Goal: Communication & Community: Answer question/provide support

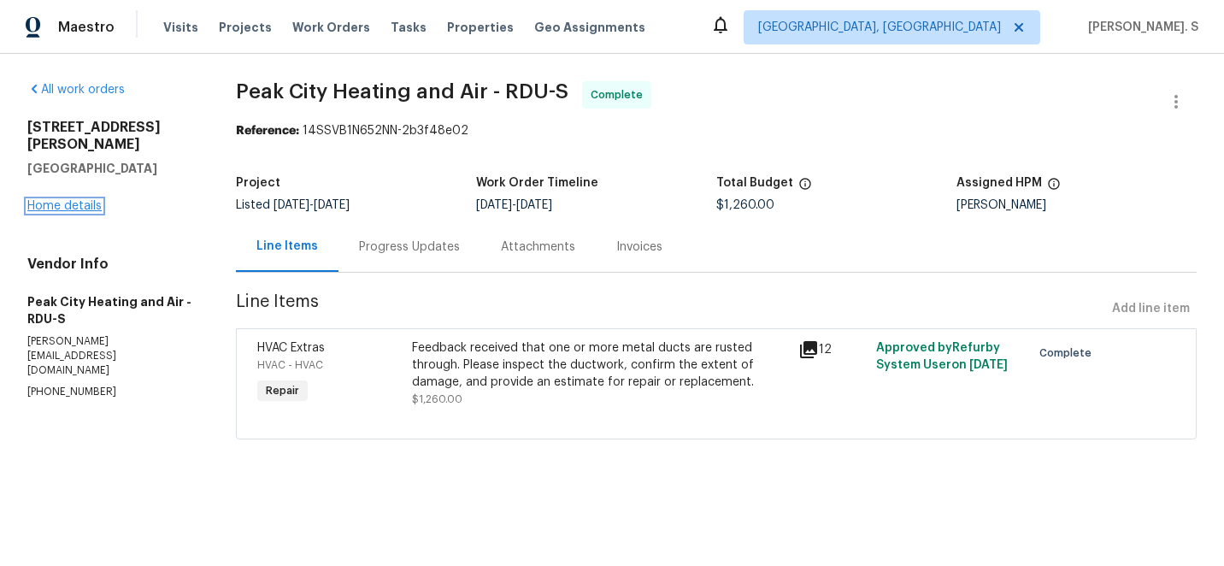
click at [80, 200] on link "Home details" at bounding box center [64, 206] width 74 height 12
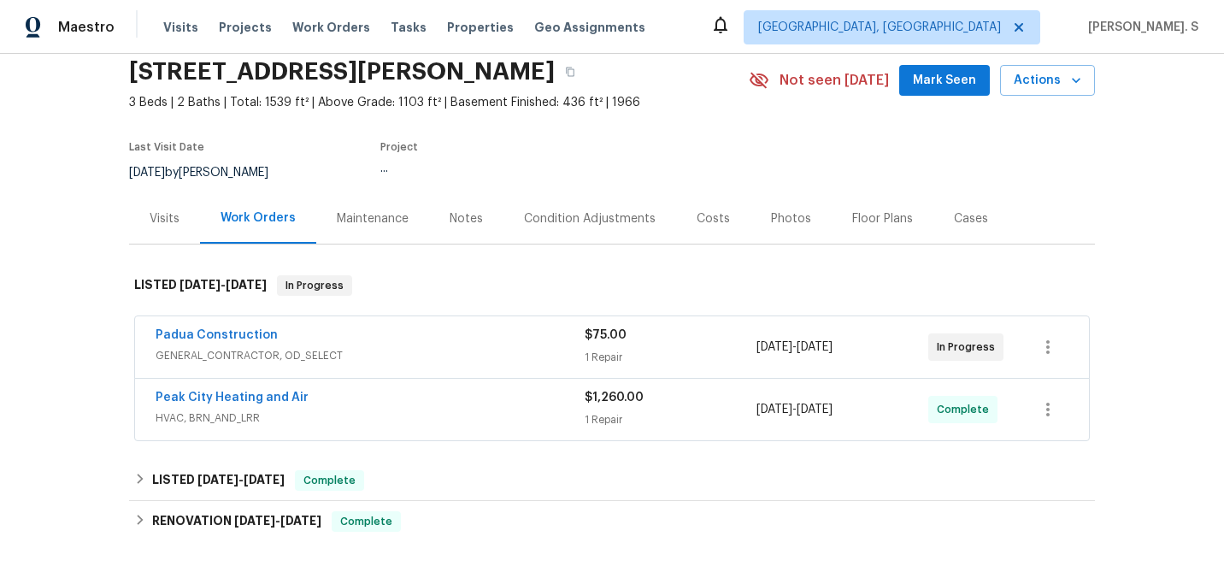
scroll to position [78, 0]
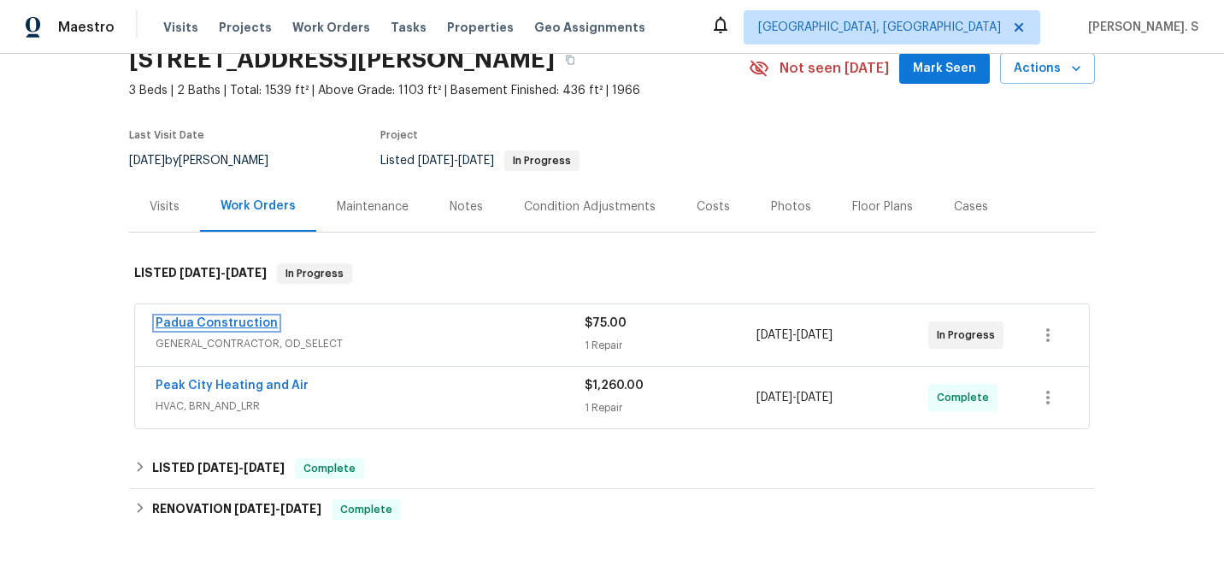
click at [243, 321] on link "Padua Construction" at bounding box center [217, 323] width 122 height 12
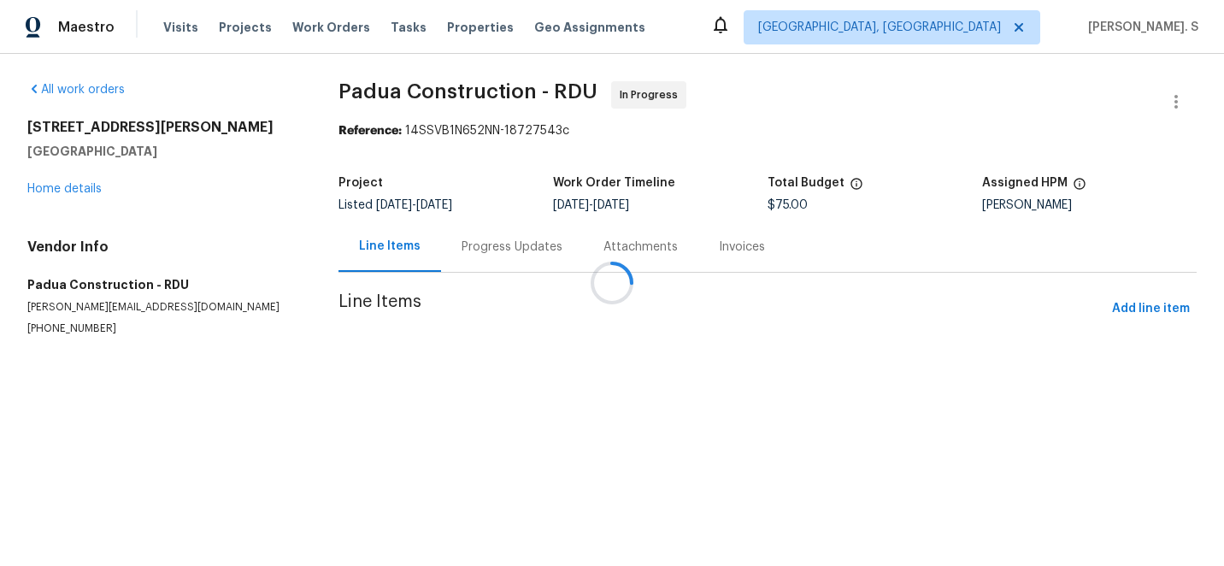
click at [461, 238] on div "Progress Updates" at bounding box center [511, 246] width 101 height 17
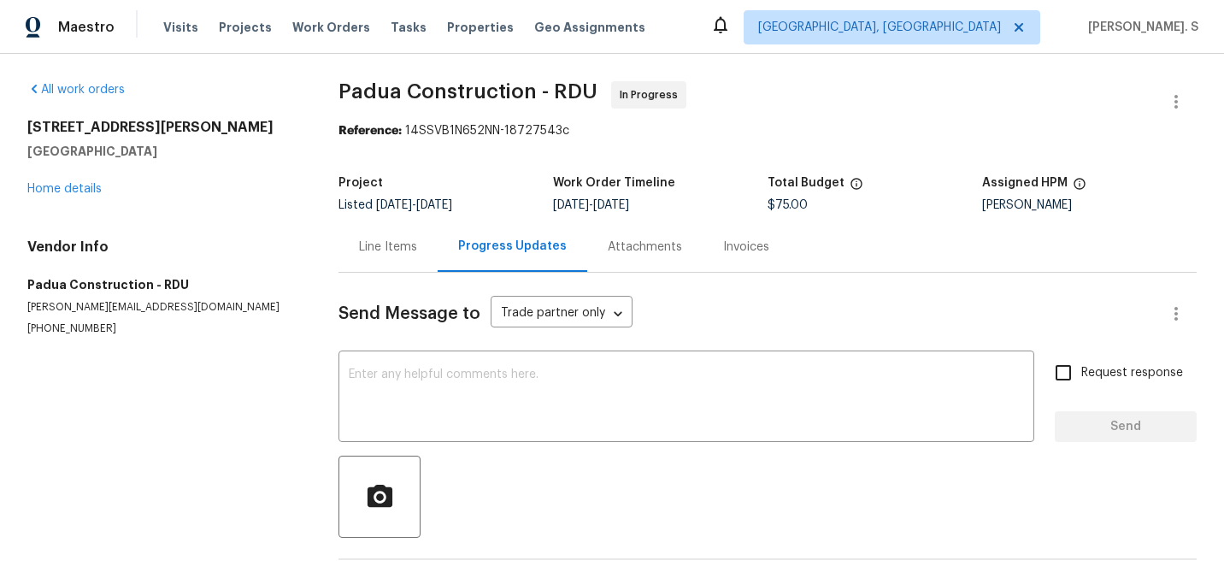
click at [448, 238] on div "Progress Updates" at bounding box center [513, 246] width 150 height 50
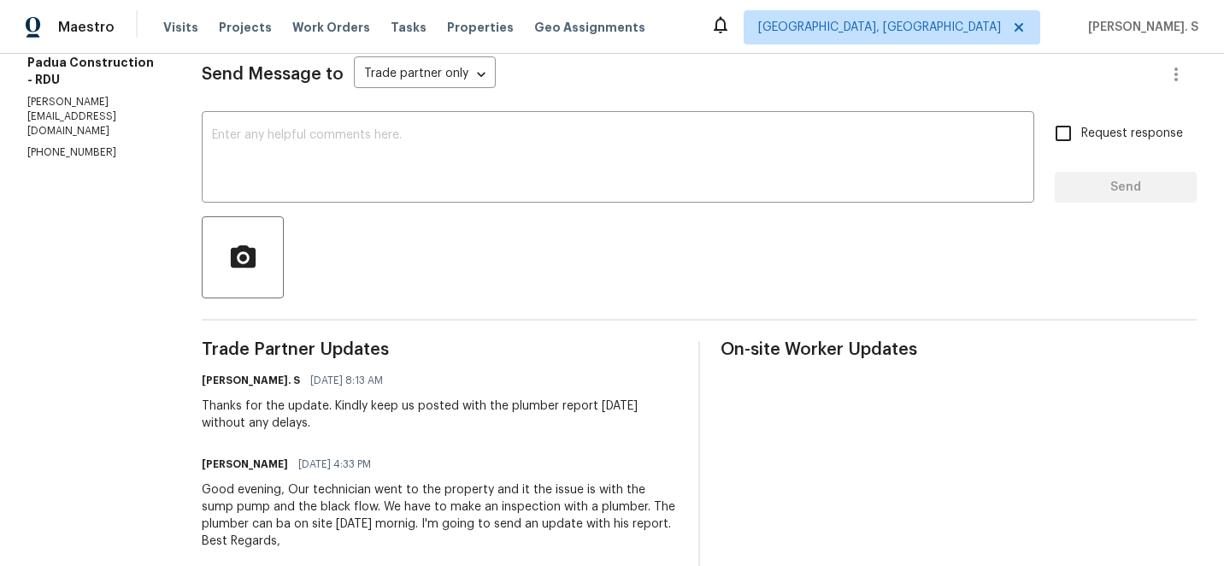
scroll to position [245, 0]
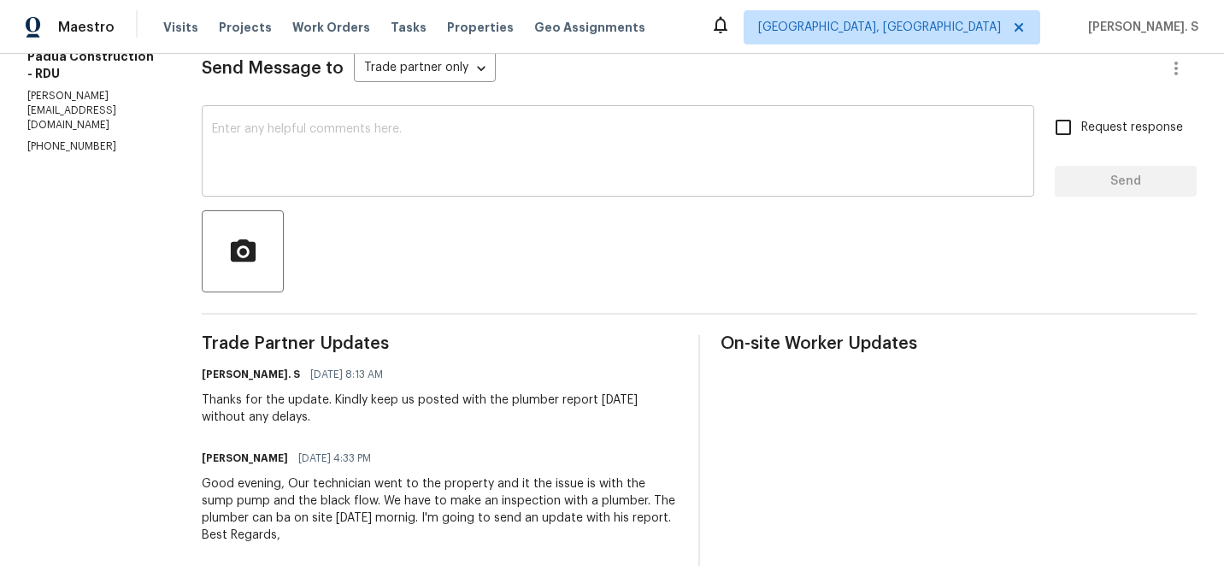
click at [434, 156] on textarea at bounding box center [618, 153] width 812 height 60
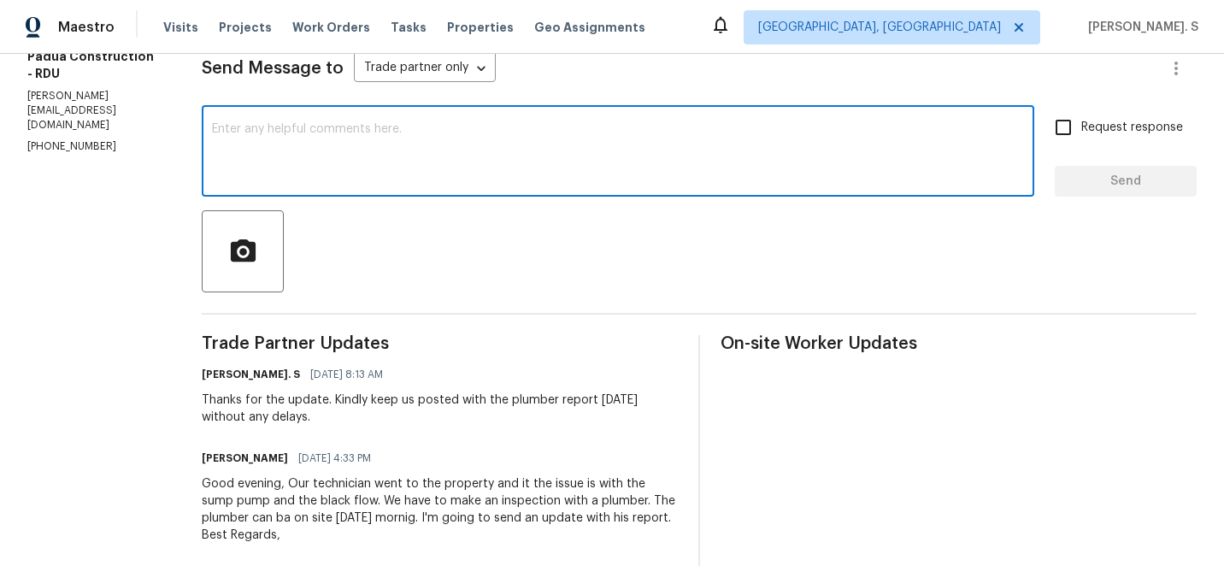
click at [412, 173] on textarea at bounding box center [618, 153] width 812 height 60
type textarea "J"
click at [357, 164] on textarea "Hi," at bounding box center [618, 153] width 812 height 60
paste textarea "May we have an update on the progress of the work order?"
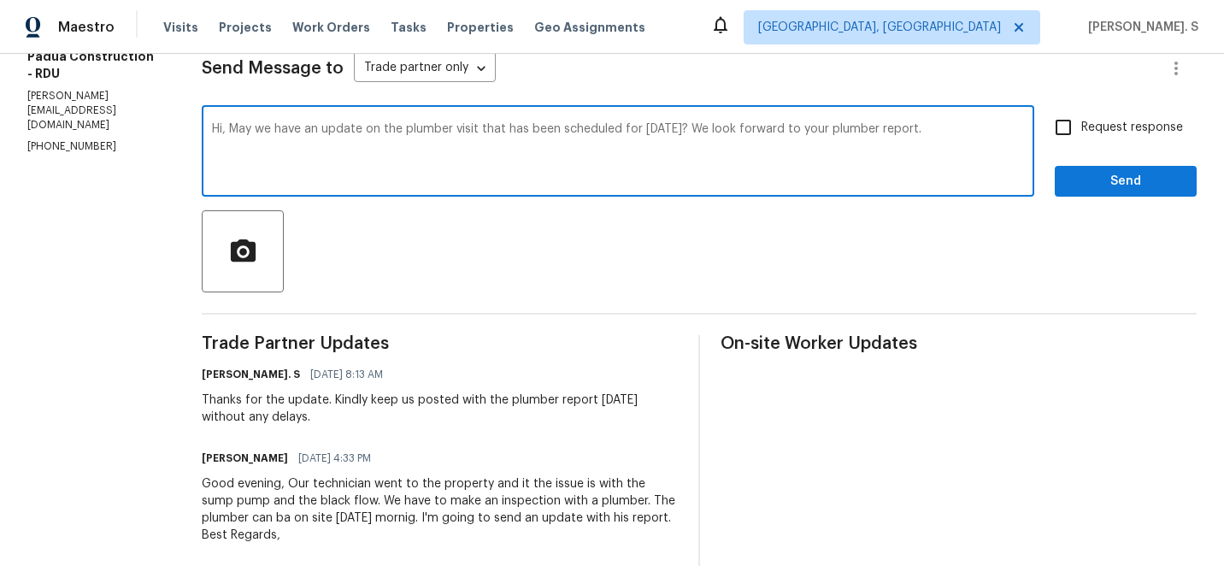
click at [783, 135] on textarea "Hi, May we have an update on the plumber visit that has been scheduled for [DAT…" at bounding box center [618, 153] width 812 height 60
click at [0, 0] on div "Paraphrase text" at bounding box center [0, 0] width 0 height 0
click at [0, 0] on span "plumber's" at bounding box center [0, 0] width 0 height 0
type textarea "Hi, May we have an update on the plumber visit that has been scheduled for [DAT…"
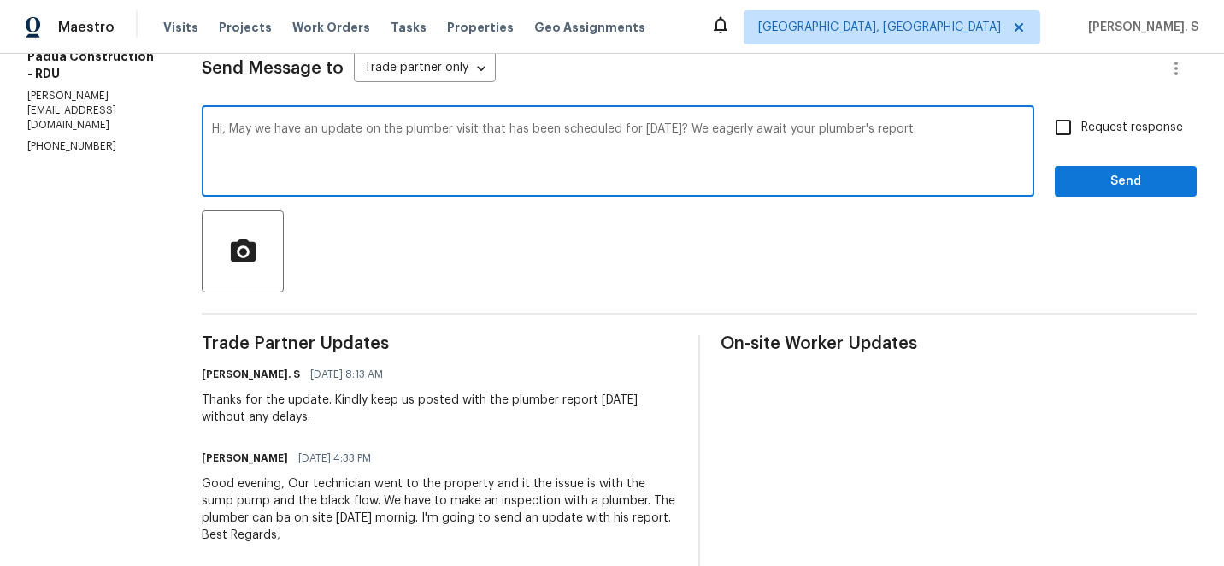
click at [1047, 124] on input "Request response" at bounding box center [1063, 127] width 36 height 36
checkbox input "true"
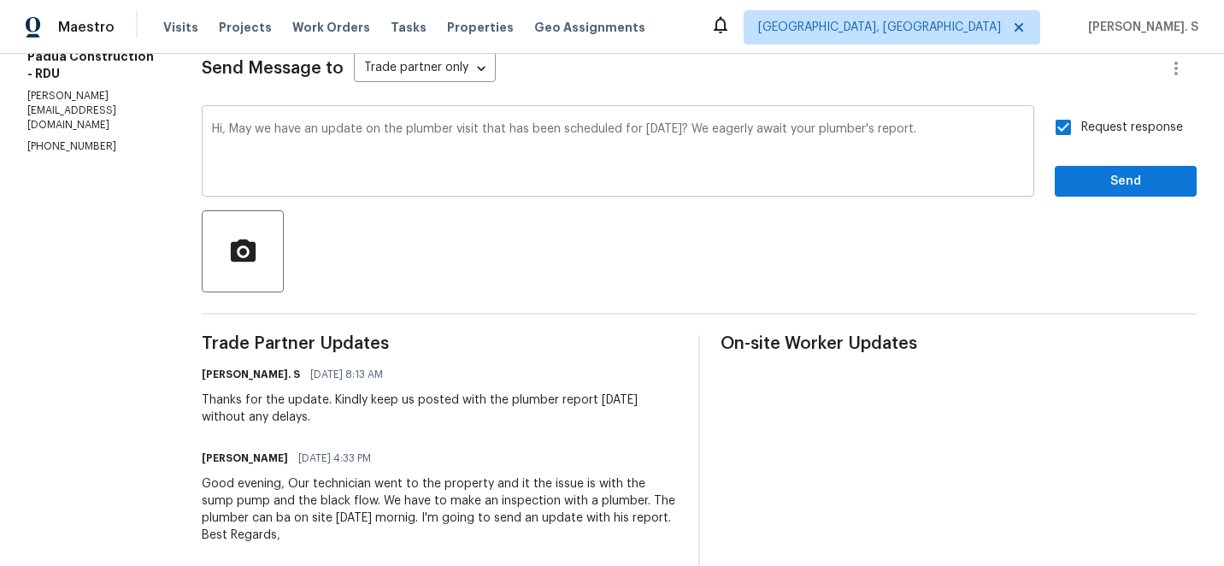
click at [696, 128] on textarea "Hi, May we have an update on the plumber visit that has been scheduled for [DAT…" at bounding box center [618, 153] width 812 height 60
click at [696, 128] on textarea "Hi, May we have an update on the plumber visit that has been scheduled for toda…" at bounding box center [618, 153] width 812 height 60
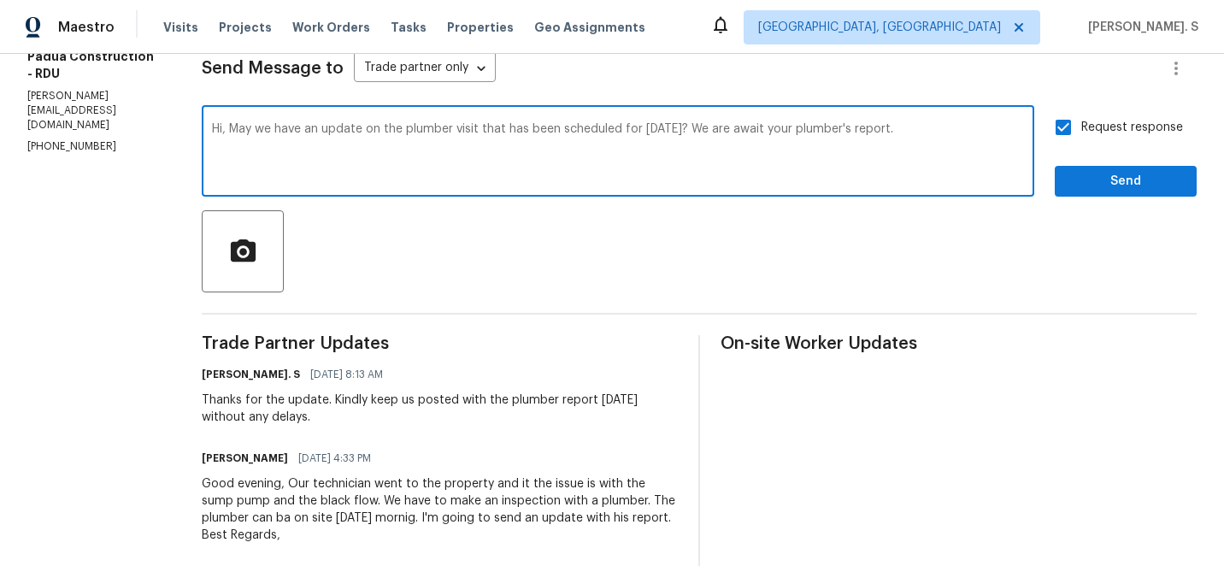
click at [740, 126] on textarea "Hi, May we have an update on the plumber visit that has been scheduled for toda…" at bounding box center [618, 153] width 812 height 60
click at [0, 0] on div "awaiting" at bounding box center [0, 0] width 0 height 0
type textarea "Hi, May we have an update on the plumber visit that has been scheduled for toda…"
click at [1069, 185] on span "Send" at bounding box center [1125, 181] width 115 height 21
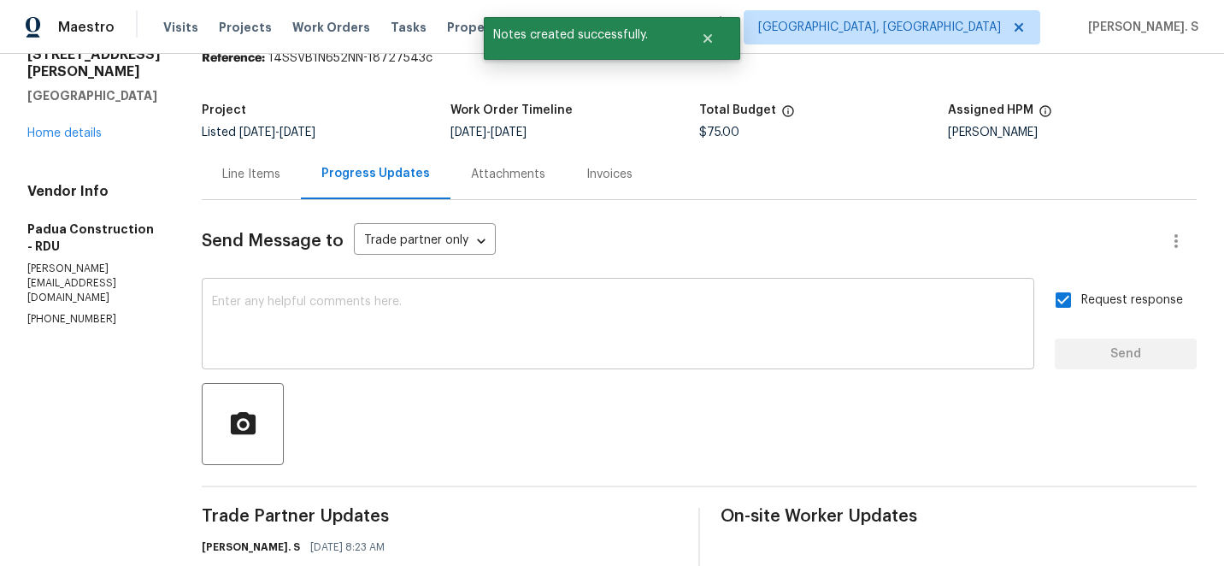
scroll to position [245, 0]
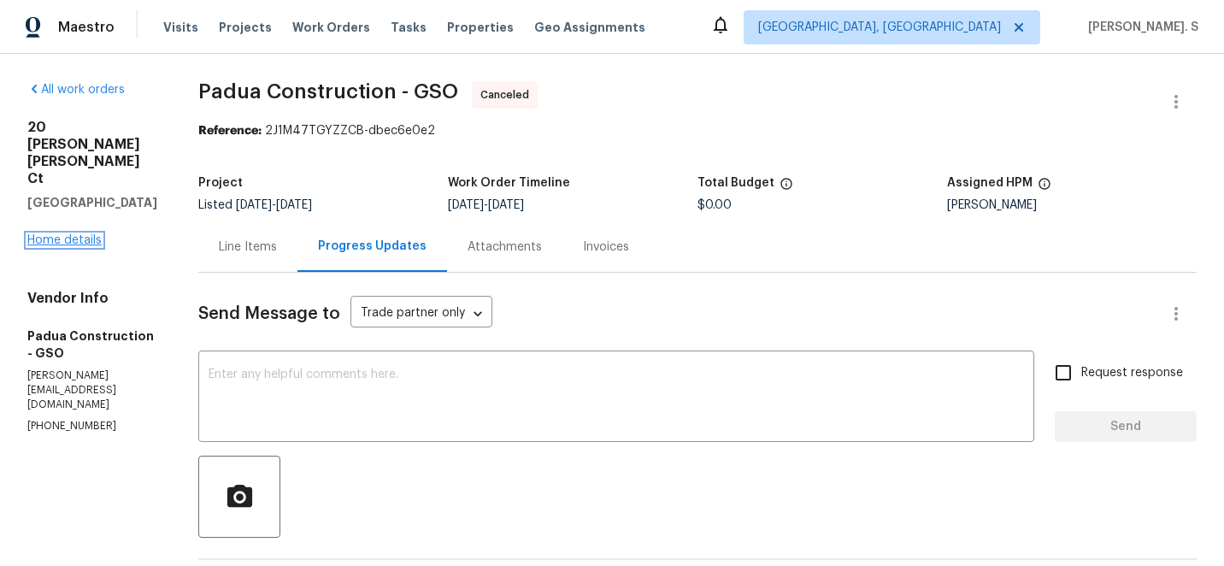
click at [72, 234] on link "Home details" at bounding box center [64, 240] width 74 height 12
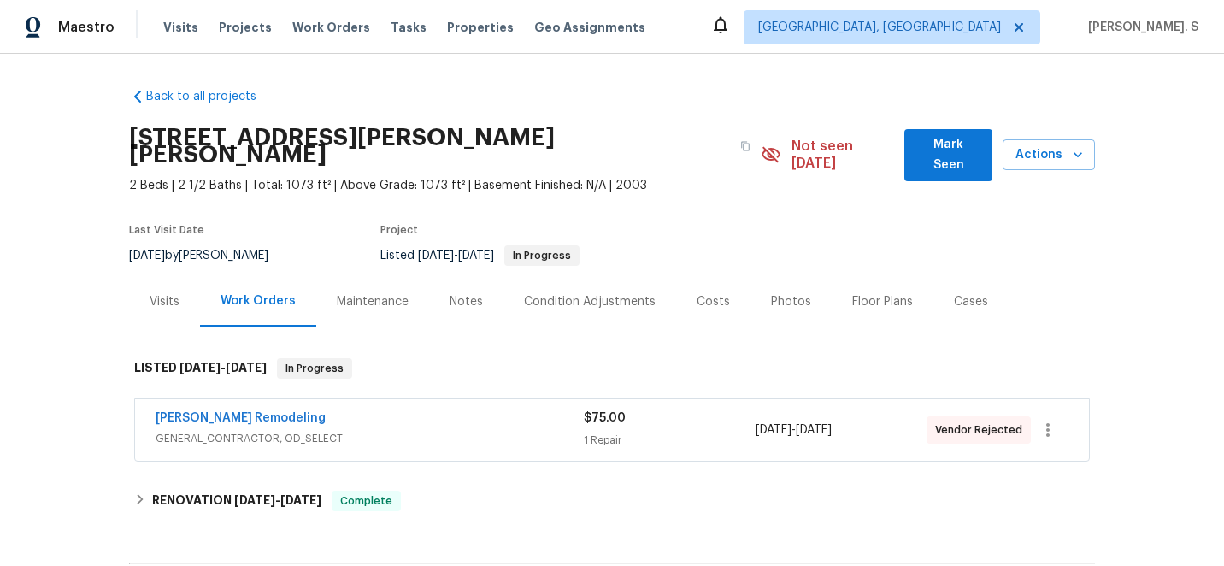
click at [230, 409] on span "Pino Remodeling" at bounding box center [241, 417] width 170 height 17
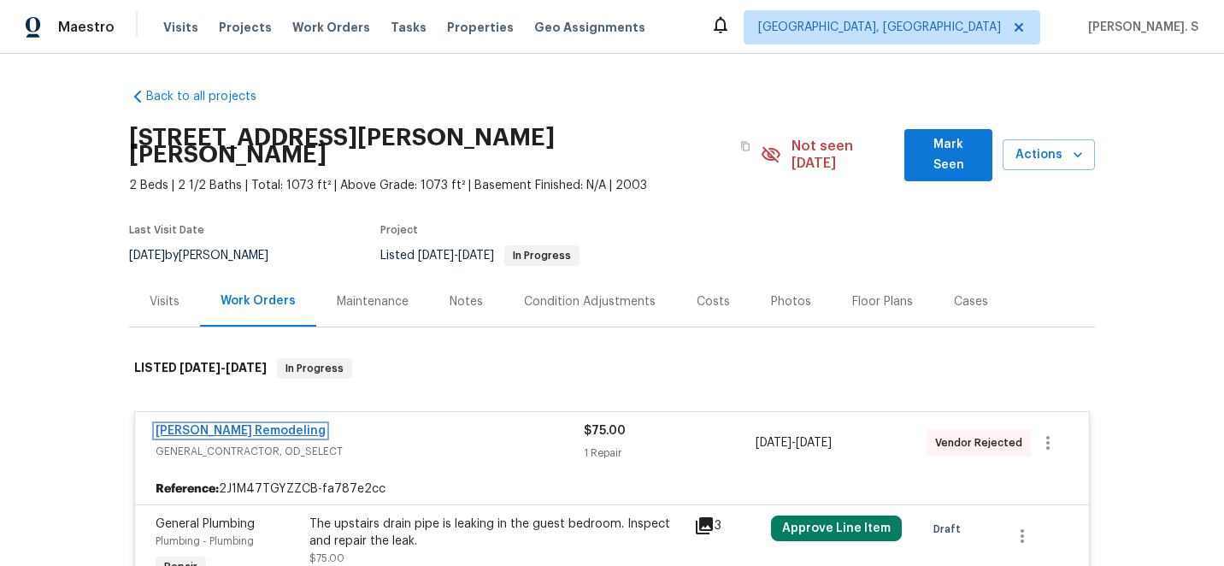
click at [225, 425] on link "Pino Remodeling" at bounding box center [241, 431] width 170 height 12
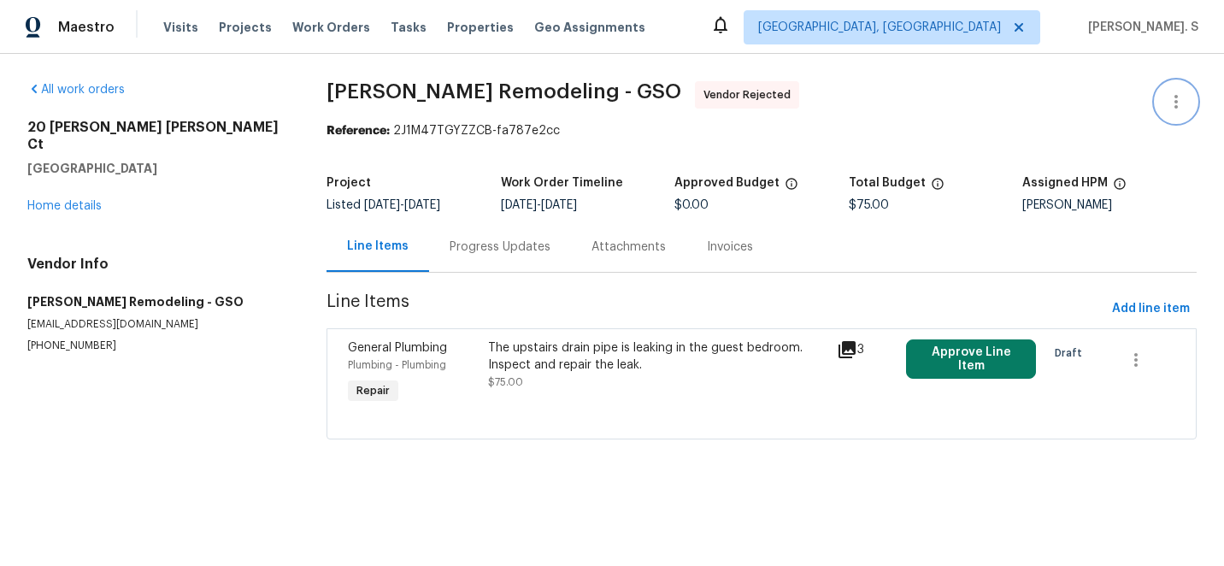
click at [1172, 107] on icon "button" at bounding box center [1176, 101] width 21 height 21
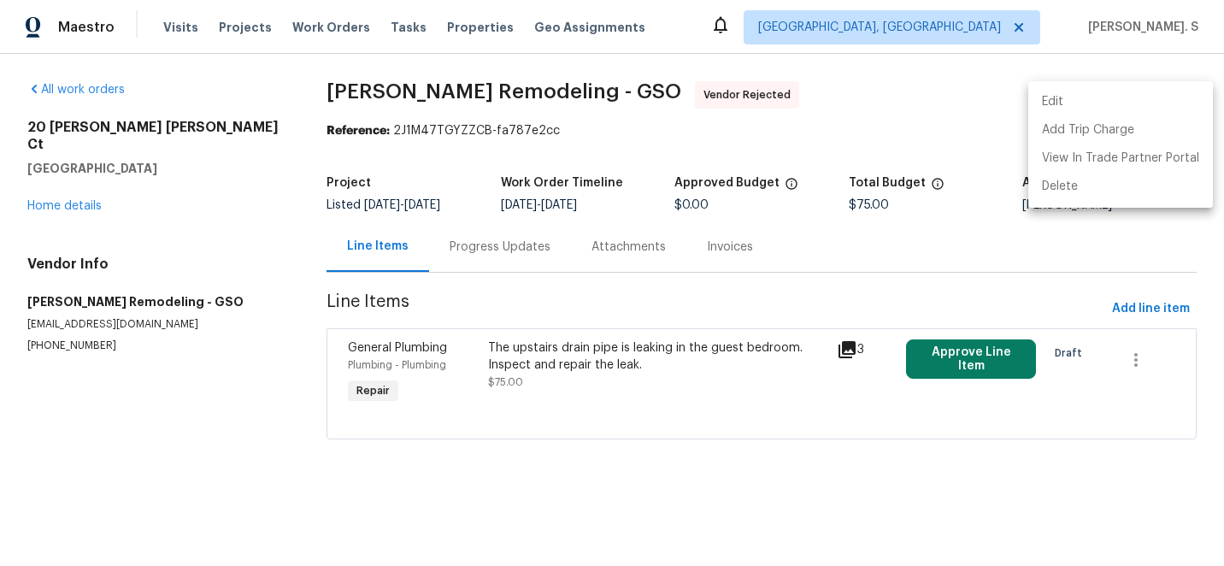
click at [1088, 105] on li "Edit" at bounding box center [1120, 102] width 185 height 28
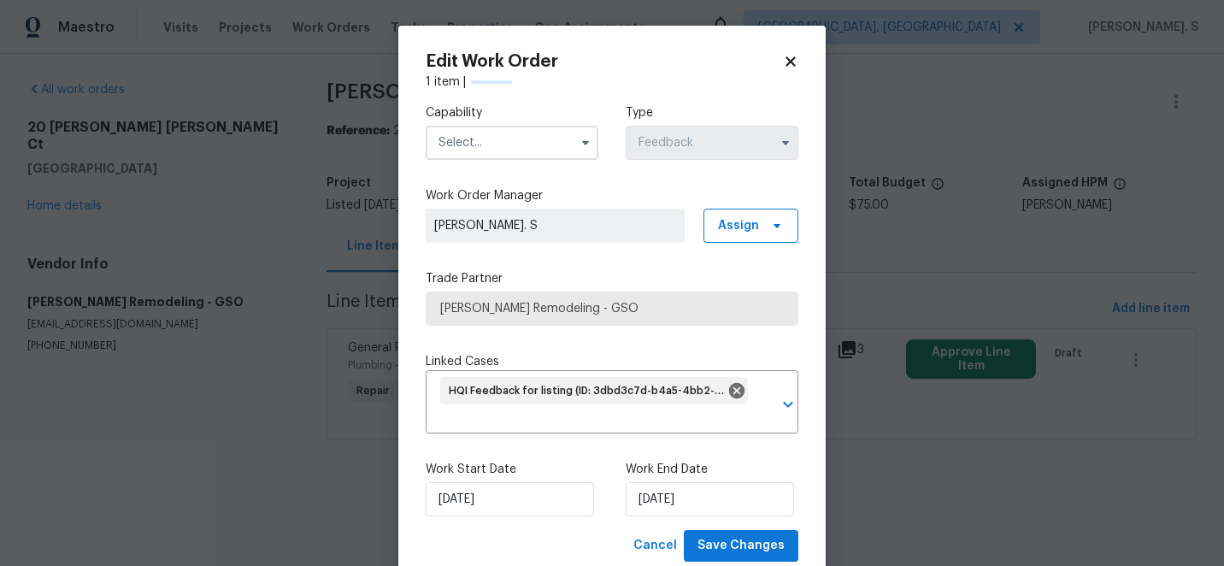
click at [473, 191] on label "Work Order Manager" at bounding box center [612, 195] width 373 height 17
click at [485, 155] on input "text" at bounding box center [512, 143] width 173 height 34
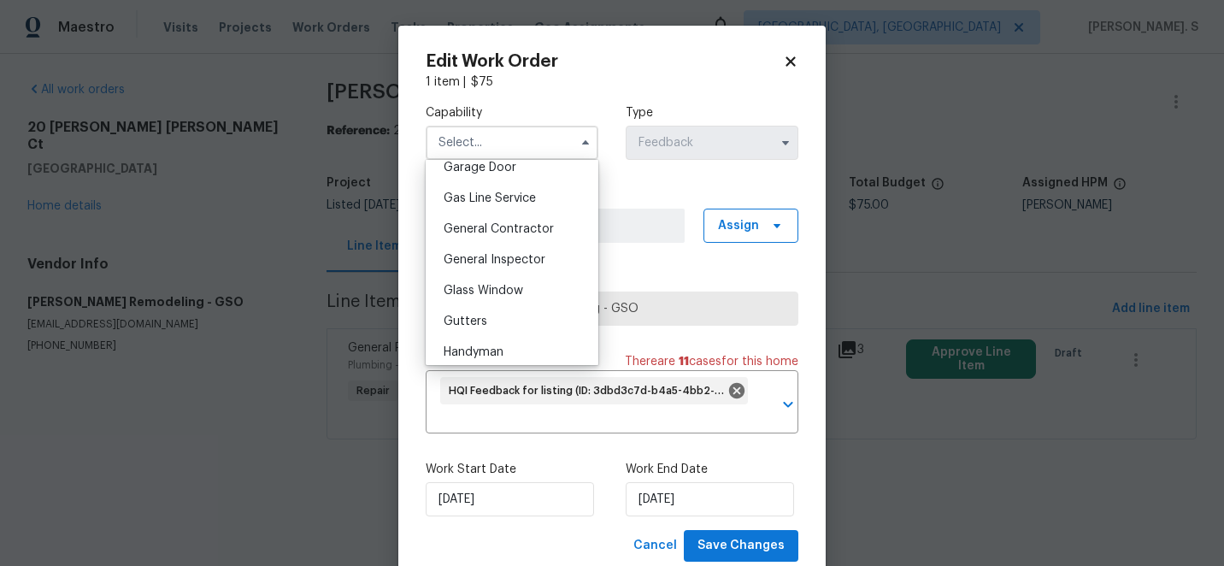
scroll to position [778, 0]
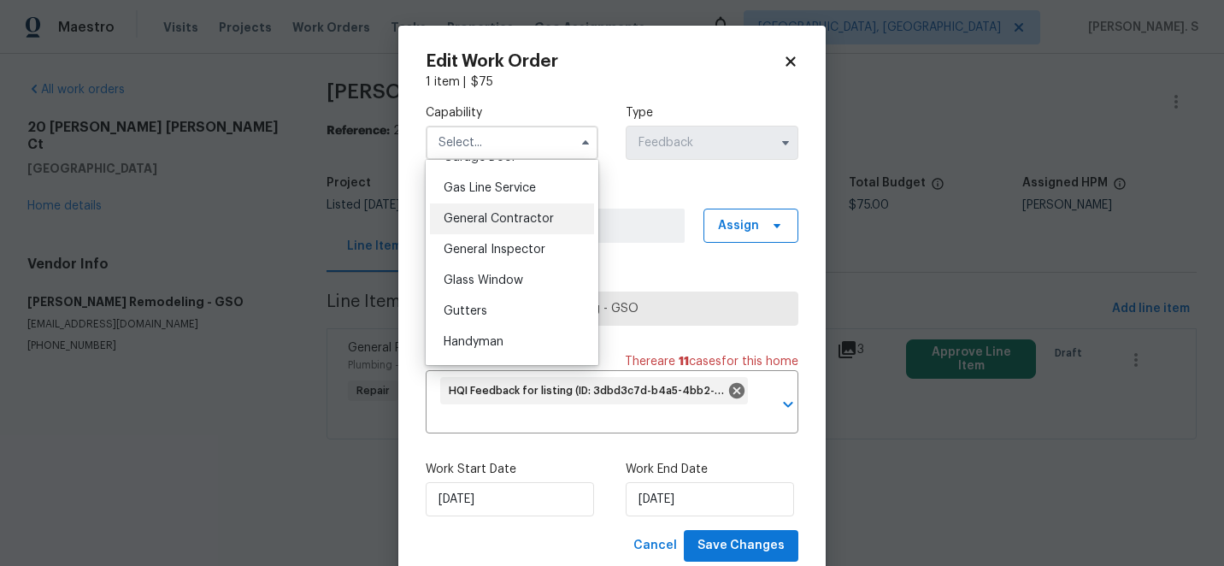
click at [486, 216] on span "General Contractor" at bounding box center [498, 219] width 110 height 12
type input "General Contractor"
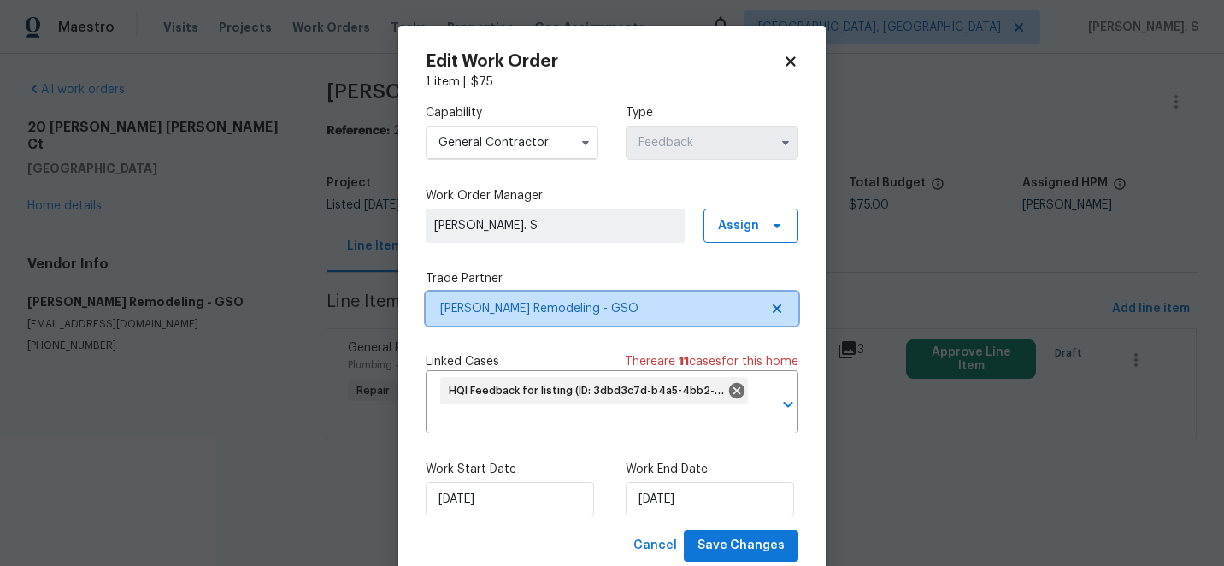
click at [782, 307] on icon at bounding box center [777, 309] width 14 height 14
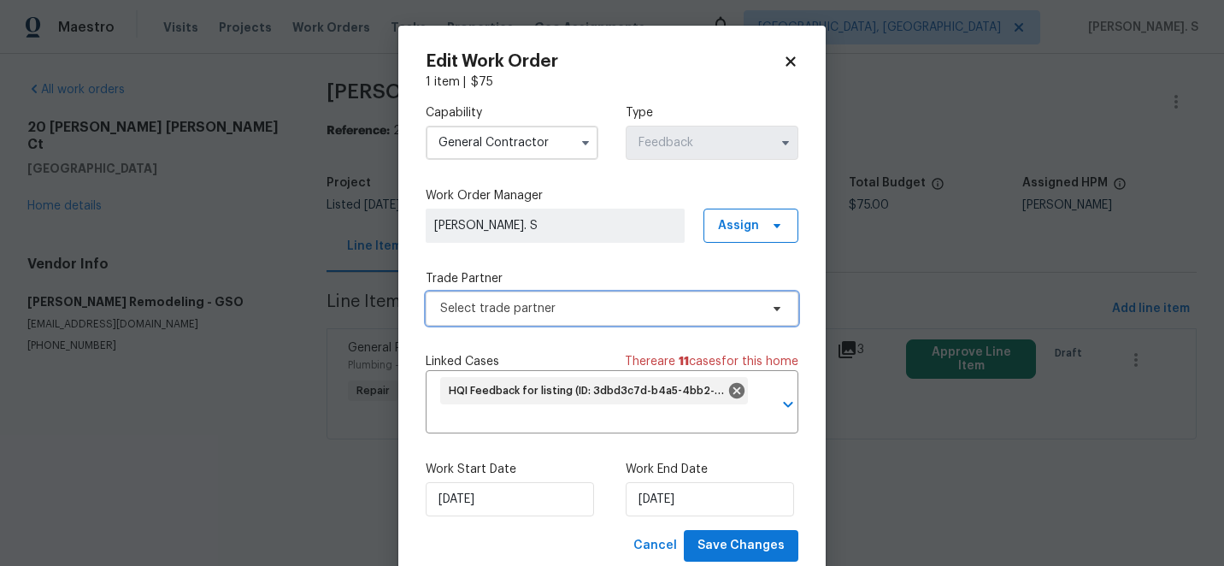
click at [782, 307] on icon at bounding box center [777, 309] width 14 height 14
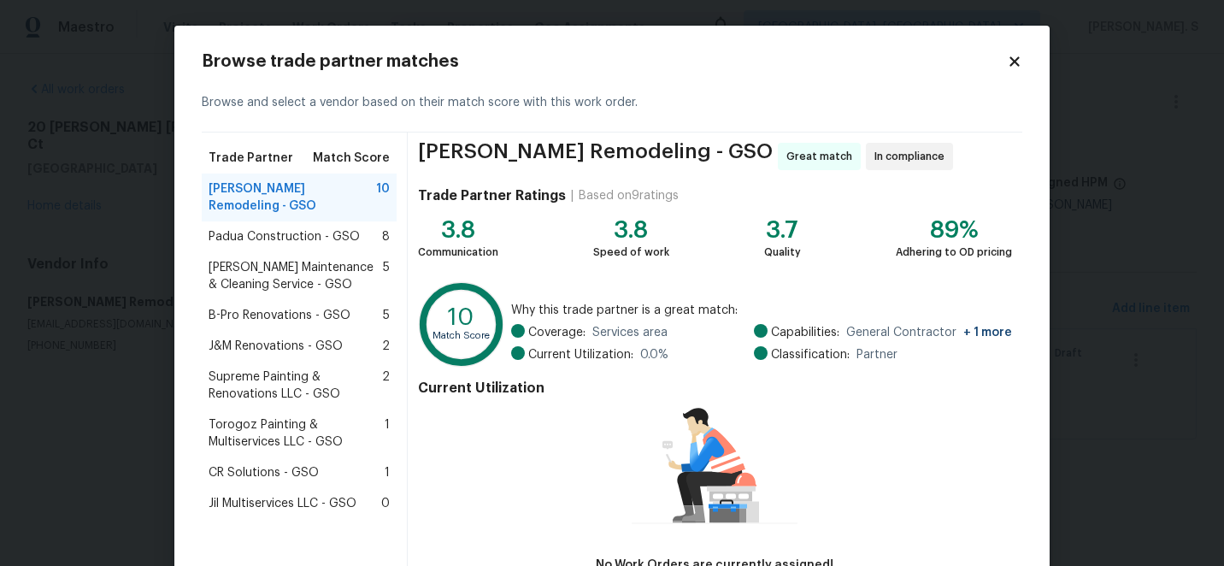
click at [289, 267] on span "Baker's Maintenance & Cleaning Service - GSO" at bounding box center [296, 276] width 174 height 34
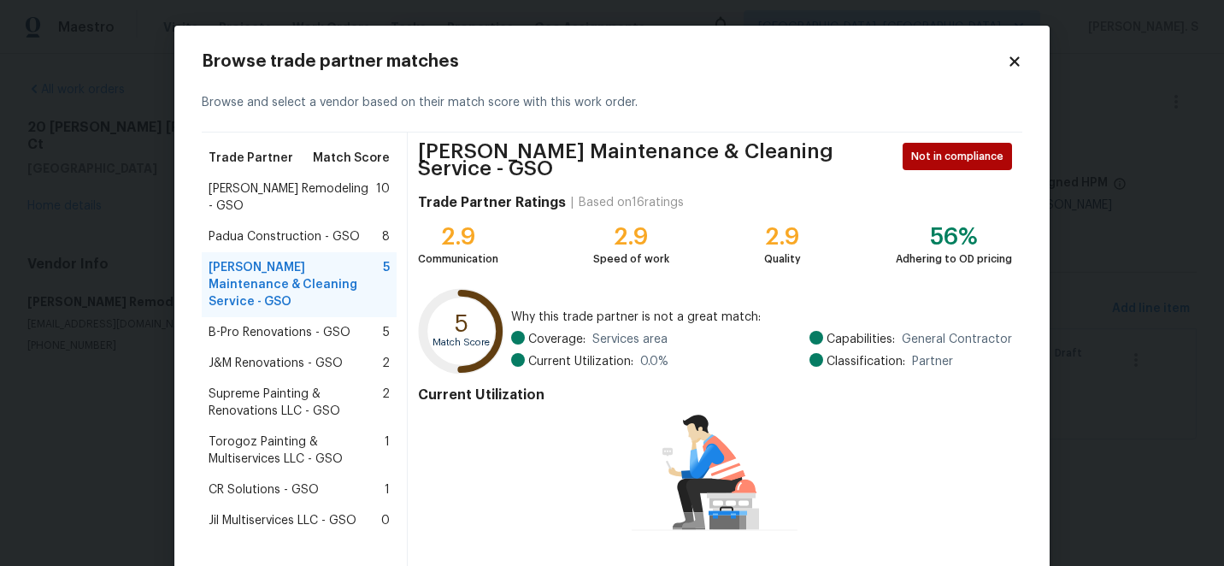
click at [287, 317] on div "B-Pro Renovations - GSO 5" at bounding box center [299, 332] width 195 height 31
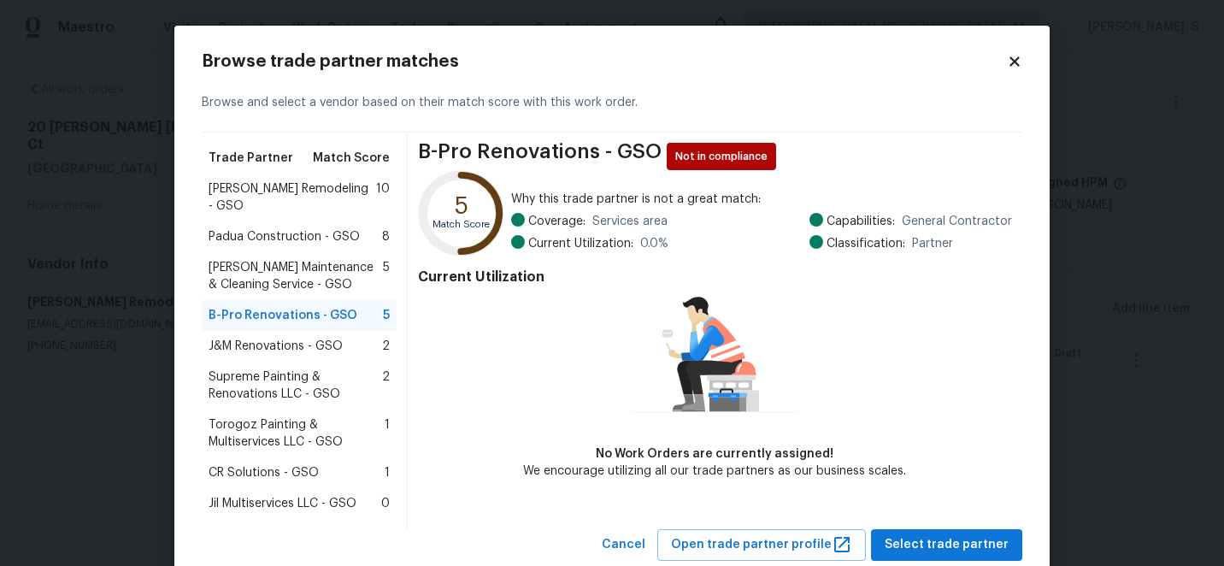
click at [289, 331] on div "J&M Renovations - GSO 2" at bounding box center [299, 346] width 195 height 31
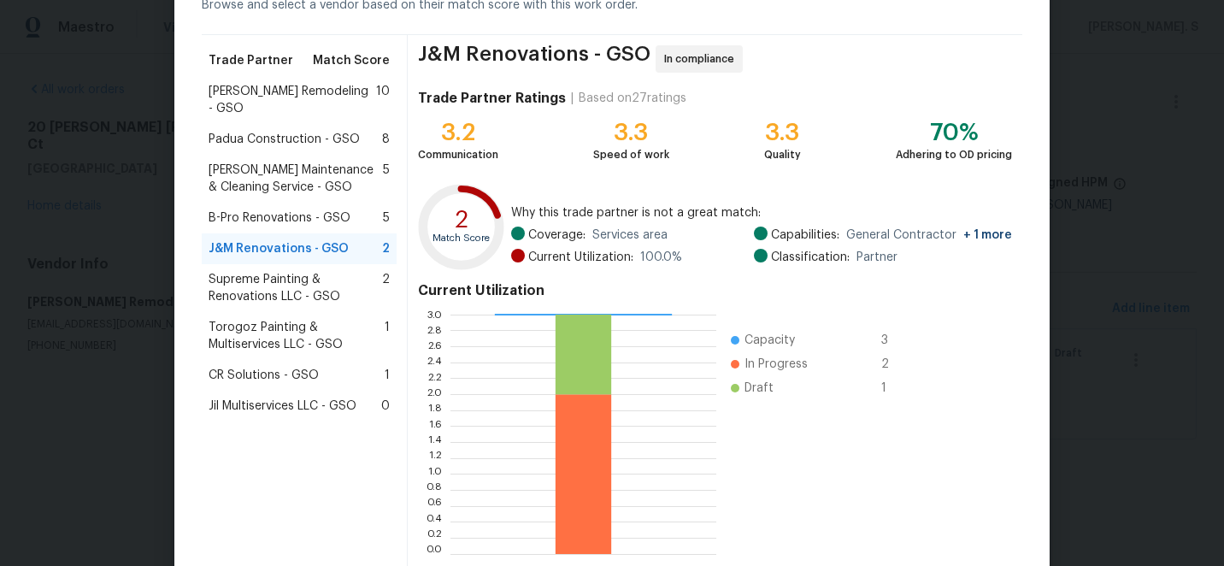
scroll to position [188, 0]
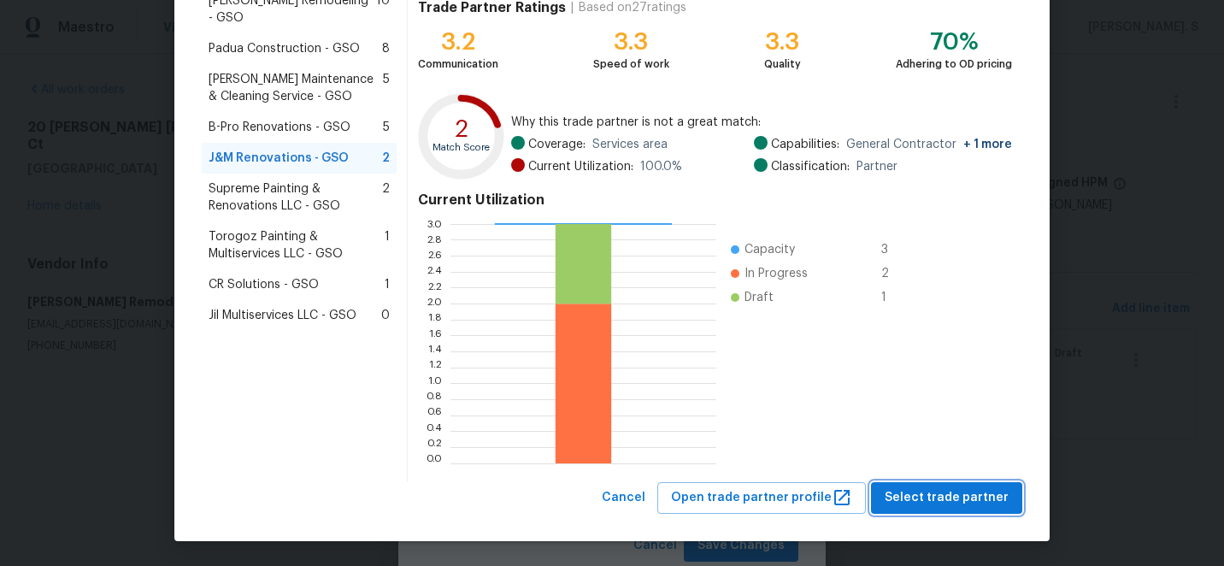
click at [918, 495] on span "Select trade partner" at bounding box center [946, 497] width 124 height 21
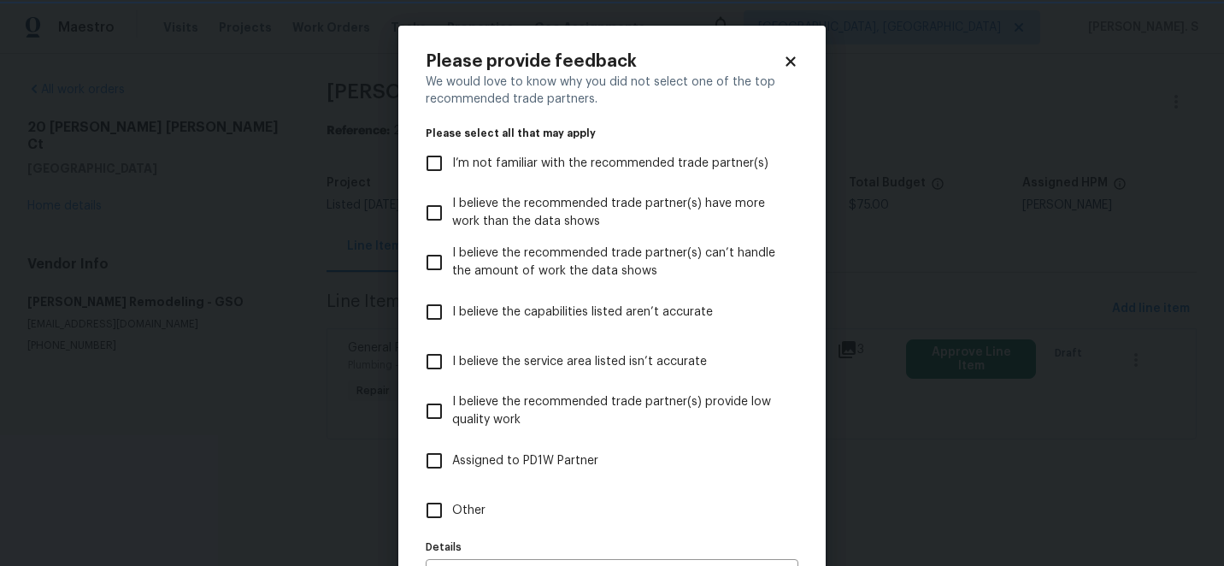
scroll to position [0, 0]
click at [515, 498] on label "Other" at bounding box center [600, 510] width 368 height 50
click at [452, 498] on input "Other" at bounding box center [434, 510] width 36 height 36
checkbox input "true"
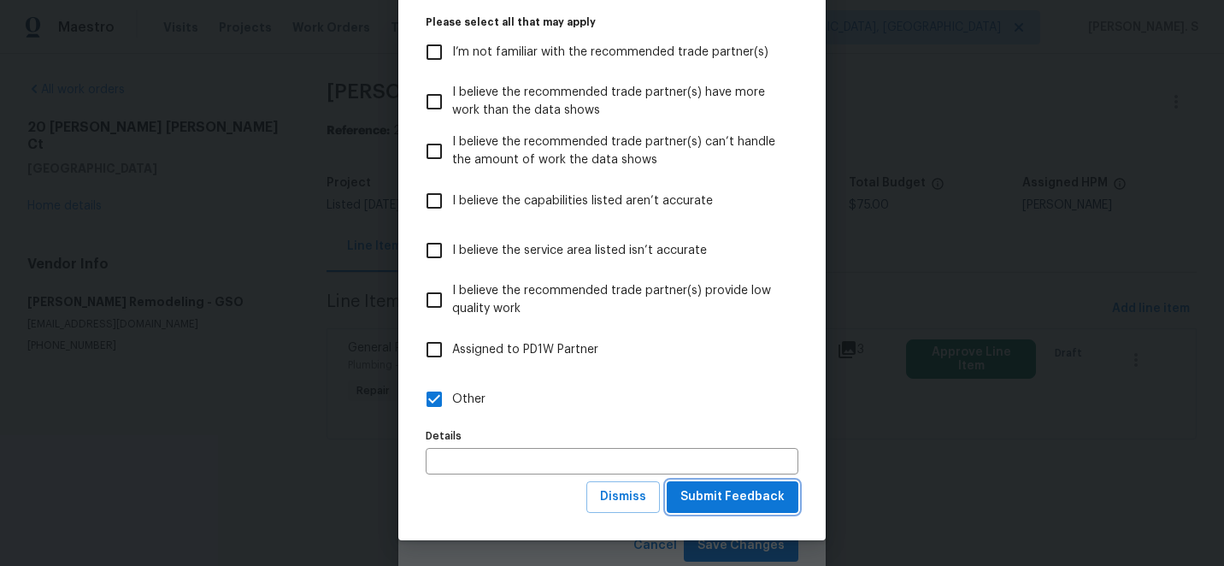
click at [725, 492] on span "Submit Feedback" at bounding box center [732, 496] width 104 height 21
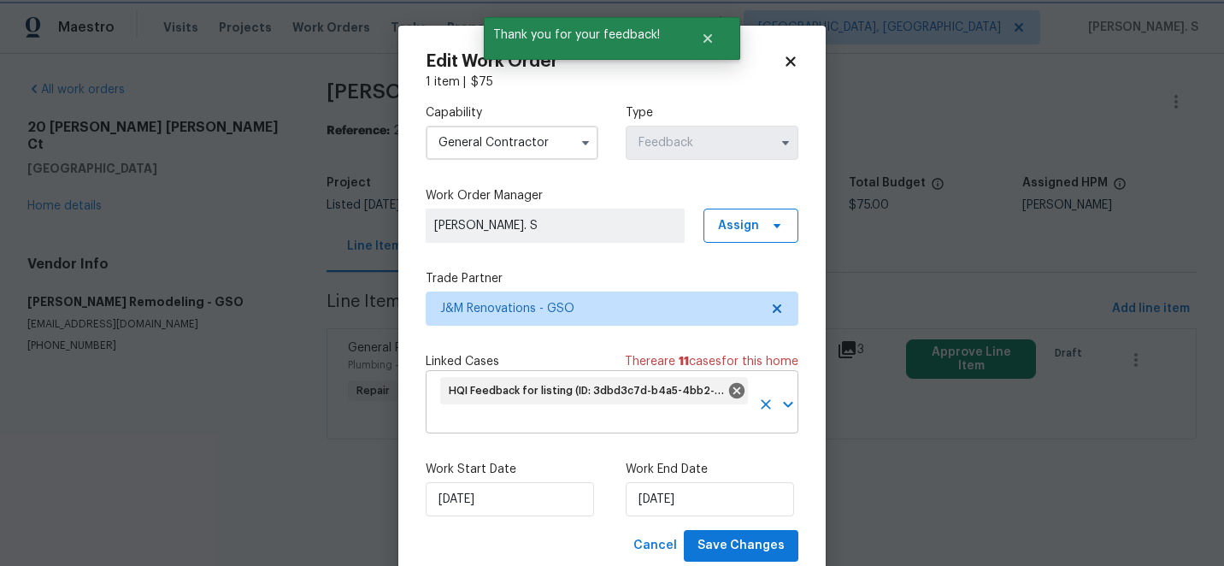
scroll to position [0, 0]
click at [466, 491] on input "9/29/2025" at bounding box center [510, 499] width 168 height 34
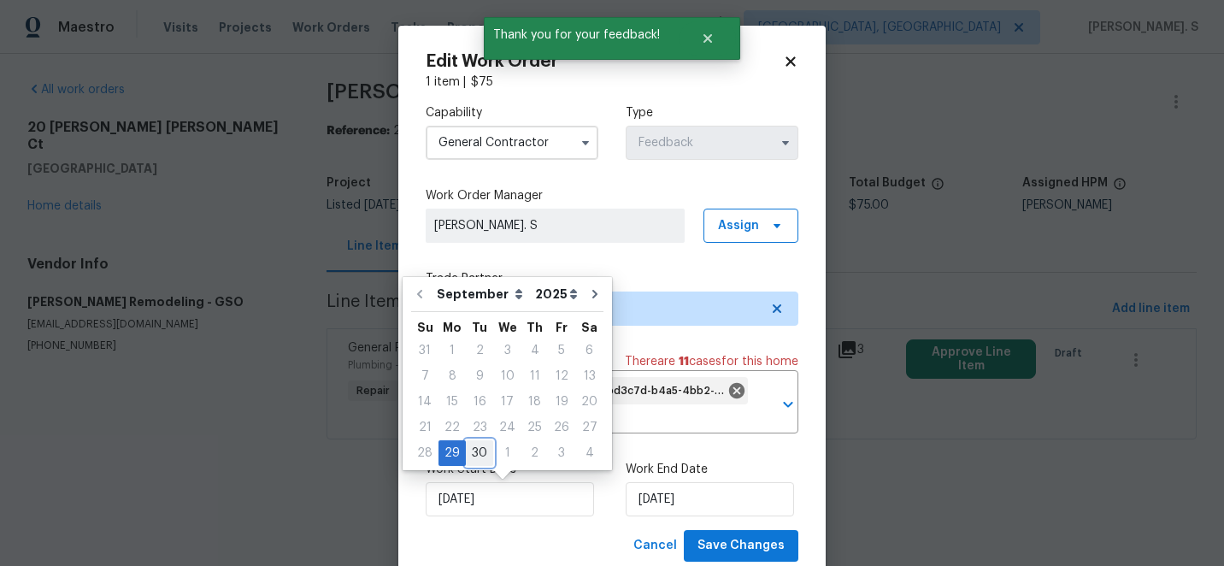
click at [479, 455] on div "30" at bounding box center [479, 453] width 27 height 24
type input "9/30/2025"
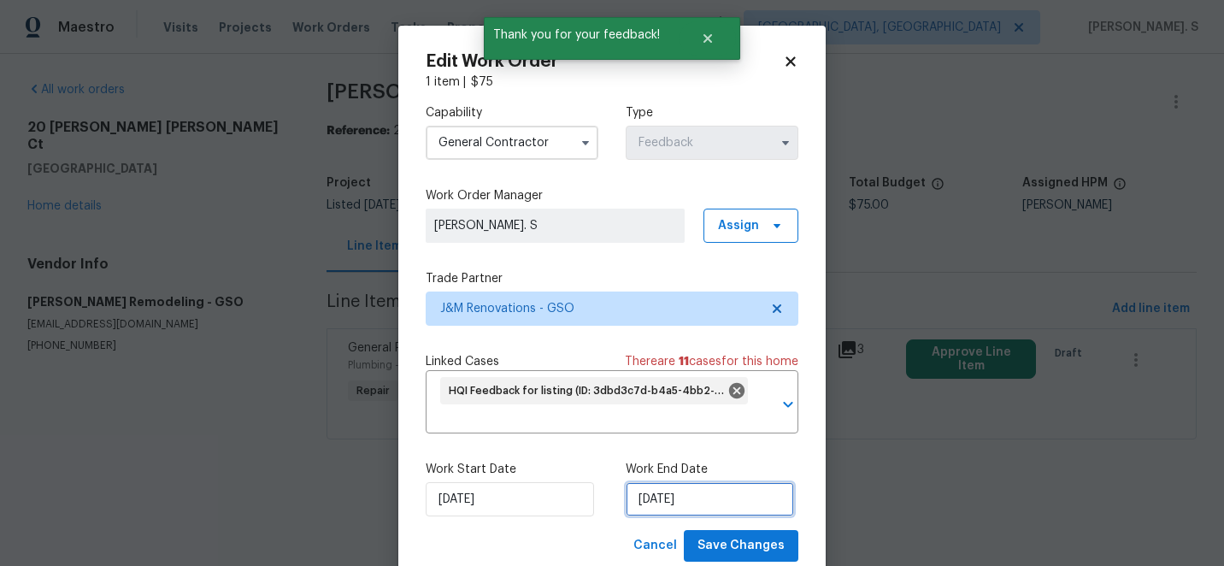
click at [701, 511] on input "10/1/2025" at bounding box center [710, 499] width 168 height 34
select select "9"
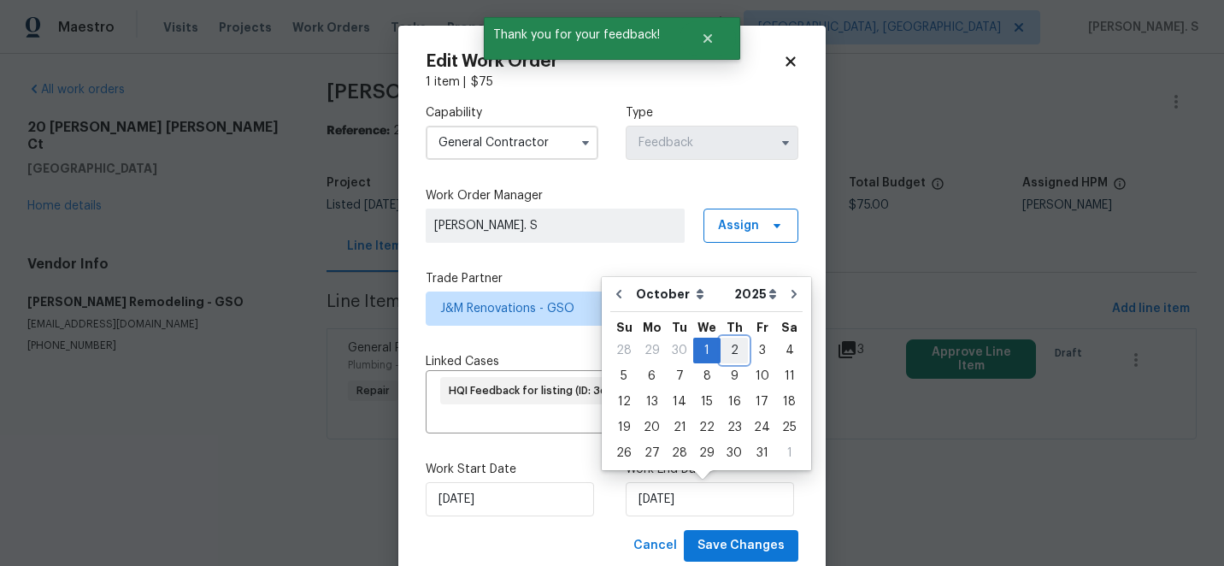
click at [729, 347] on div "2" at bounding box center [733, 350] width 27 height 24
type input "10/2/2025"
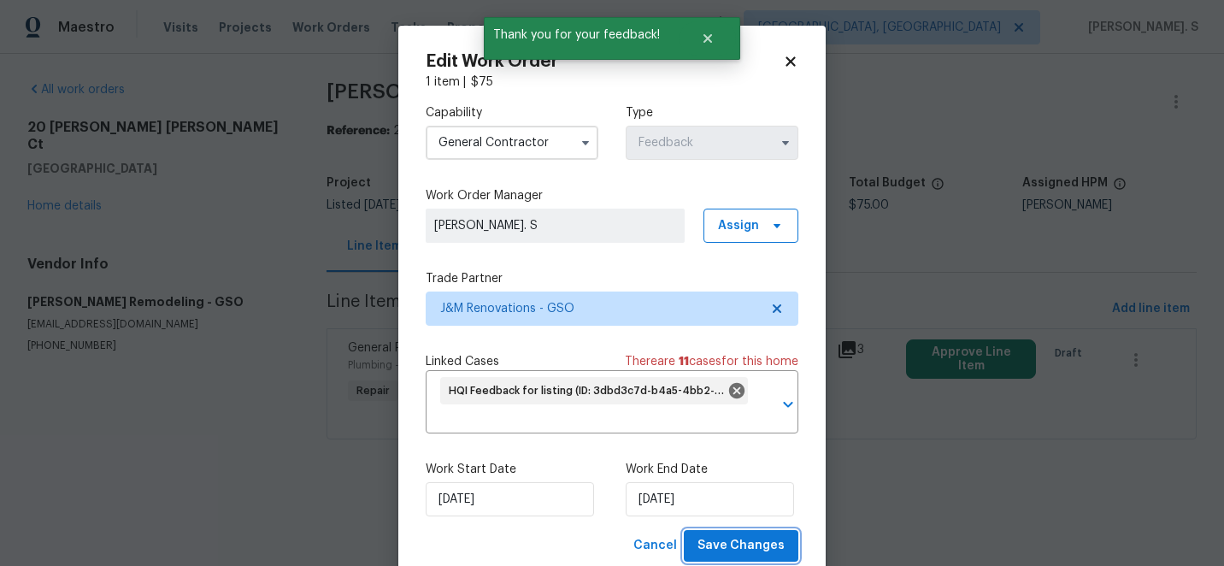
click at [743, 555] on span "Save Changes" at bounding box center [740, 545] width 87 height 21
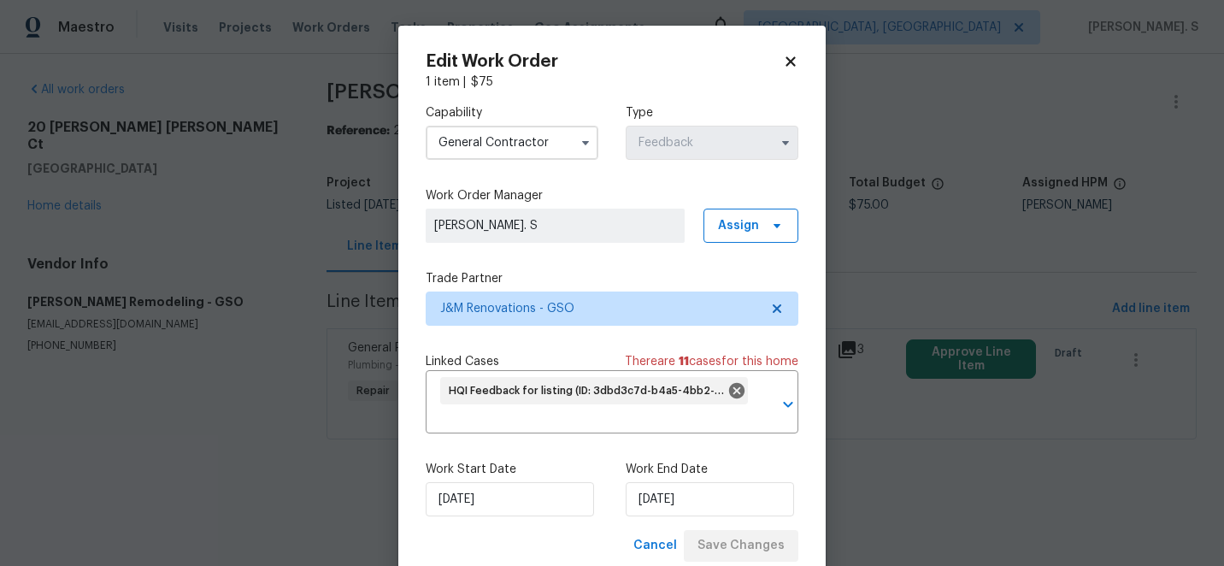
click at [79, 174] on body "Maestro Visits Projects Work Orders Tasks Properties Geo Assignments Albuquerqu…" at bounding box center [612, 243] width 1224 height 487
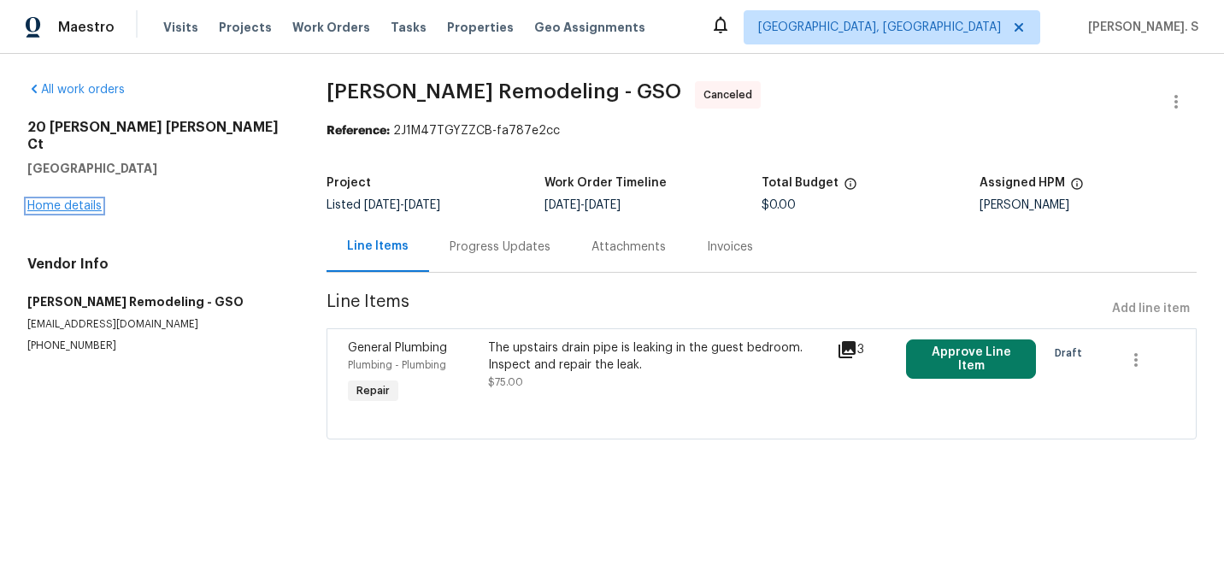
click at [77, 200] on link "Home details" at bounding box center [64, 206] width 74 height 12
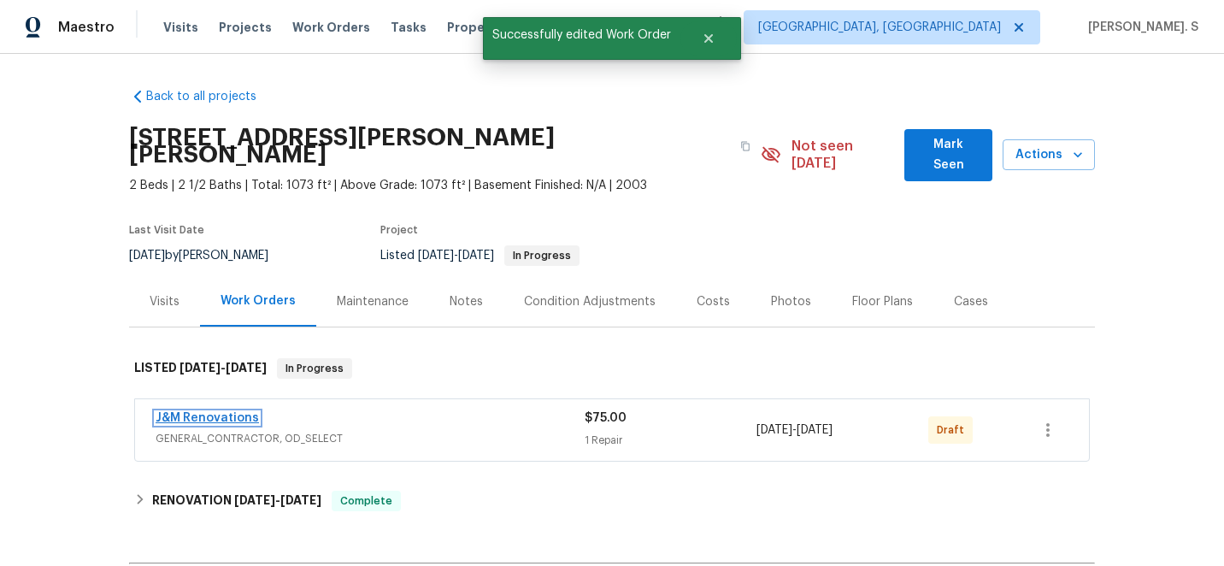
click at [203, 412] on link "J&M Renovations" at bounding box center [207, 418] width 103 height 12
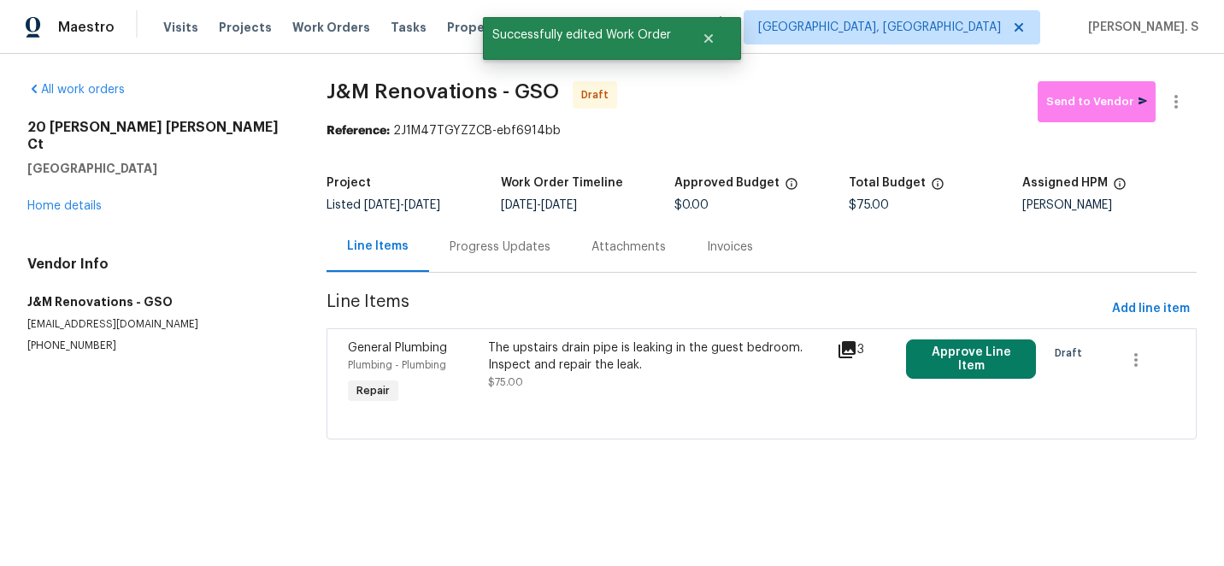
click at [515, 366] on div "The upstairs drain pipe is leaking in the guest bedroom. Inspect and repair the…" at bounding box center [657, 356] width 338 height 34
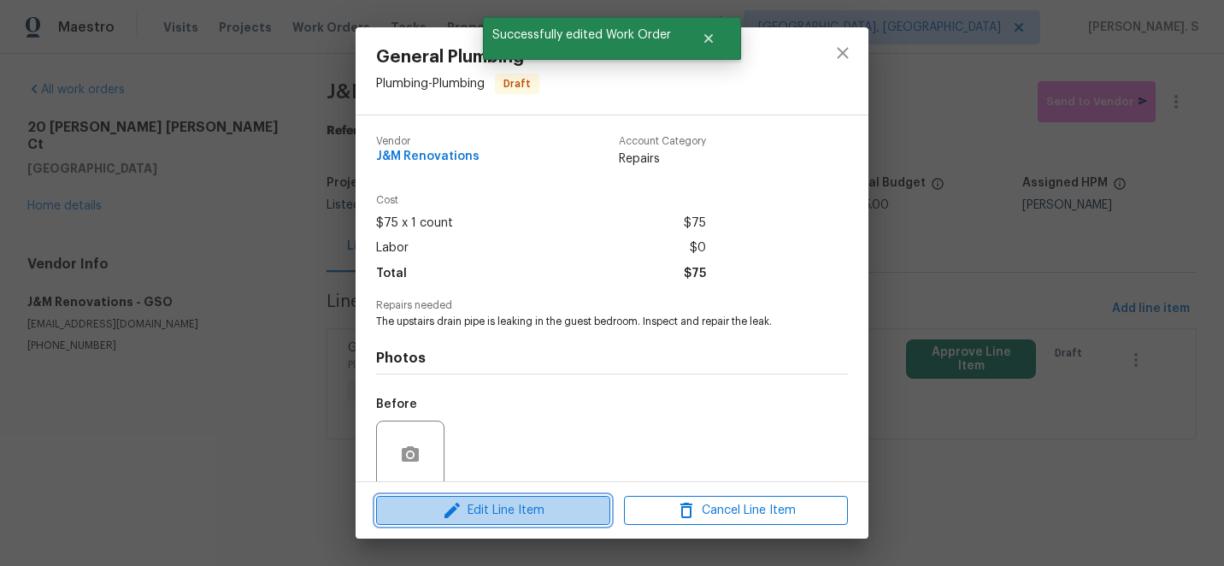
click at [531, 508] on span "Edit Line Item" at bounding box center [493, 510] width 224 height 21
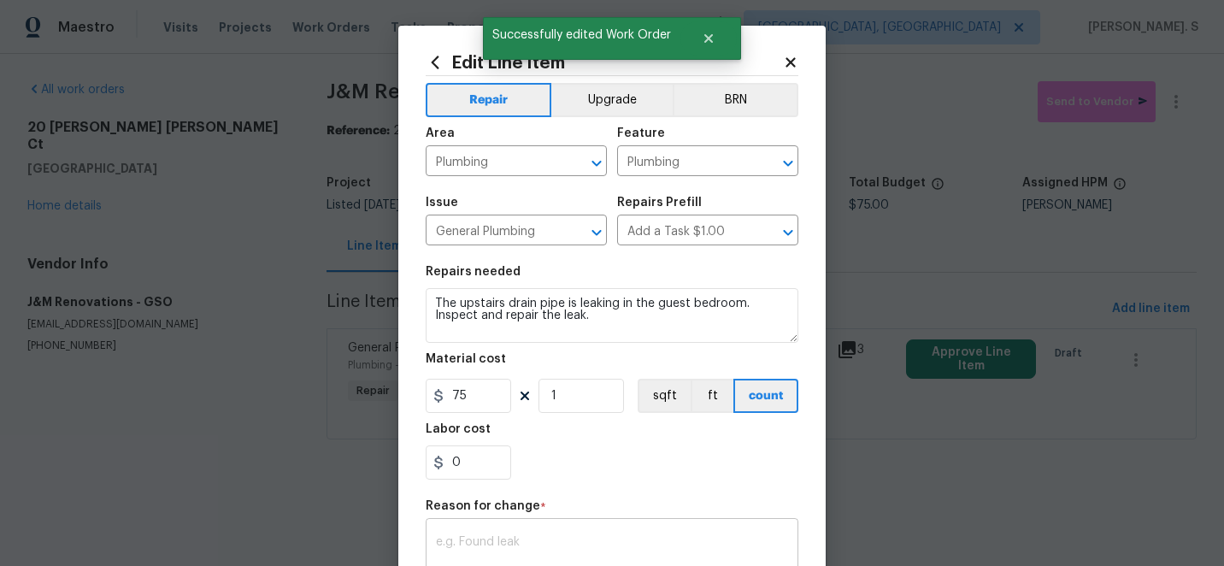
click at [518, 529] on div "x ​" at bounding box center [612, 553] width 373 height 63
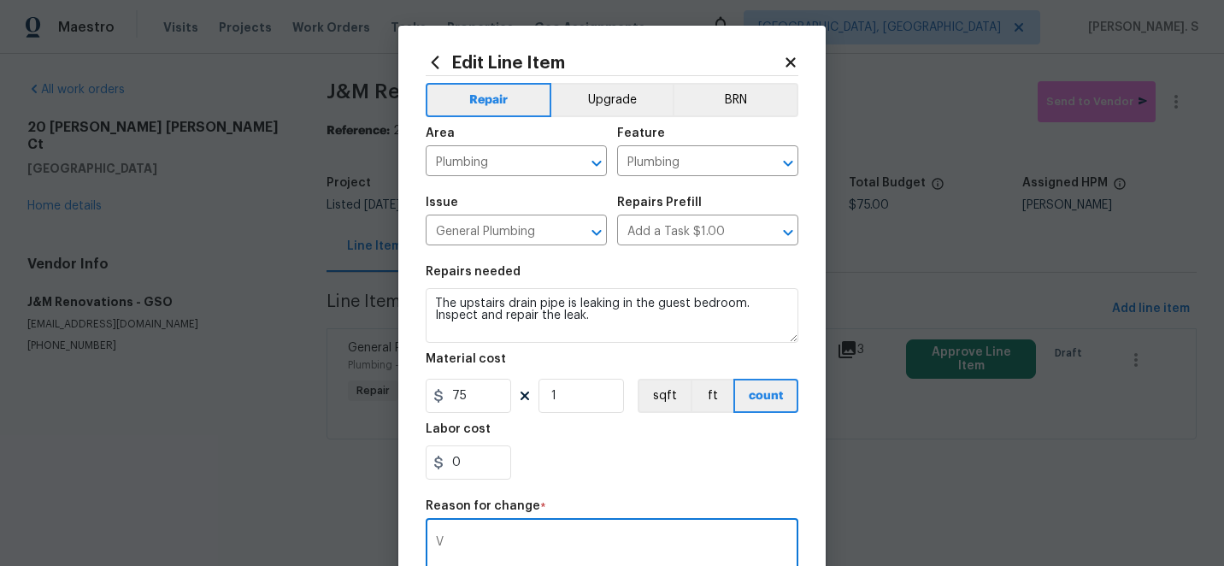
type textarea "V"
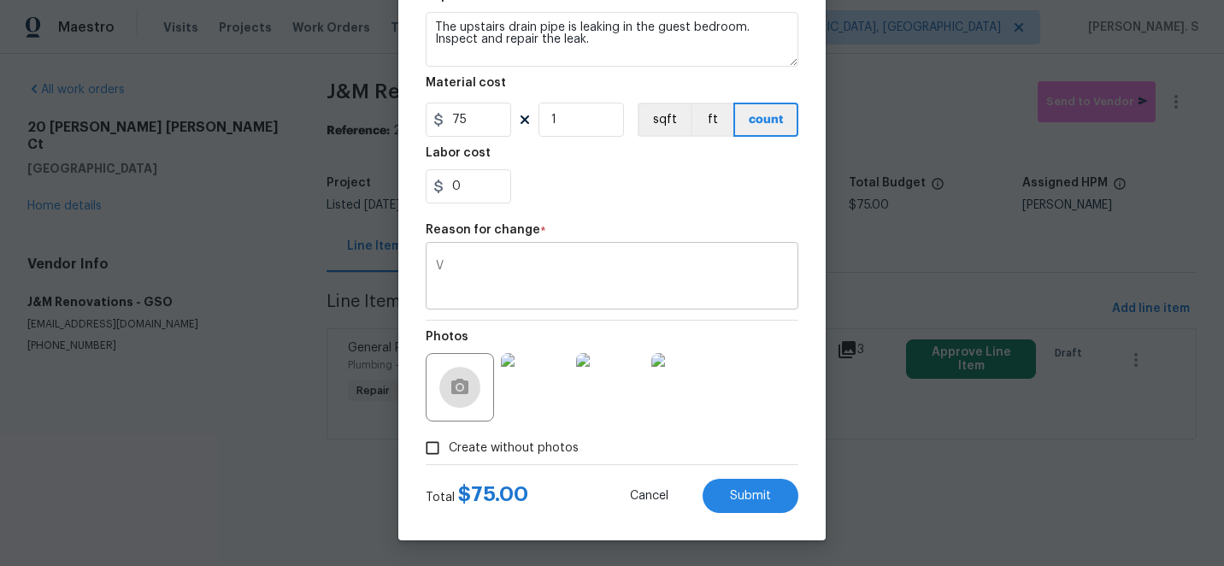
click at [514, 268] on textarea "V" at bounding box center [612, 278] width 352 height 36
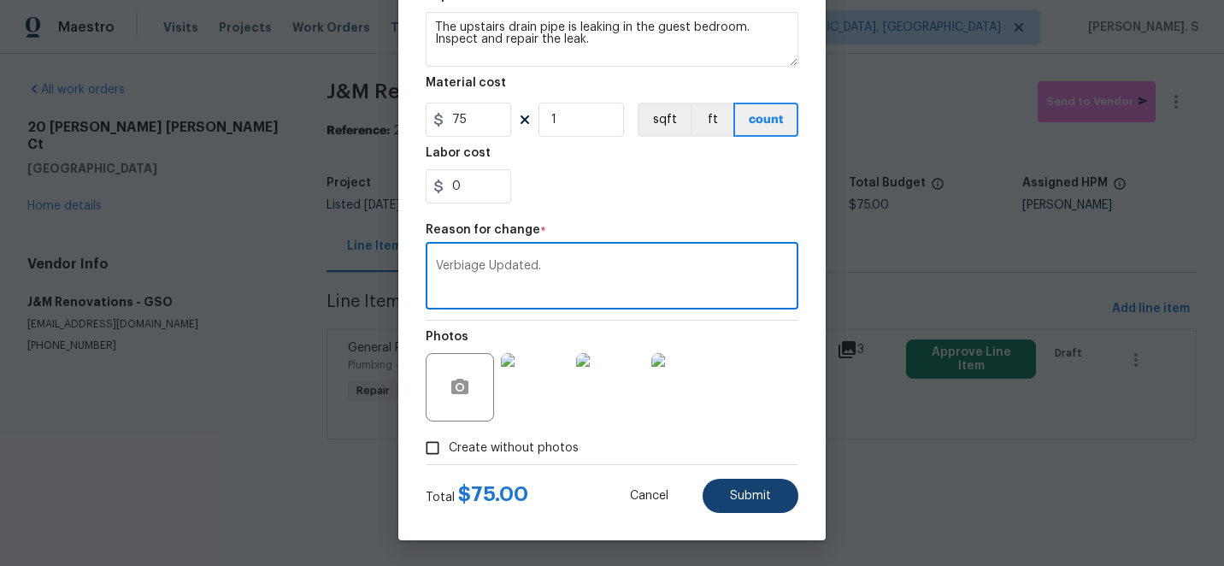
type textarea "Verbiage Updated."
click at [762, 479] on button "Submit" at bounding box center [750, 496] width 96 height 34
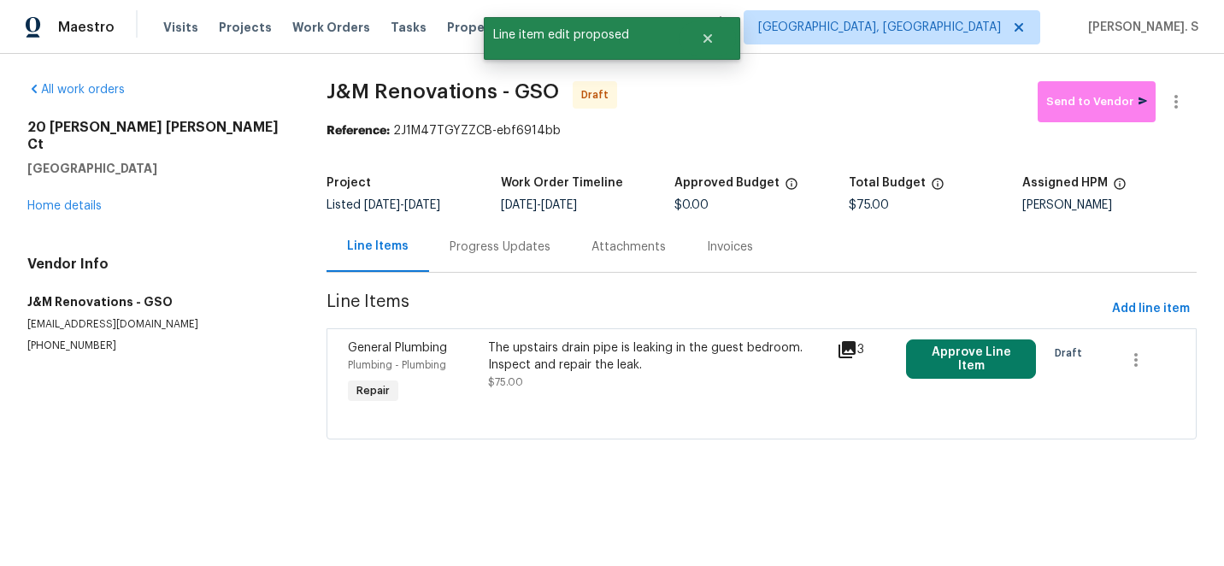
scroll to position [0, 0]
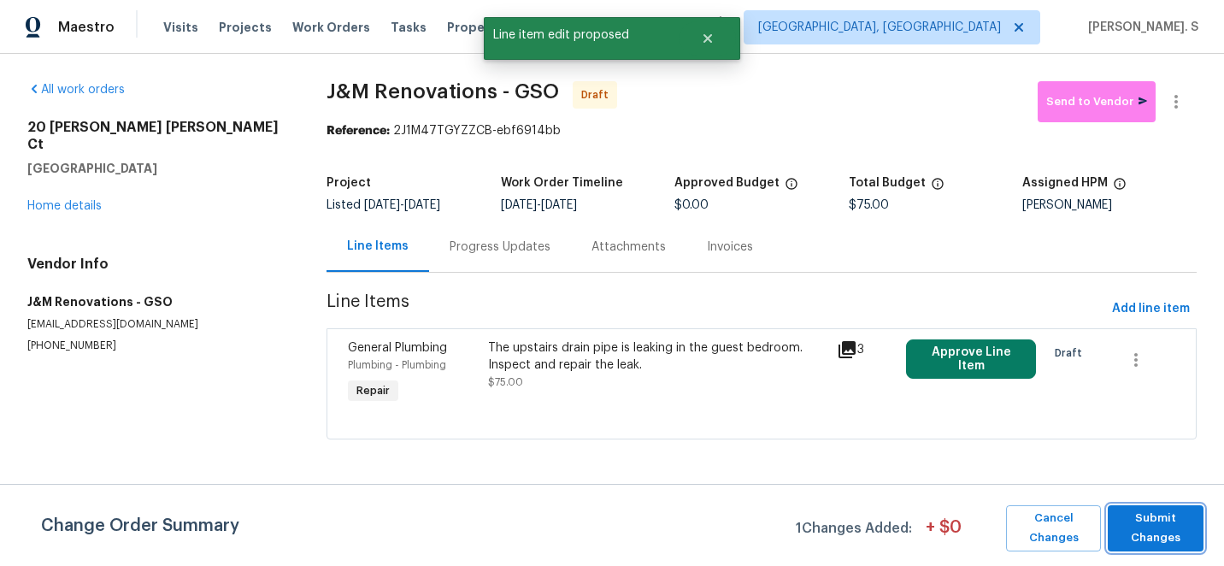
click at [1146, 531] on span "Submit Changes" at bounding box center [1155, 527] width 79 height 39
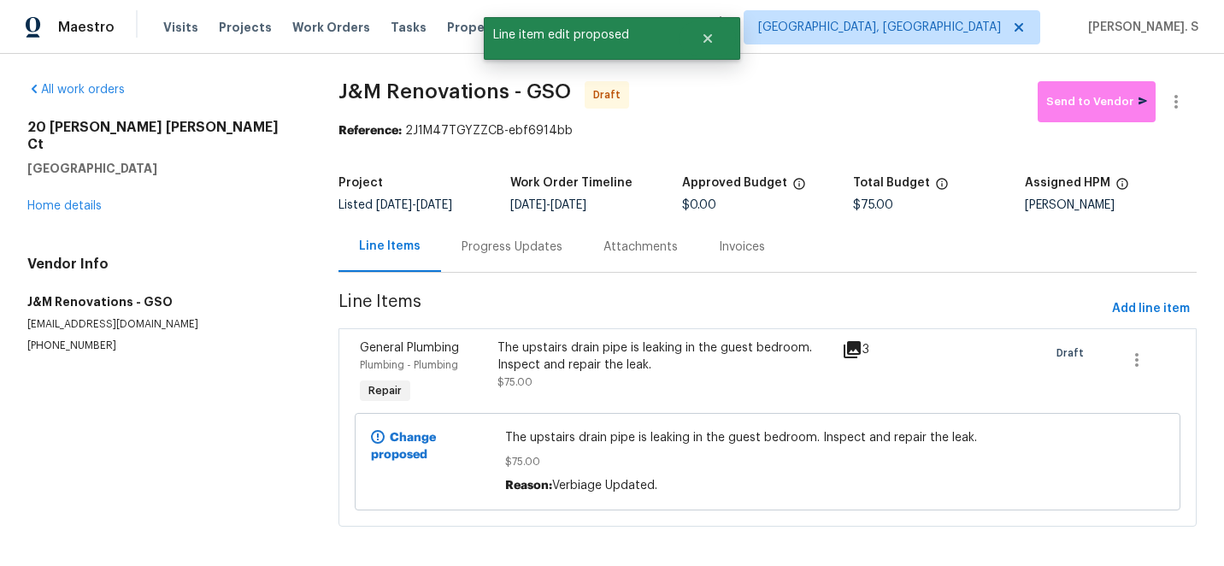
click at [500, 245] on div "Progress Updates" at bounding box center [511, 246] width 101 height 17
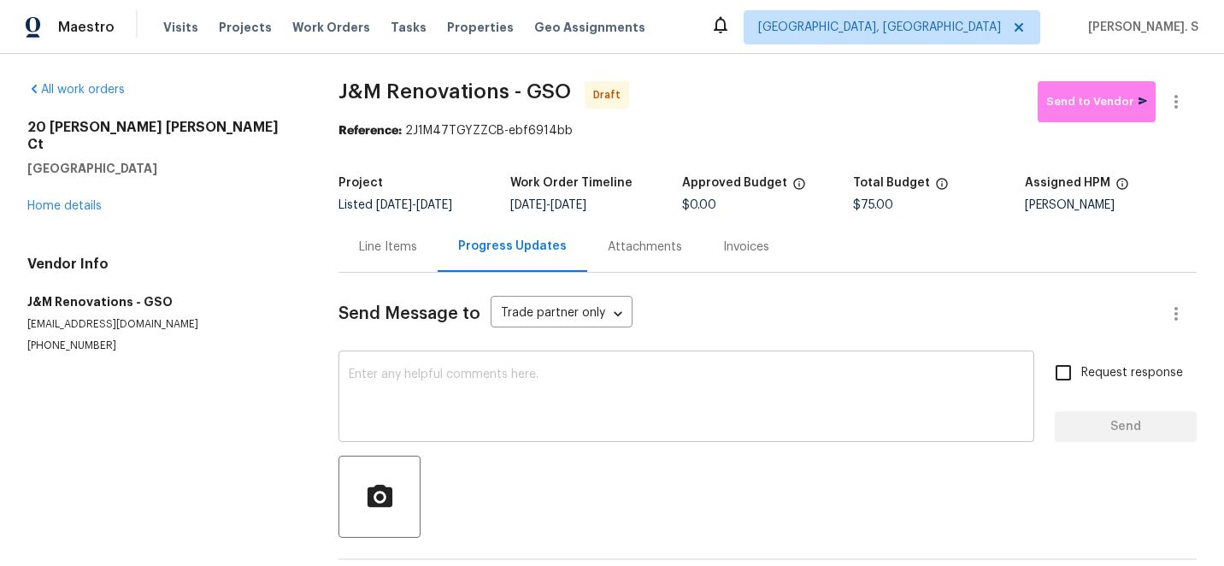
click at [594, 371] on textarea at bounding box center [686, 398] width 675 height 60
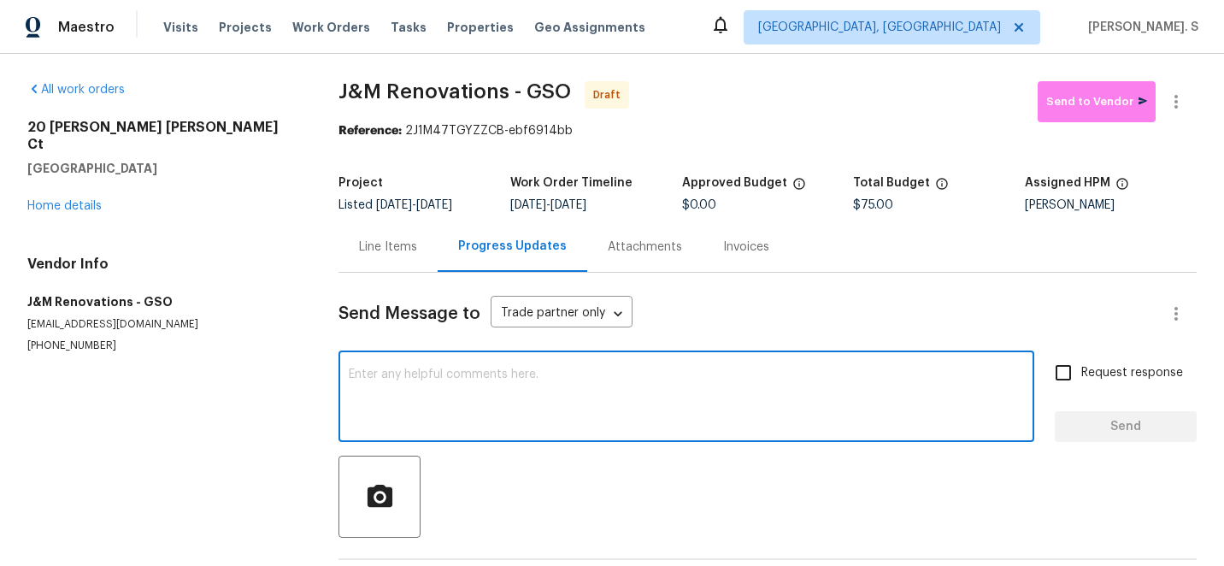
paste textarea "Hi this is Glory with Opendoor. I’m confirming you received the WO for the prop…"
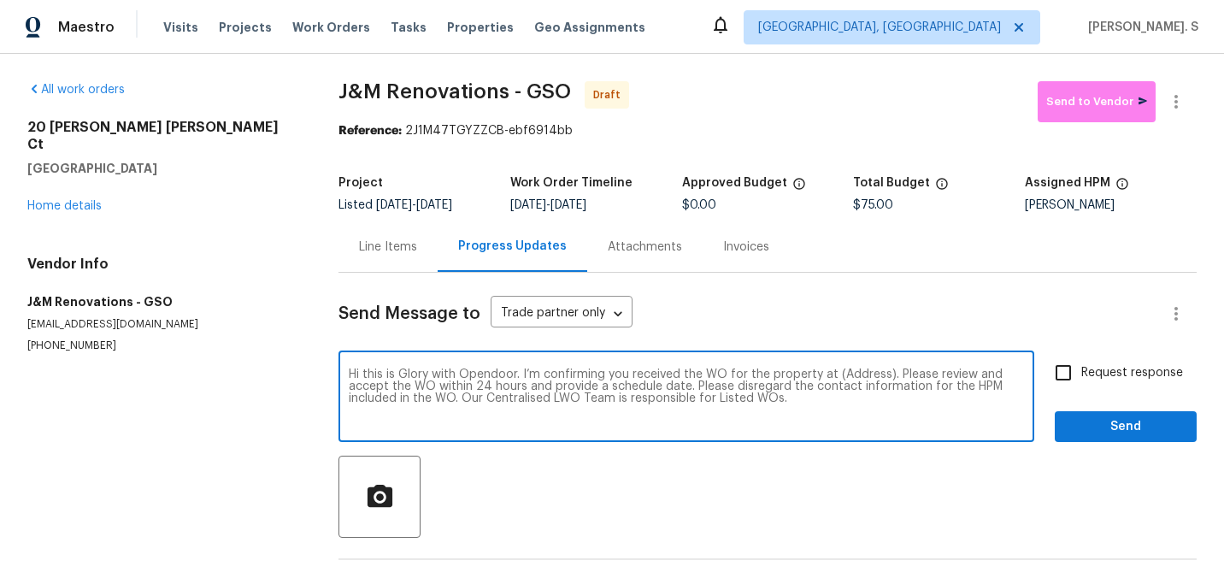
click at [862, 373] on textarea "Hi this is Glory with Opendoor. I’m confirming you received the WO for the prop…" at bounding box center [686, 398] width 675 height 60
paste textarea "20 Peggy Sue Ct, Greensboro, NC 27407"
type textarea "Hi this is Glory with Opendoor. I’m confirming you received the WO for the prop…"
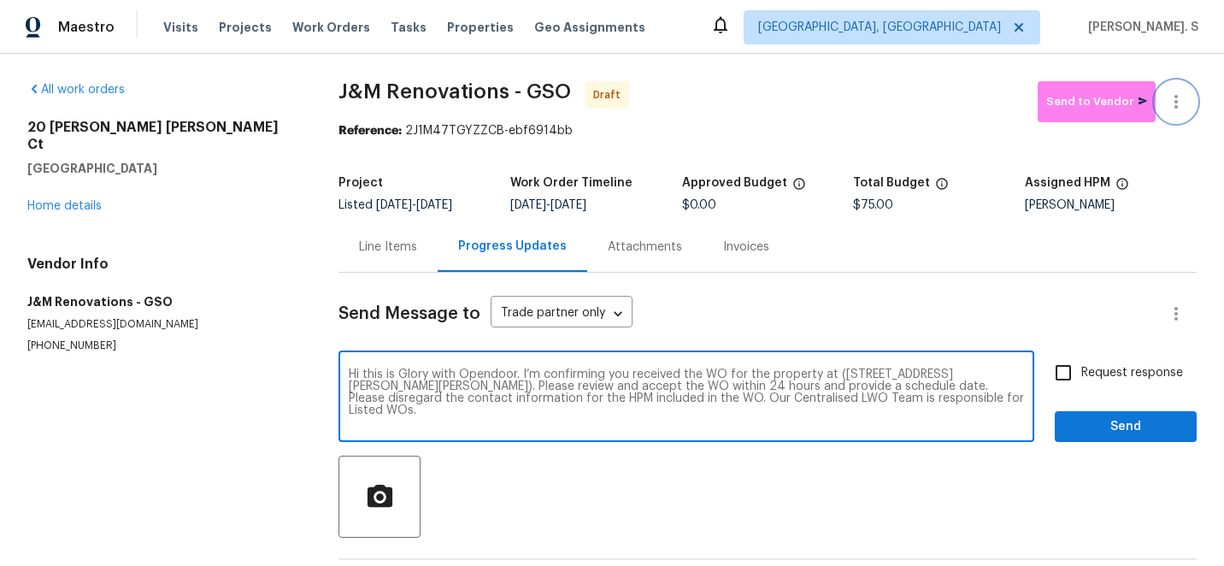
click at [1168, 112] on button "button" at bounding box center [1175, 101] width 41 height 41
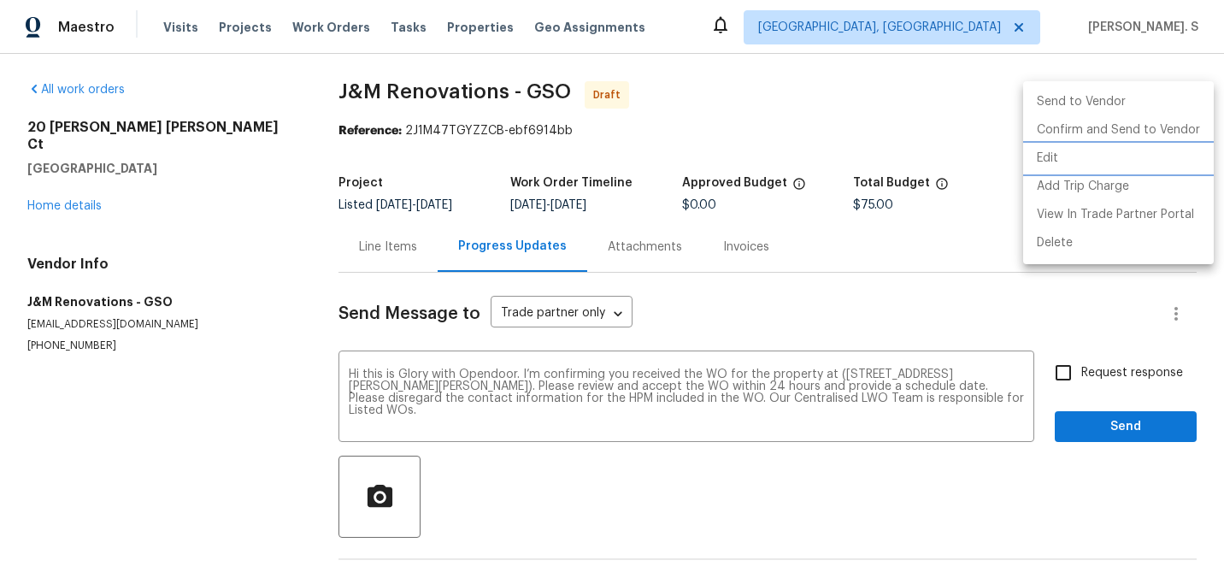
click at [1082, 156] on li "Edit" at bounding box center [1118, 158] width 191 height 28
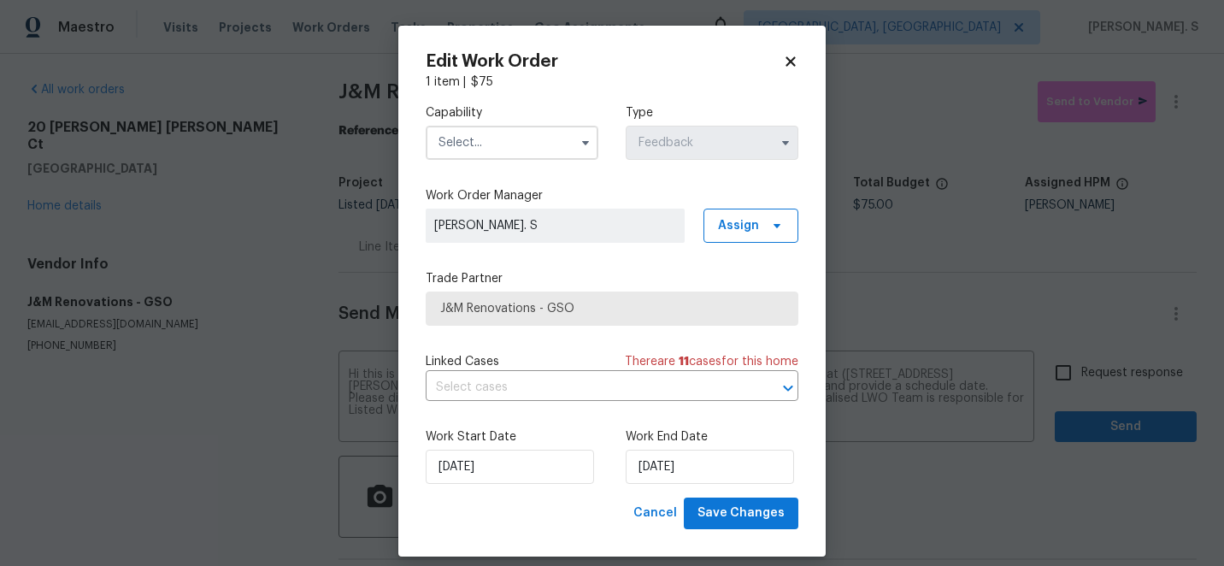
click at [539, 135] on input "text" at bounding box center [512, 143] width 173 height 34
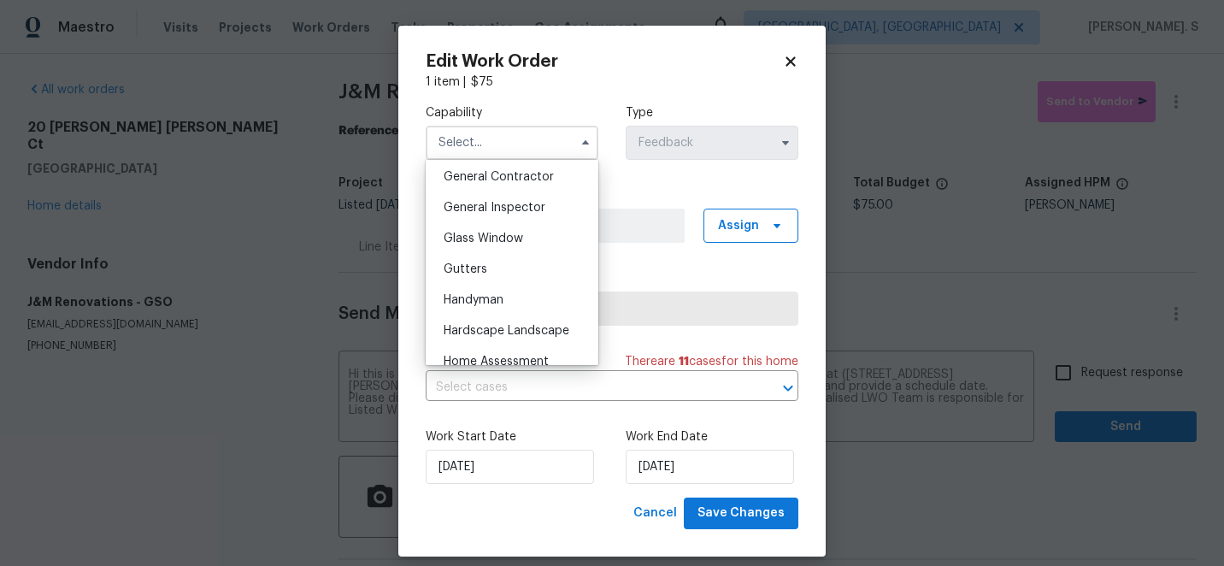
scroll to position [862, 0]
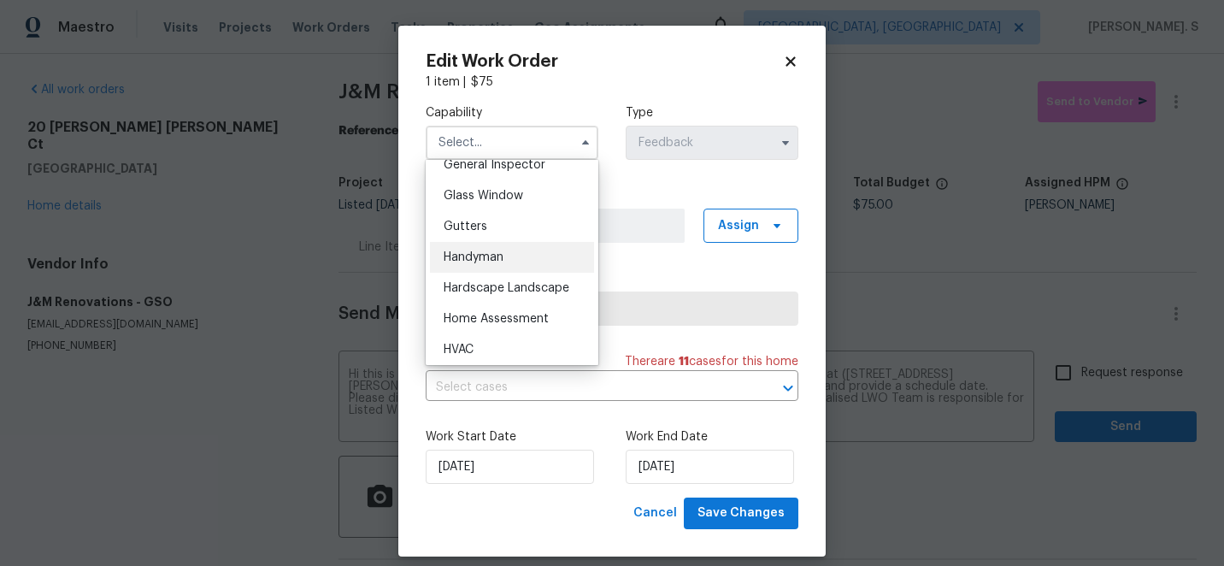
click at [543, 265] on div "Handyman" at bounding box center [512, 257] width 164 height 31
type input "Handyman"
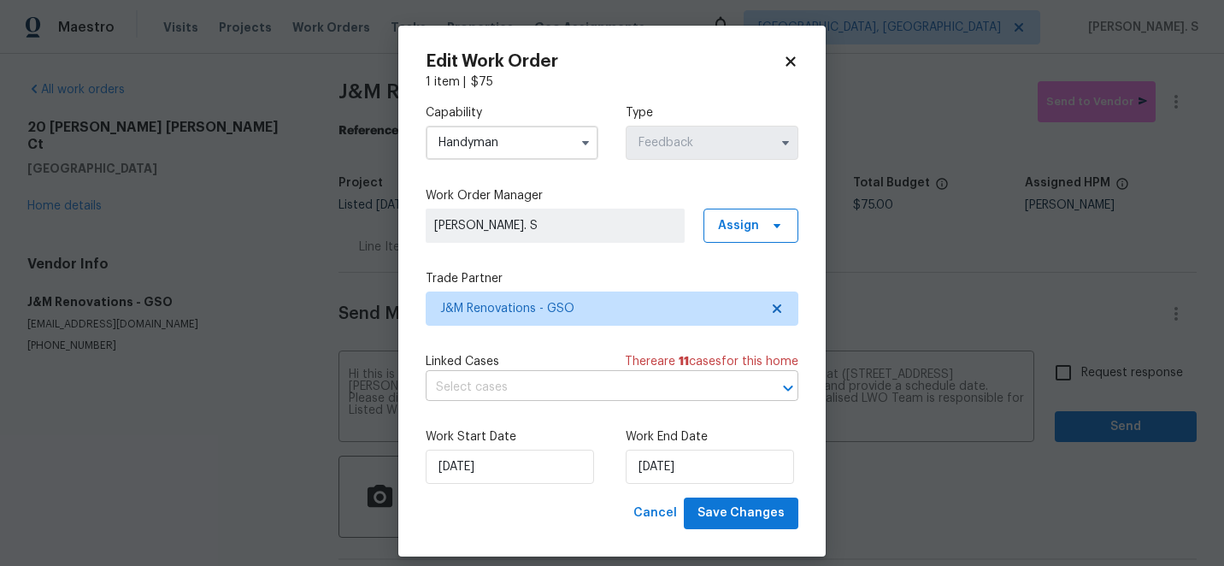
click at [572, 400] on input "text" at bounding box center [588, 387] width 325 height 26
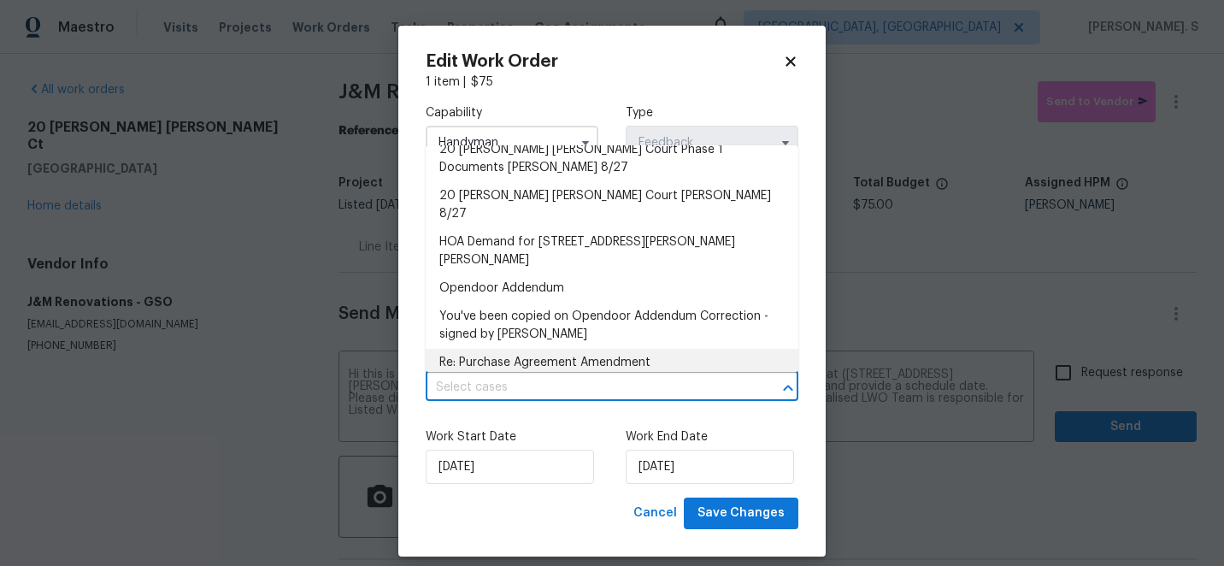
scroll to position [169, 0]
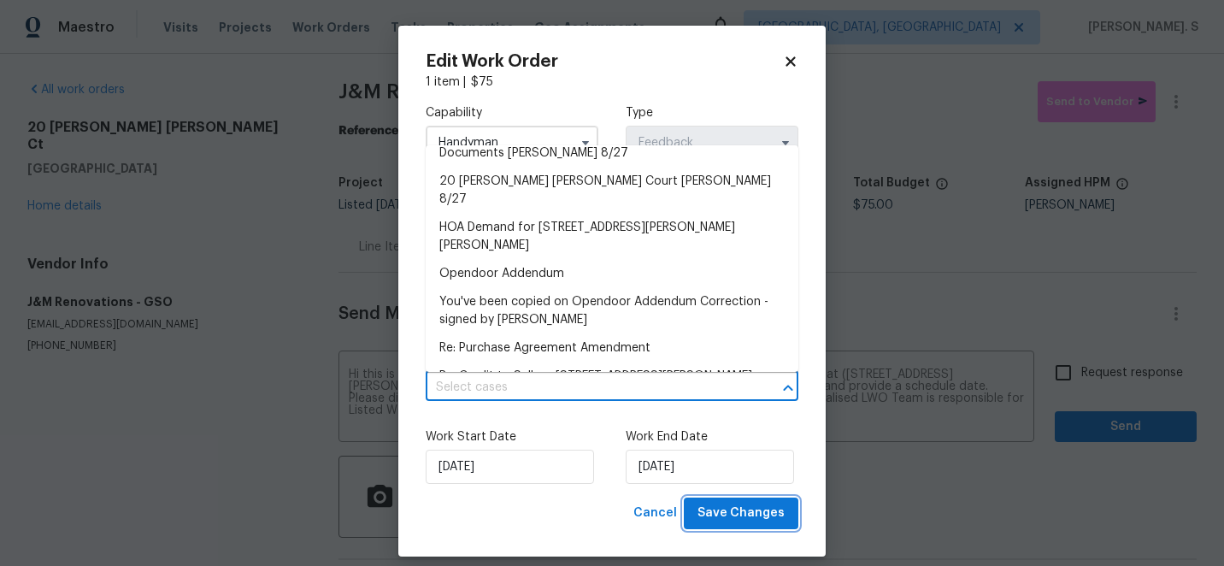
click at [731, 512] on span "Save Changes" at bounding box center [740, 512] width 87 height 21
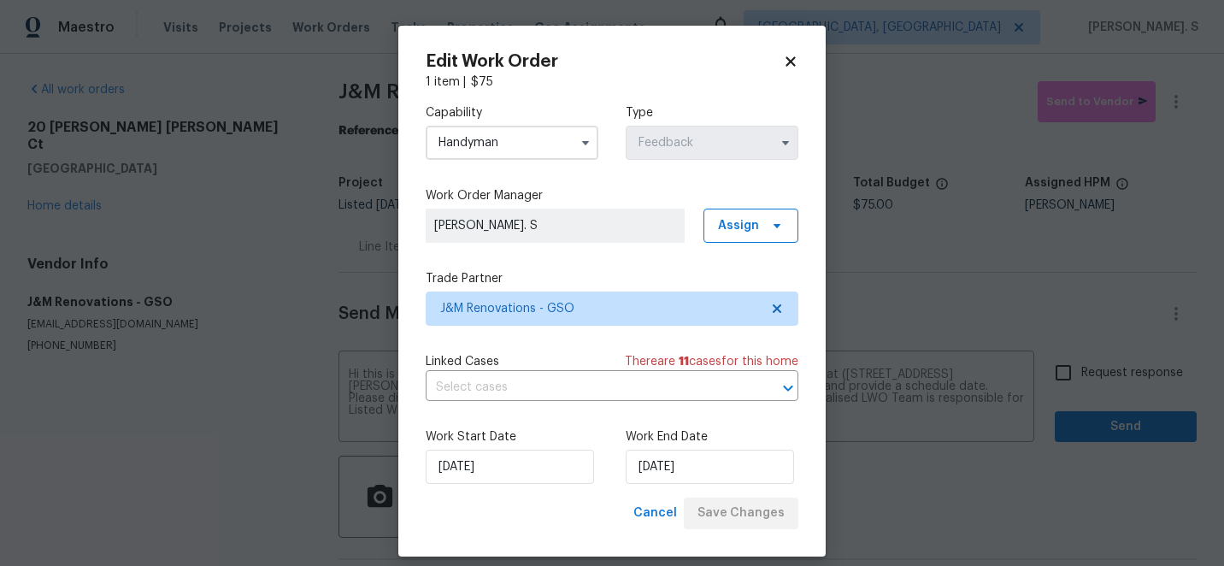
click at [1062, 361] on body "Maestro Visits Projects Work Orders Tasks Properties Geo Assignments Albuquerqu…" at bounding box center [612, 283] width 1224 height 566
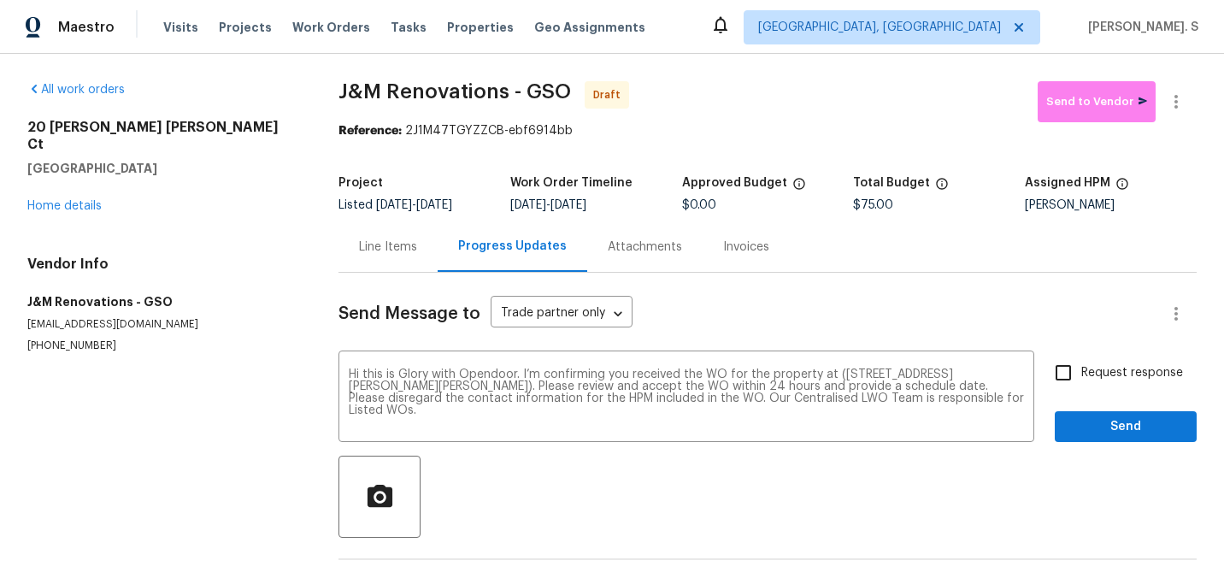
click at [1075, 367] on input "Request response" at bounding box center [1063, 373] width 36 height 36
checkbox input "true"
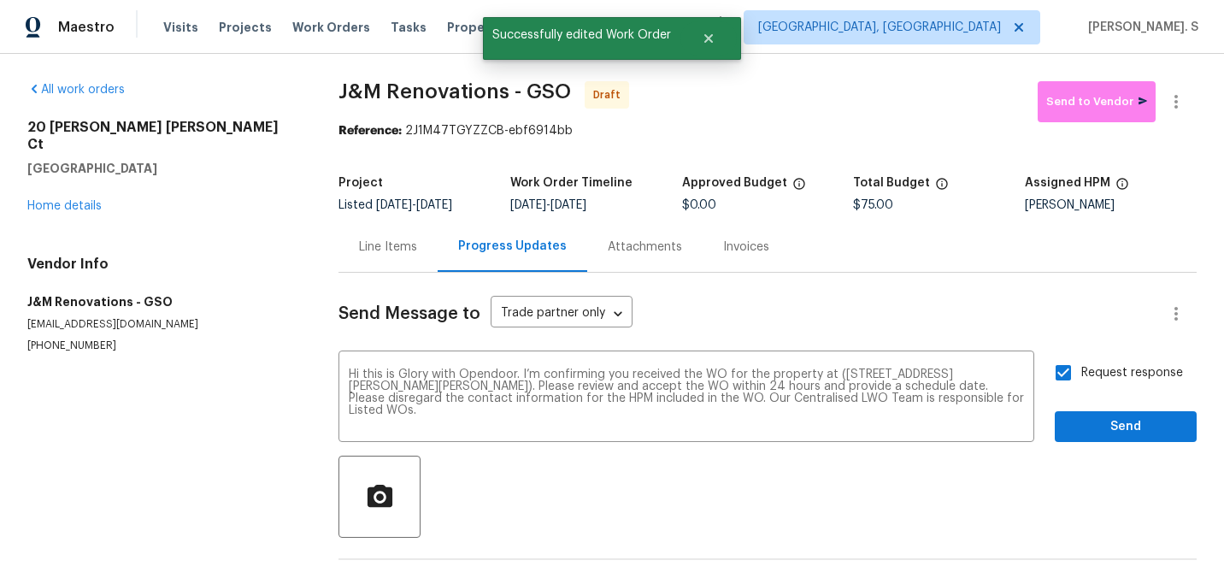
click at [1095, 443] on div "Send Message to Trade partner only Trade partner only ​ Hi this is Glory with O…" at bounding box center [767, 440] width 858 height 335
click at [1099, 420] on span "Send" at bounding box center [1125, 426] width 115 height 21
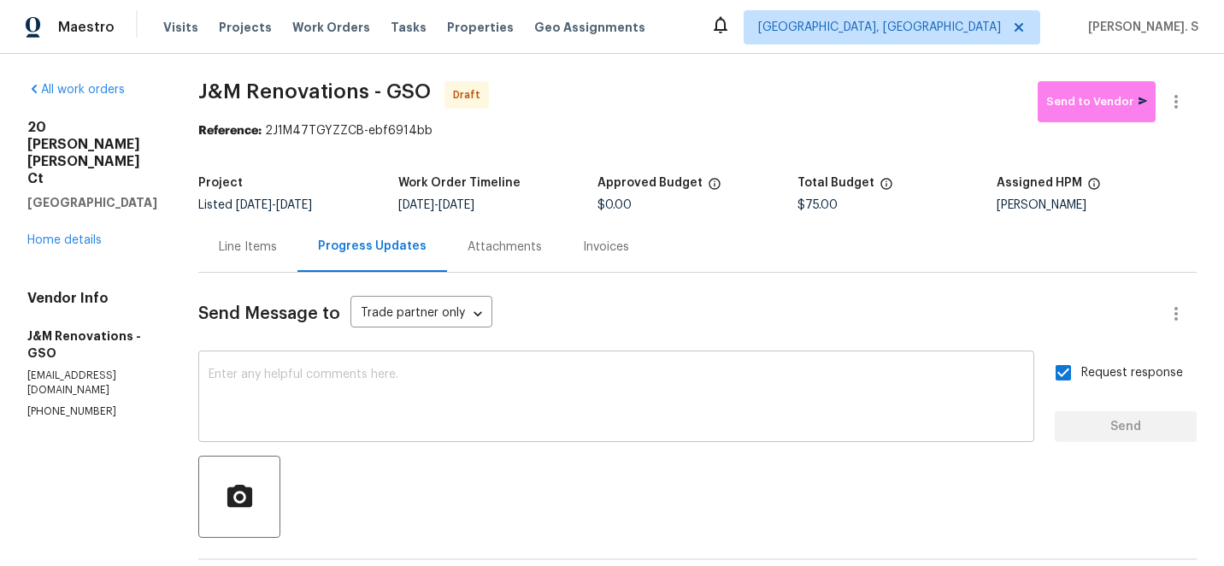
click at [459, 427] on textarea at bounding box center [616, 398] width 815 height 60
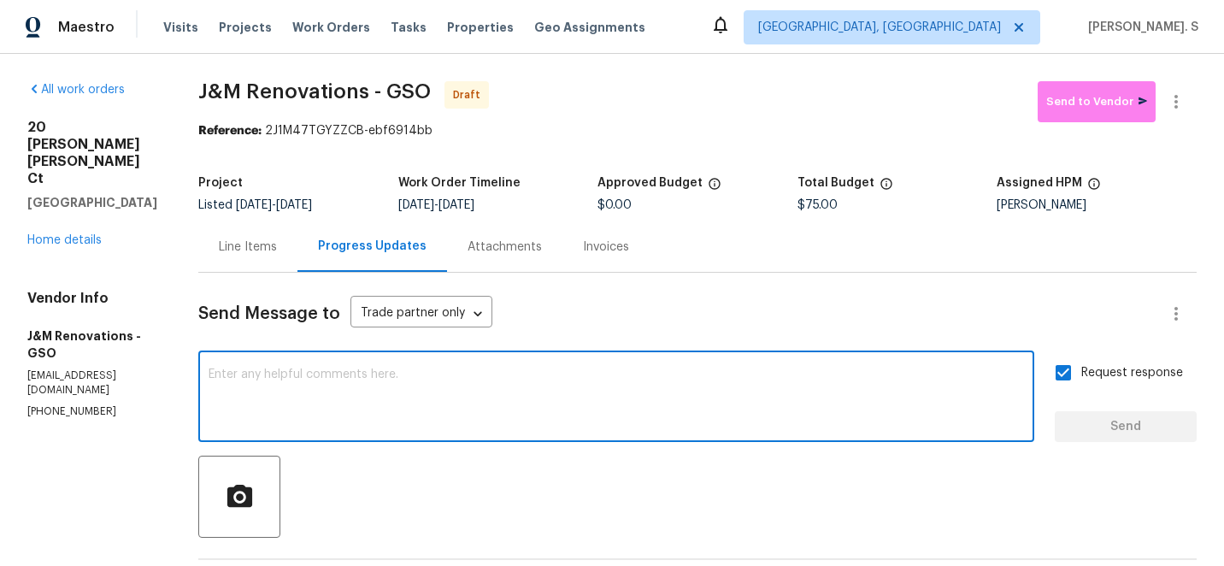
paste textarea "The Work Orders must include before-photos (both close-up and wide-angle) and a…"
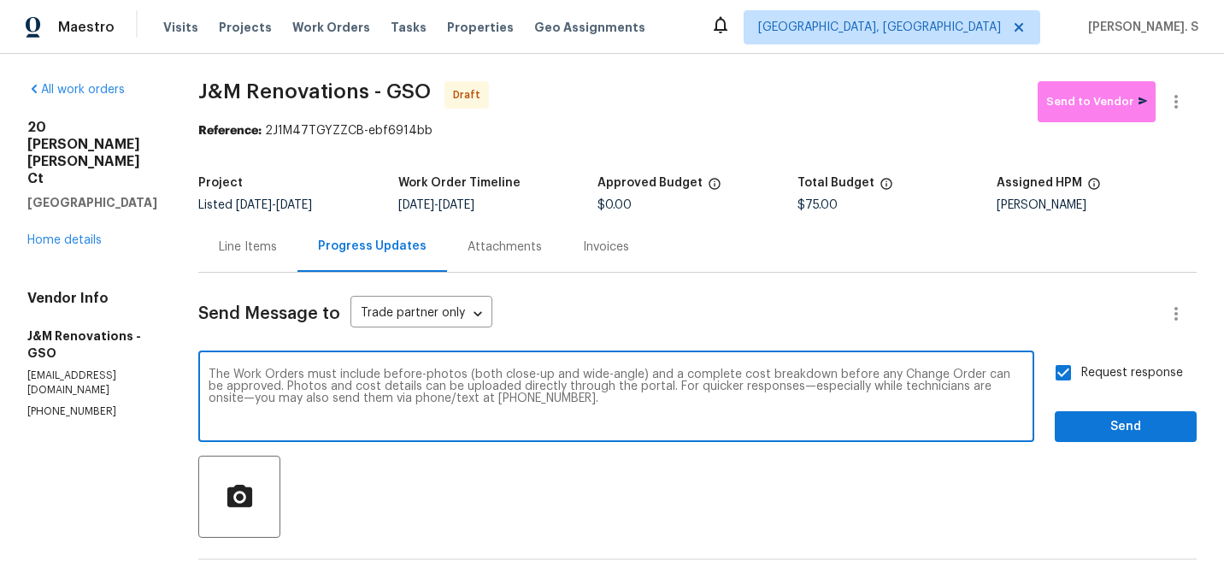
type textarea "The Work Orders must include before-photos (both close-up and wide-angle) and a…"
click at [1148, 431] on span "Send" at bounding box center [1125, 426] width 115 height 21
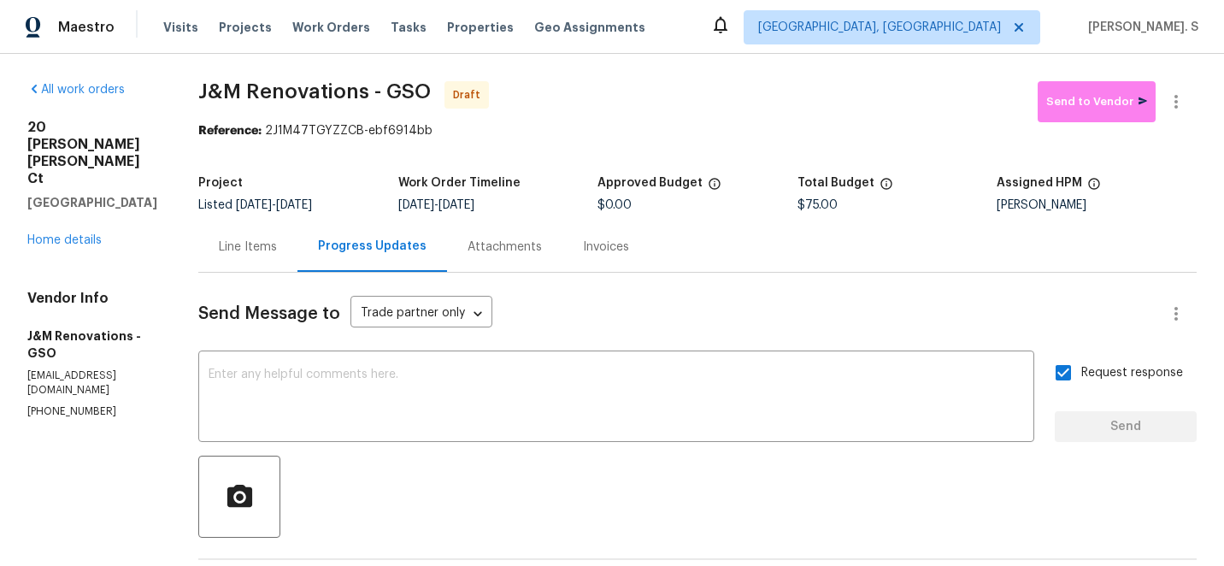
click at [291, 101] on span "J&M Renovations - GSO" at bounding box center [314, 91] width 232 height 21
copy span "J&M Renovations - GSO"
click at [1156, 78] on div "All work orders 20 Peggy Sue Ct Greensboro, NC 27407 Home details Vendor Info J…" at bounding box center [612, 479] width 1224 height 851
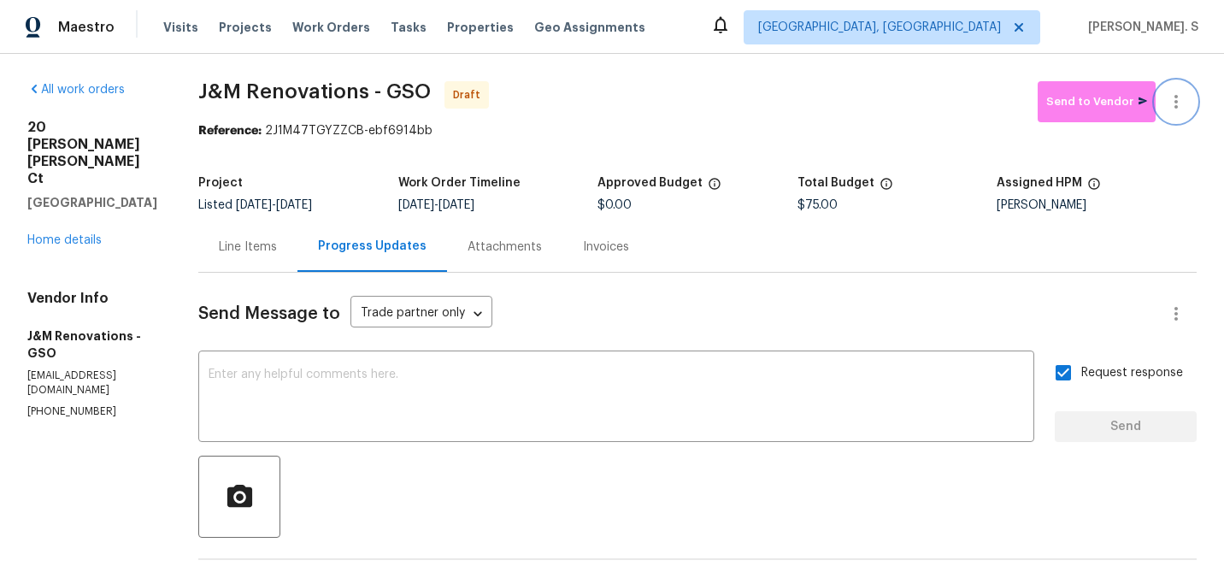
click at [1178, 97] on icon "button" at bounding box center [1176, 101] width 21 height 21
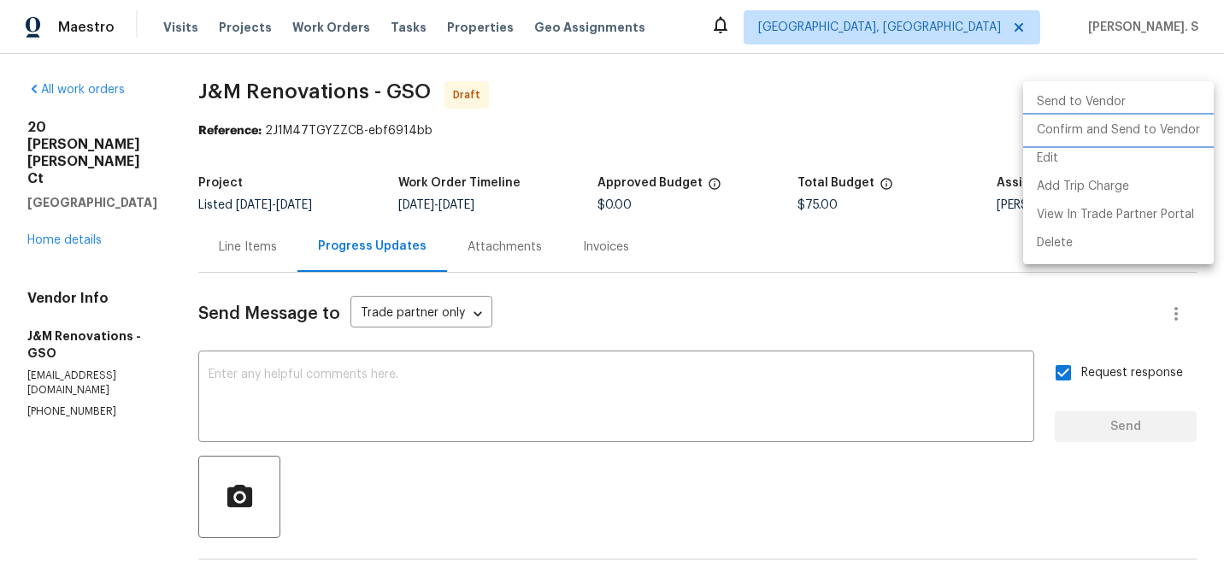
click at [1171, 117] on li "Confirm and Send to Vendor" at bounding box center [1118, 130] width 191 height 28
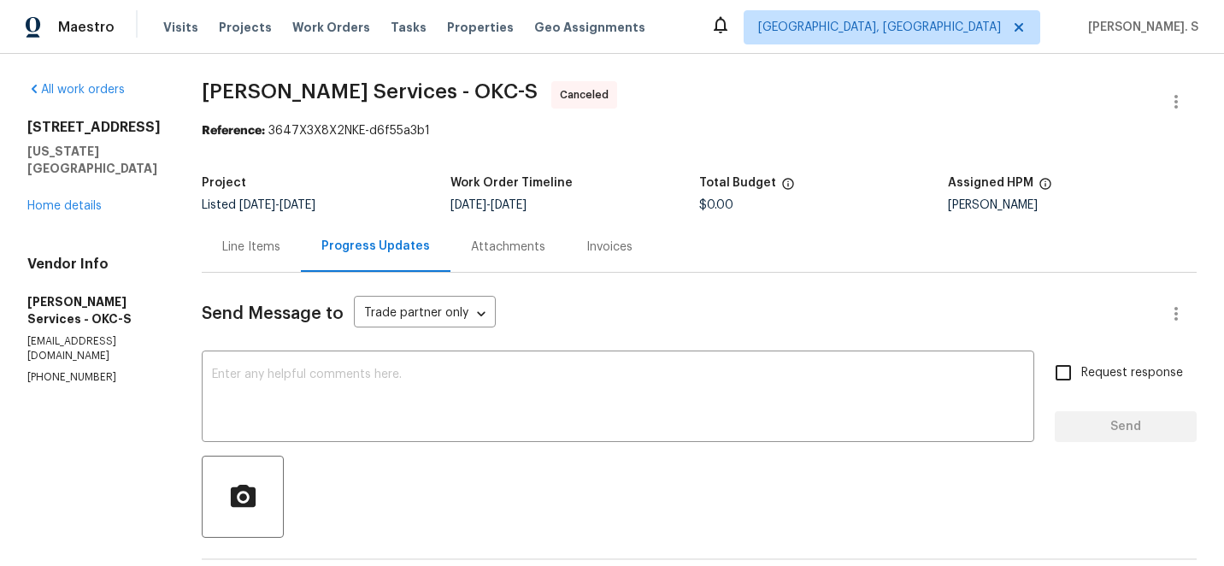
click at [80, 214] on div "8113 Wilshire Ridge Dr Oklahoma City, OK 73132 Home details" at bounding box center [93, 167] width 133 height 96
click at [82, 212] on link "Home details" at bounding box center [64, 206] width 74 height 12
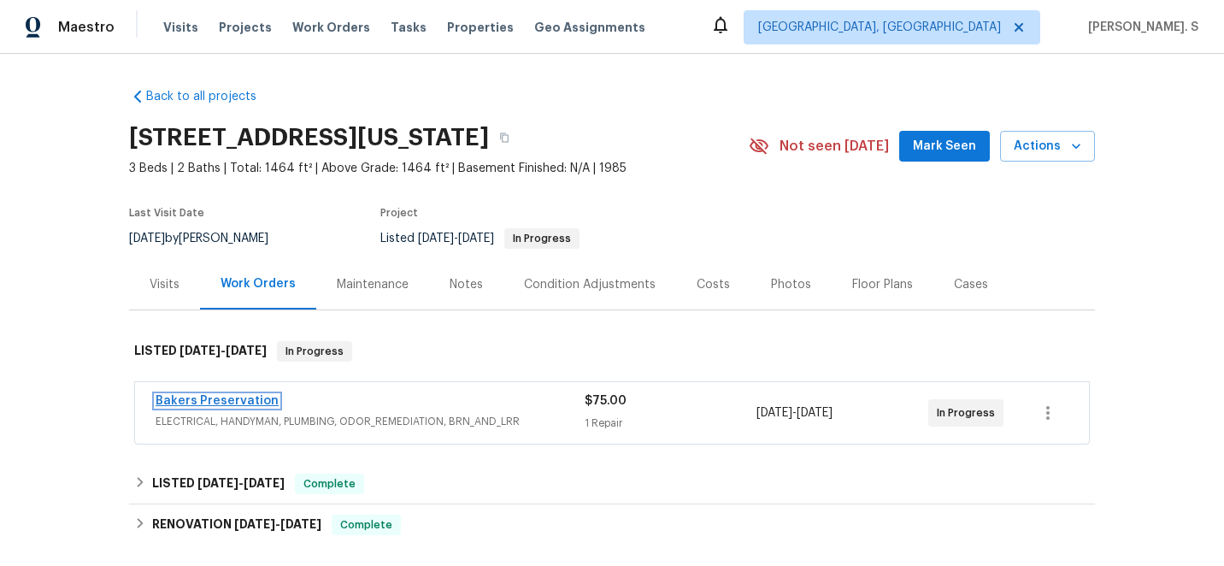
click at [227, 400] on link "Bakers Preservation" at bounding box center [217, 401] width 123 height 12
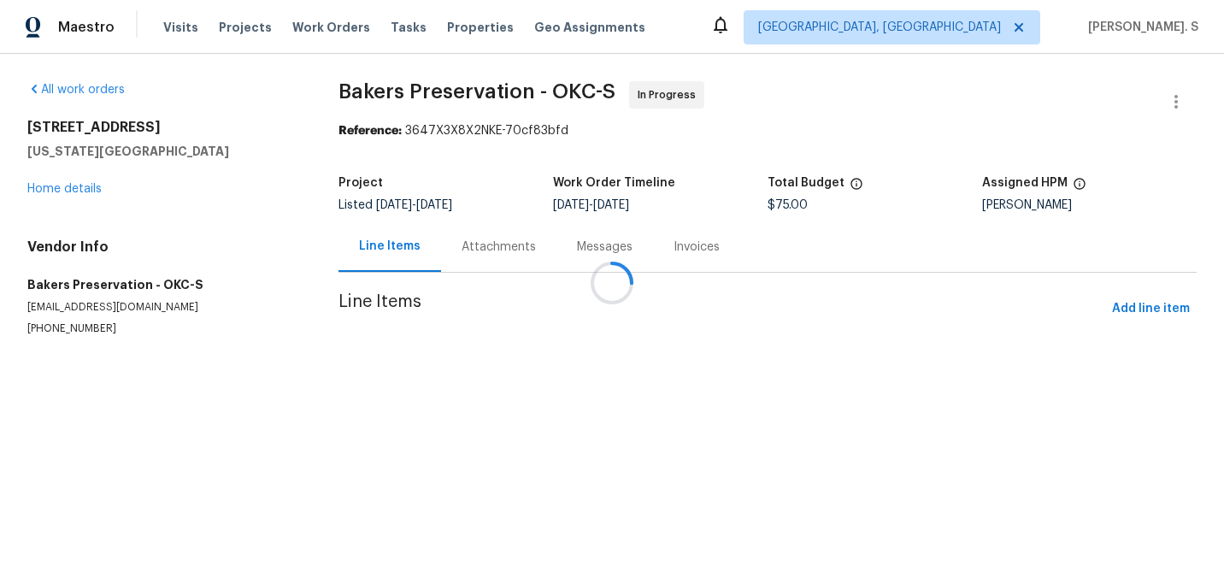
click at [510, 266] on div "Attachments" at bounding box center [498, 246] width 115 height 50
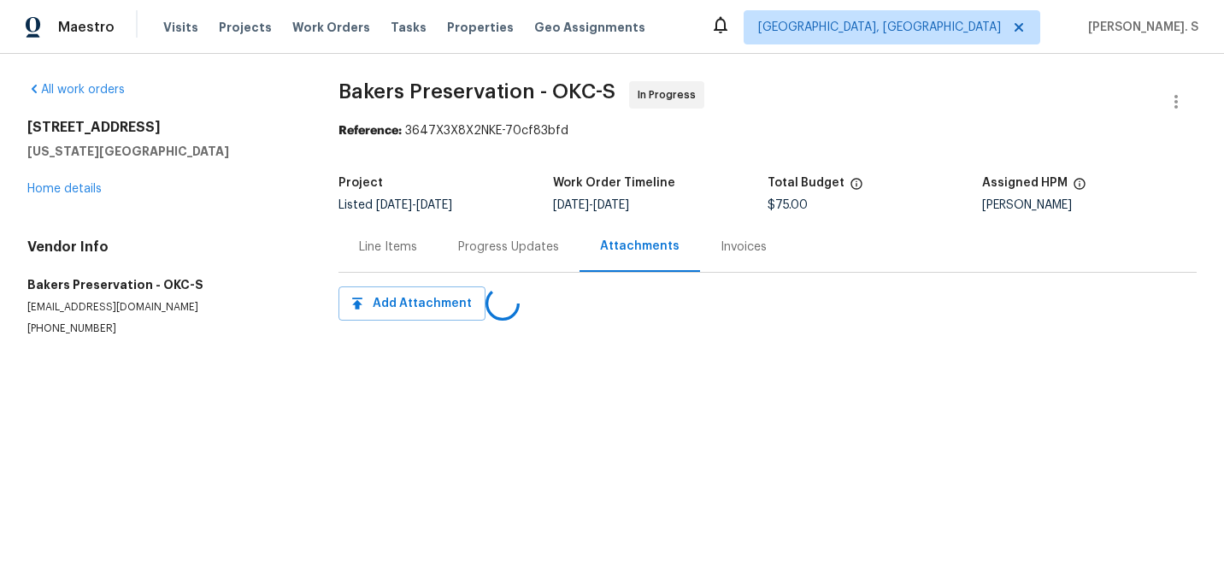
click at [510, 266] on div "Progress Updates" at bounding box center [509, 246] width 142 height 50
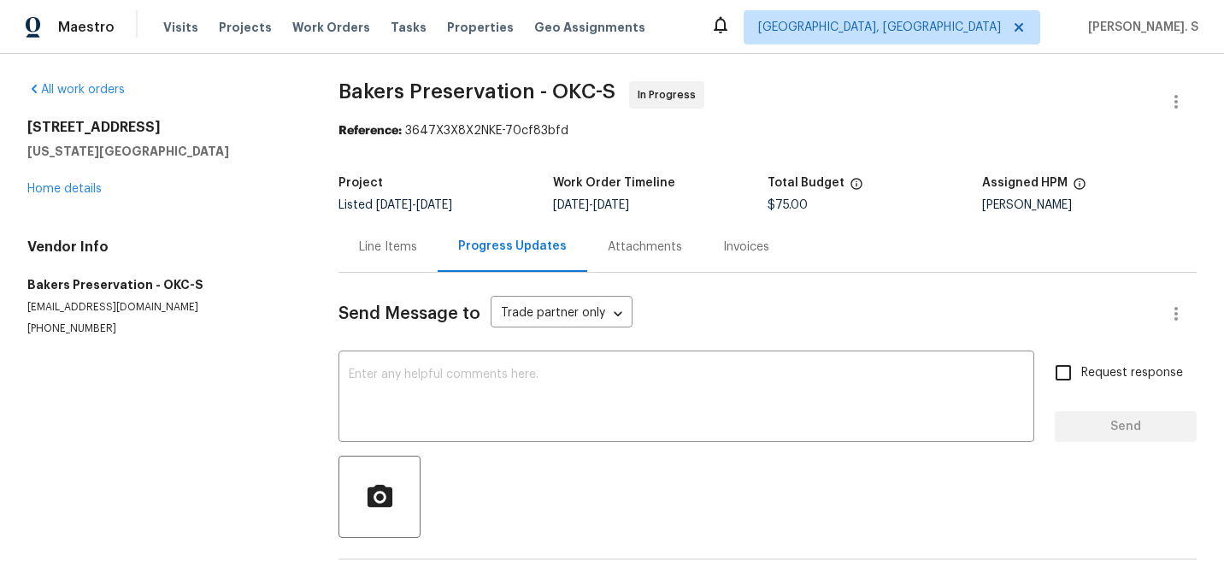
click at [510, 266] on div "Progress Updates" at bounding box center [513, 246] width 150 height 50
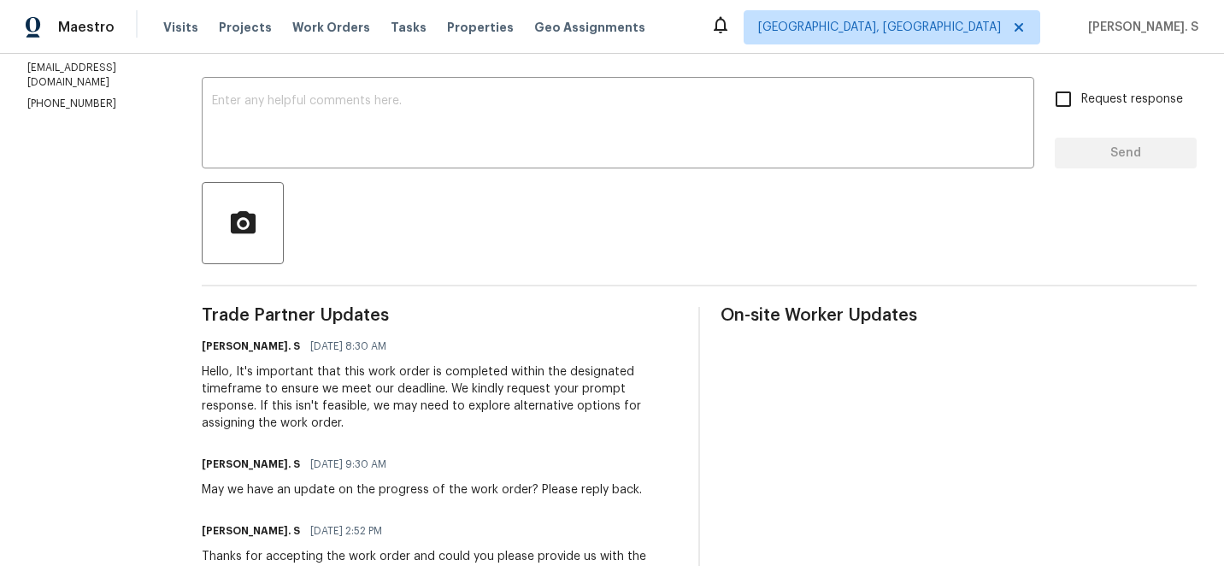
scroll to position [285, 0]
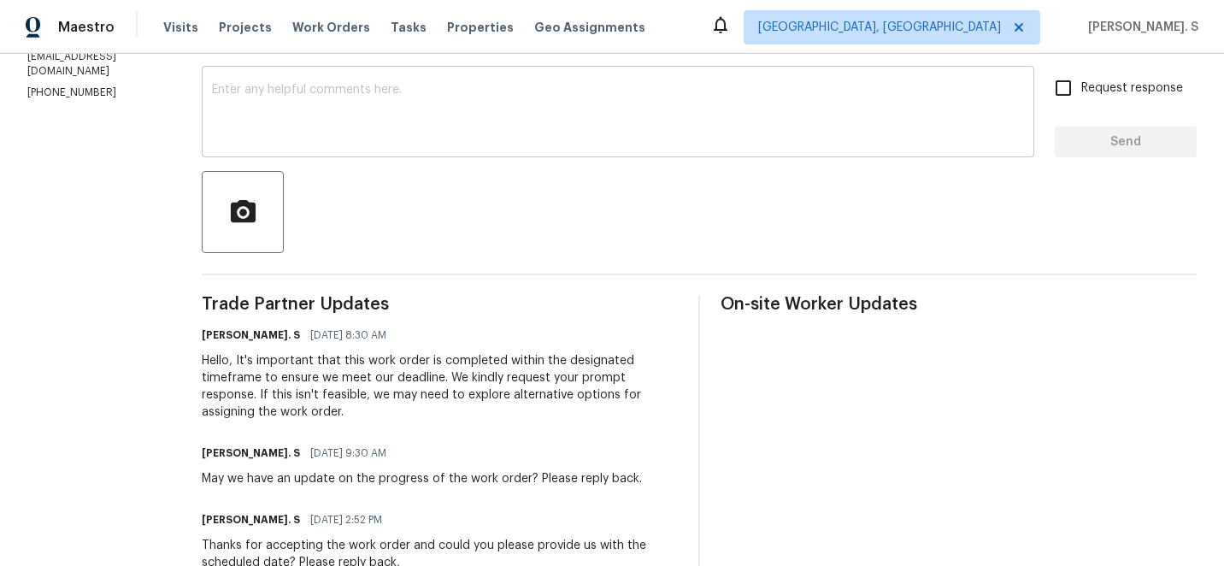
click at [427, 142] on textarea at bounding box center [618, 114] width 812 height 60
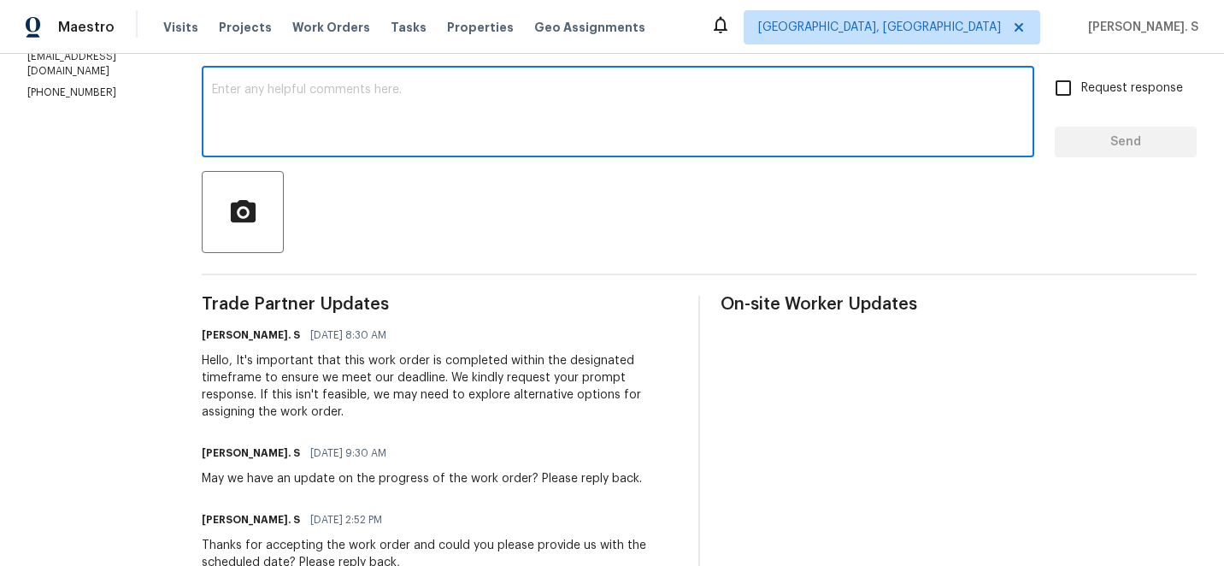
click at [427, 142] on textarea at bounding box center [618, 114] width 812 height 60
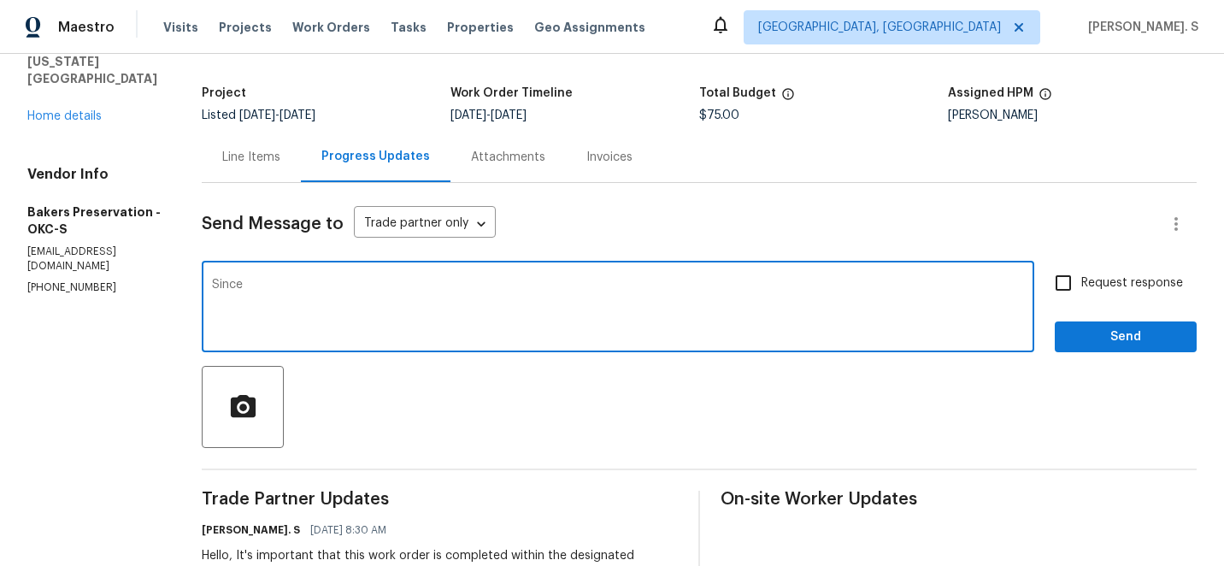
scroll to position [0, 0]
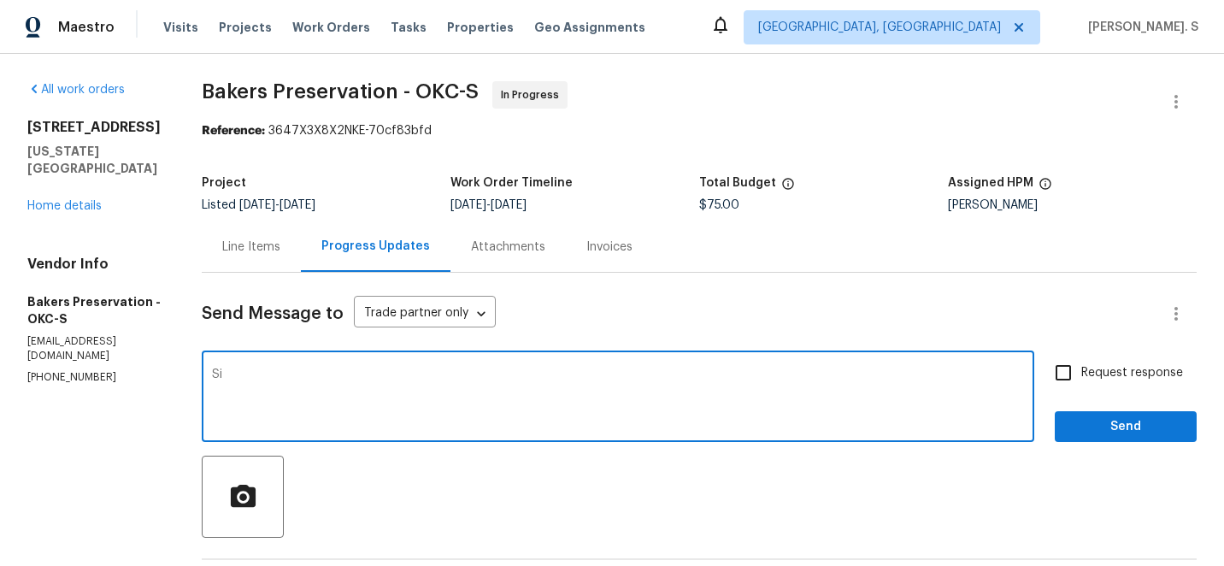
type textarea "S"
click at [67, 337] on div "Vendor Info Bakers Preservation - OKC-S bakerspreservation@yahoo.com (405) 437-…" at bounding box center [93, 320] width 133 height 129
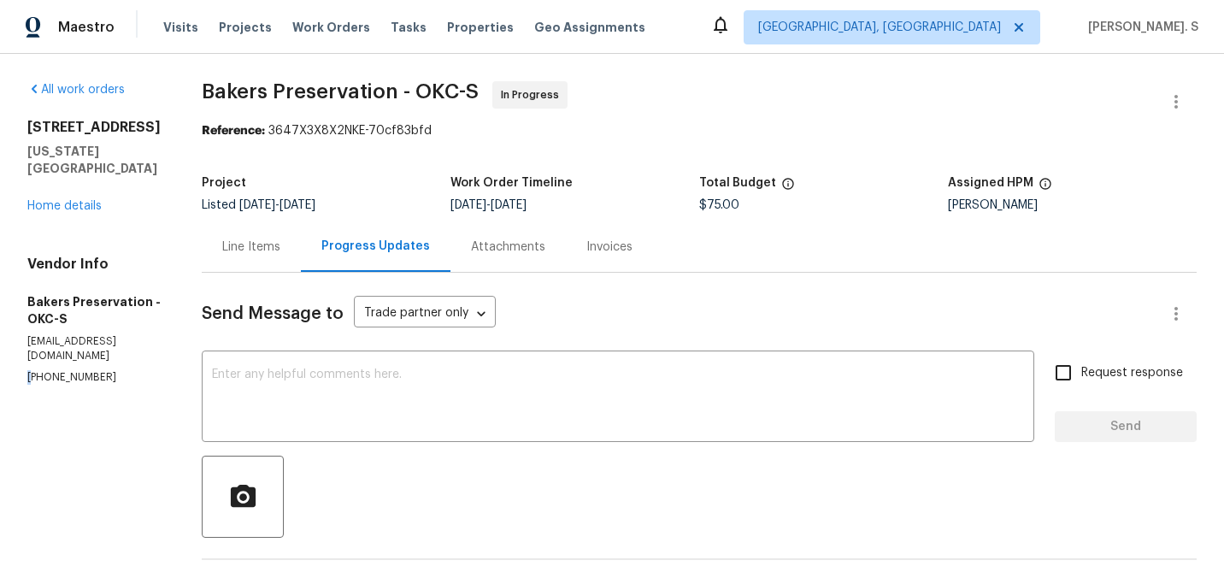
click at [67, 337] on div "Vendor Info Bakers Preservation - OKC-S bakerspreservation@yahoo.com (405) 437-…" at bounding box center [93, 320] width 133 height 129
copy p "(405) 437-9967"
click at [344, 367] on div "x ​" at bounding box center [618, 398] width 832 height 87
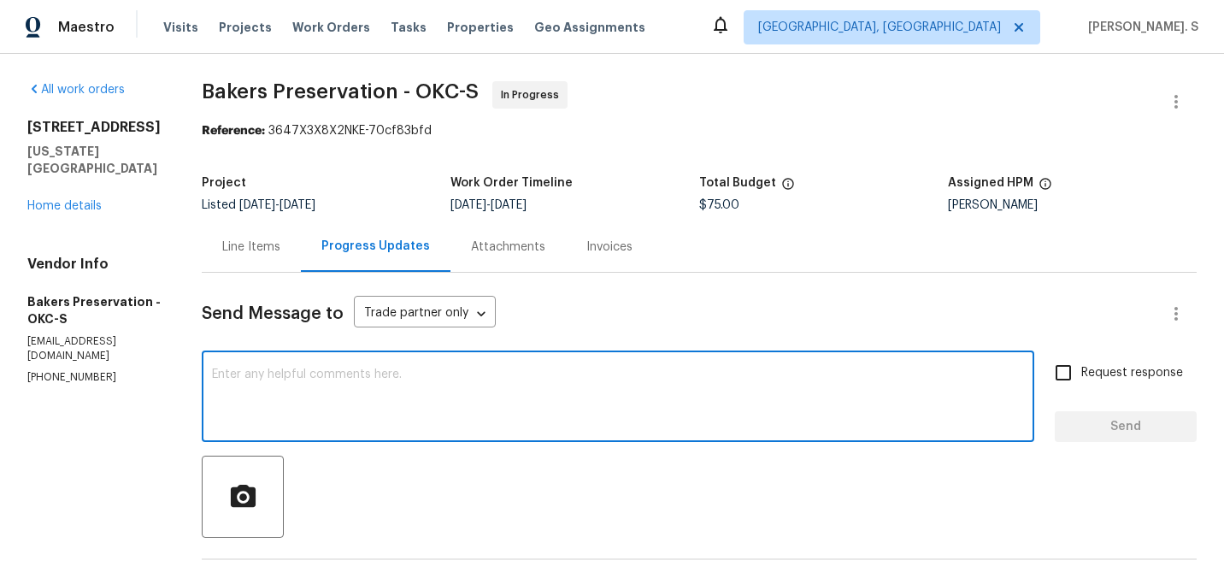
paste textarea "We tried calling you for an update on the work order but reached your voicemail…"
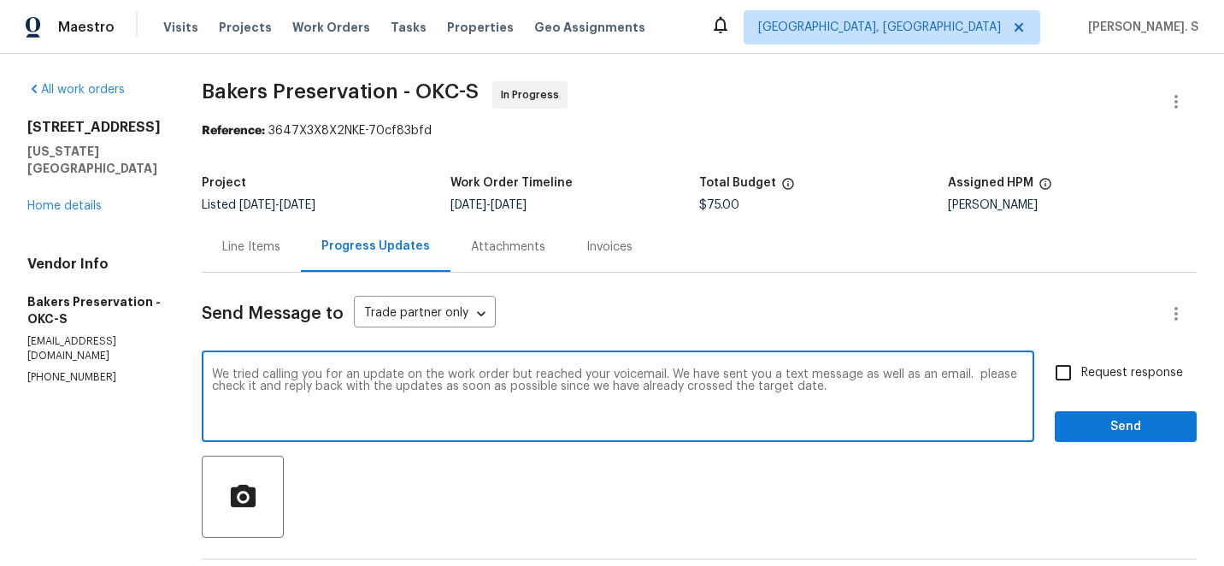
click at [872, 399] on textarea "We tried calling you for an update on the work order but reached your voicemail…" at bounding box center [618, 398] width 812 height 60
click at [278, 361] on div "We tried calling you for an update on the work order but reached your voicemail…" at bounding box center [618, 398] width 832 height 87
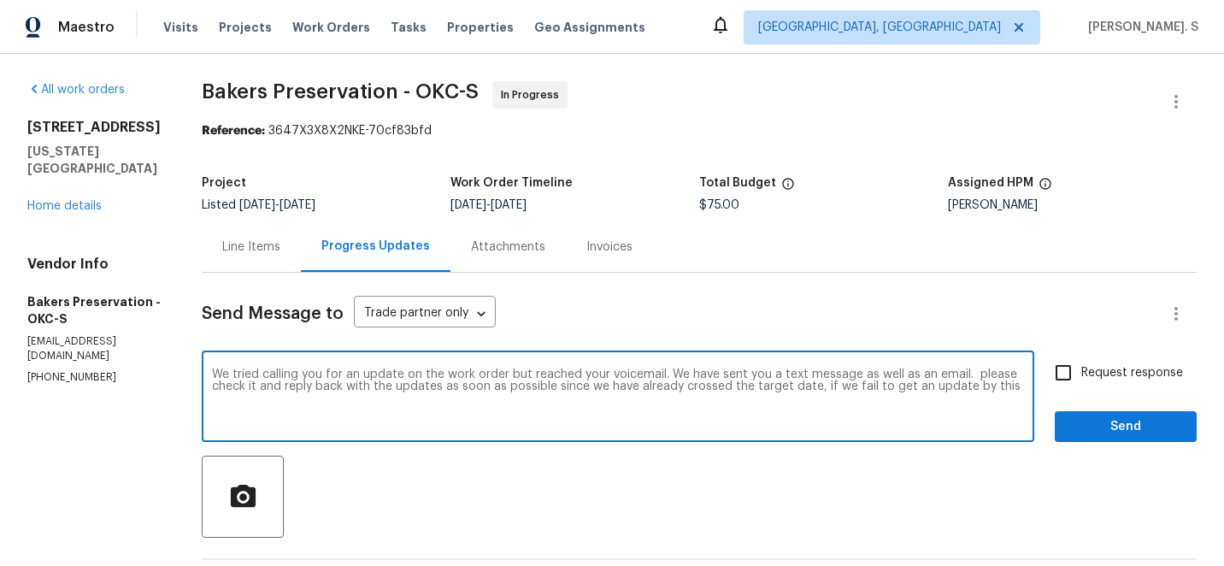
click at [275, 369] on textarea "We tried calling you for an update on the work order but reached your voicemail…" at bounding box center [618, 398] width 812 height 60
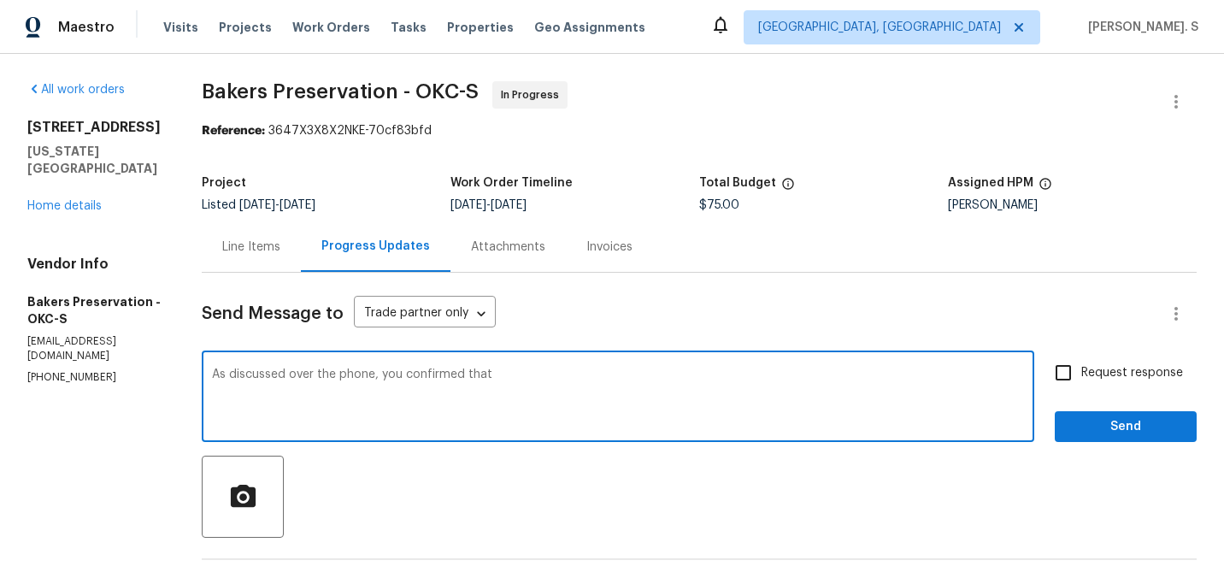
drag, startPoint x: 424, startPoint y: 373, endPoint x: 602, endPoint y: 373, distance: 177.7
click at [602, 373] on textarea "As discussed over the phone, you confirmed that" at bounding box center [618, 398] width 812 height 60
paste textarea "acknowledged the delay and confirmed that the work would be completed today, en…"
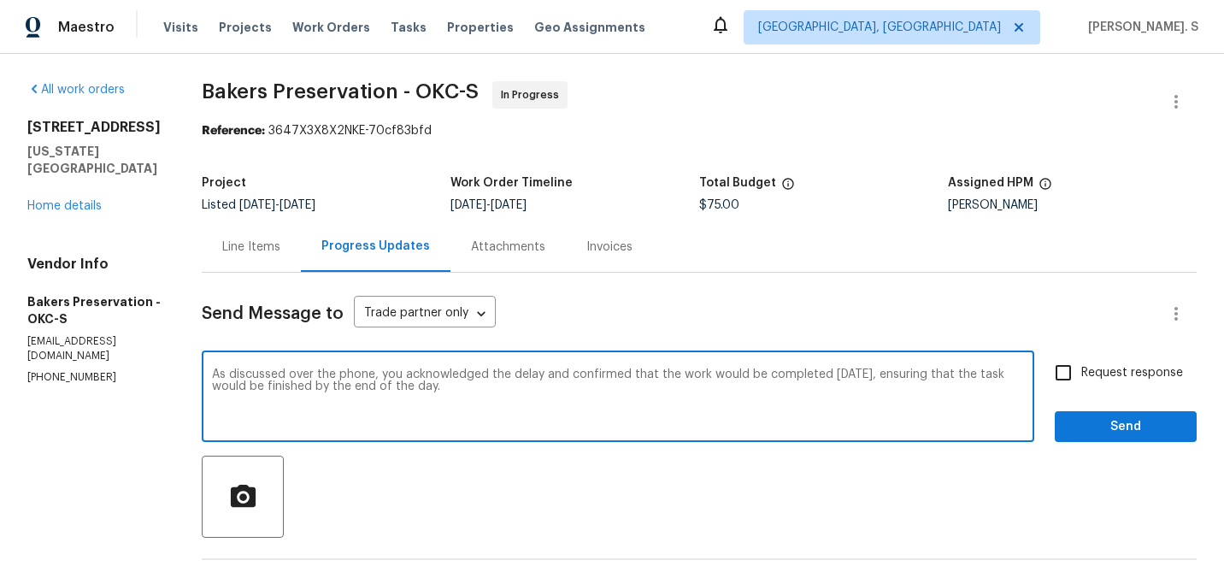
click at [451, 381] on textarea "As discussed over the phone, you acknowledged the delay and confirmed that the …" at bounding box center [618, 398] width 812 height 60
click at [770, 406] on textarea "As discussed over the phone, you acknowledged the delay and confirmed that the …" at bounding box center [618, 398] width 812 height 60
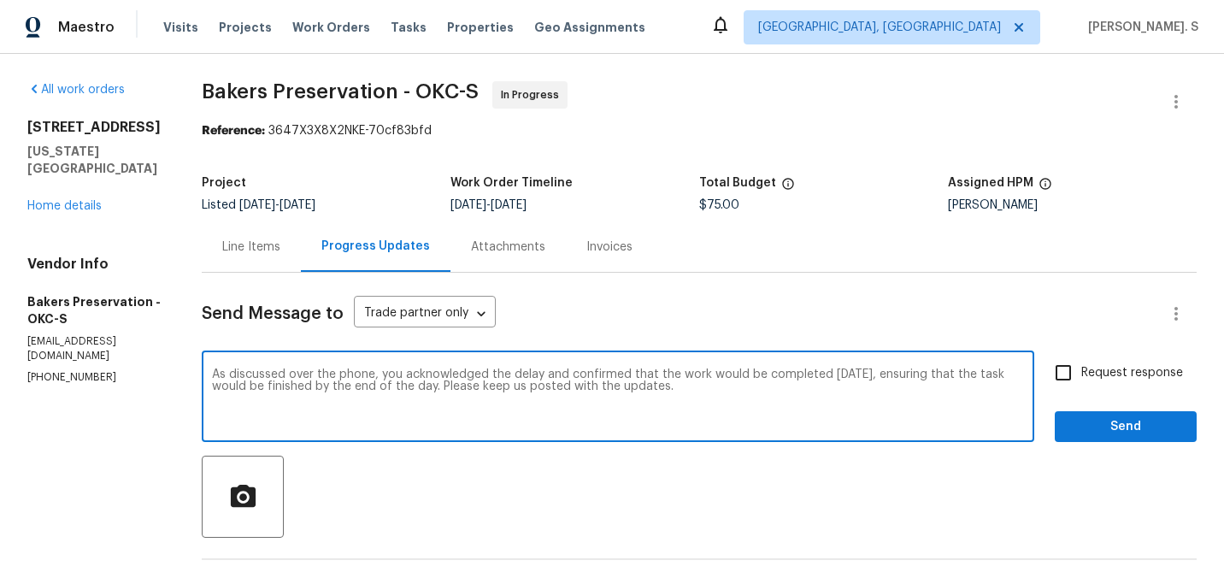
click at [770, 406] on textarea "As discussed over the phone, you acknowledged the delay and confirmed that the …" at bounding box center [618, 398] width 812 height 60
type textarea "As discussed over the phone, you acknowledged the delay and confirmed that the …"
click at [1079, 391] on div "Request response Send" at bounding box center [1125, 398] width 142 height 87
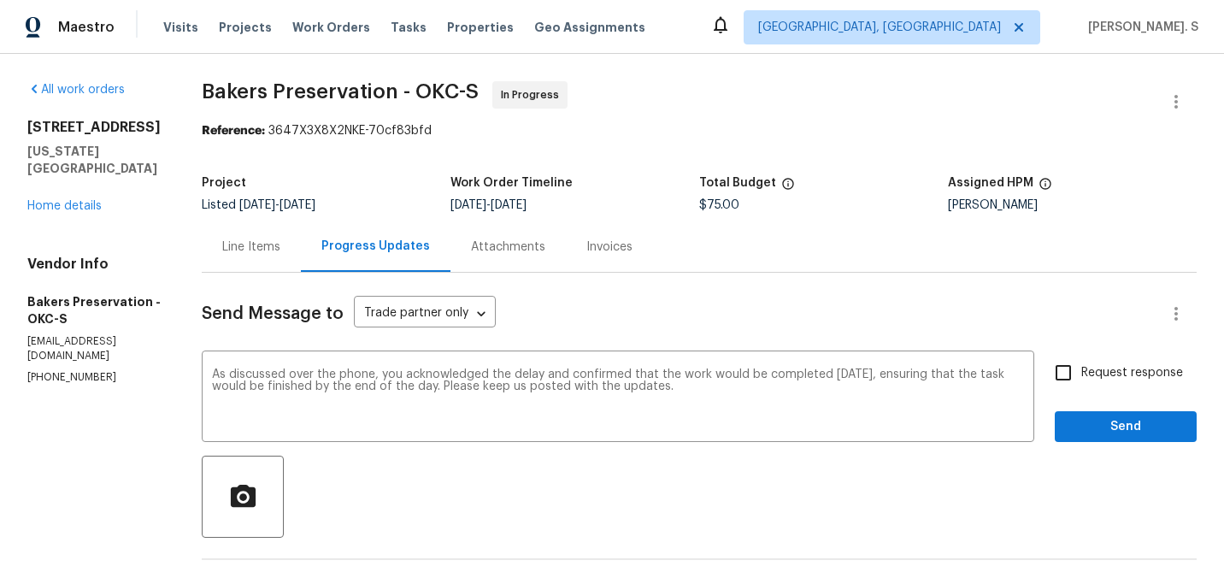
click at [1084, 374] on span "Request response" at bounding box center [1132, 373] width 102 height 18
click at [1081, 374] on input "Request response" at bounding box center [1063, 373] width 36 height 36
checkbox input "true"
click at [1084, 428] on span "Send" at bounding box center [1125, 426] width 115 height 21
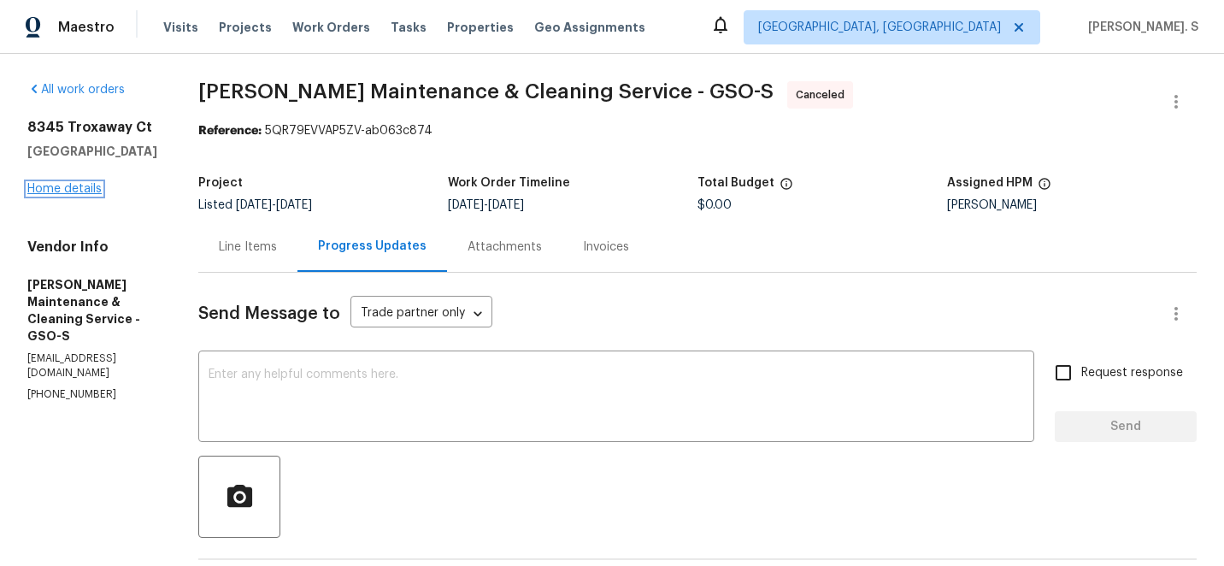
click at [78, 185] on link "Home details" at bounding box center [64, 189] width 74 height 12
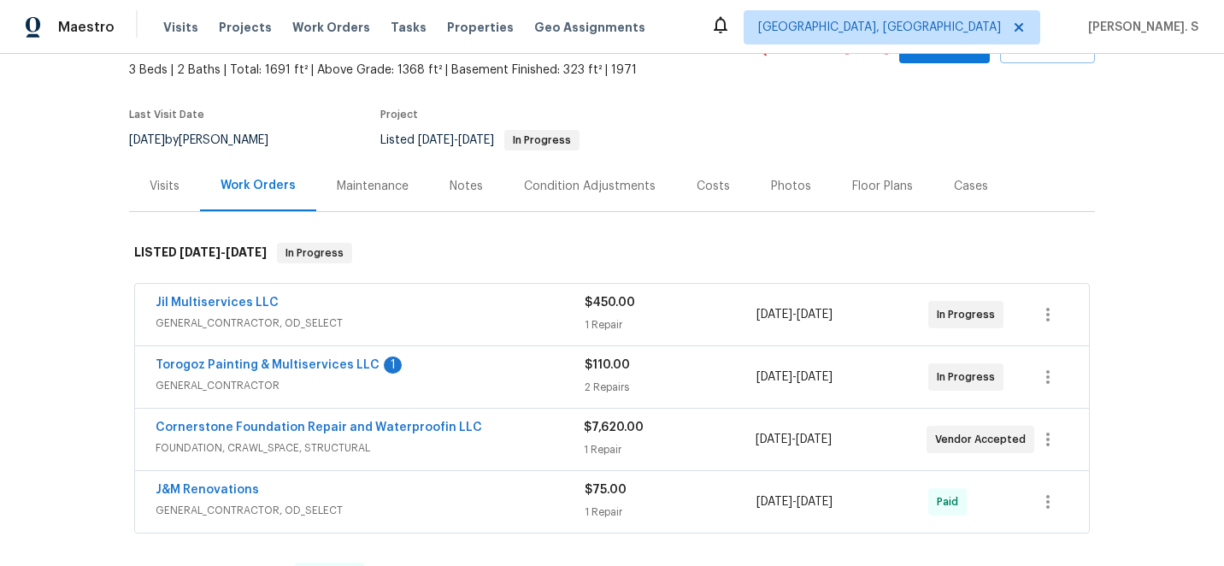
scroll to position [131, 0]
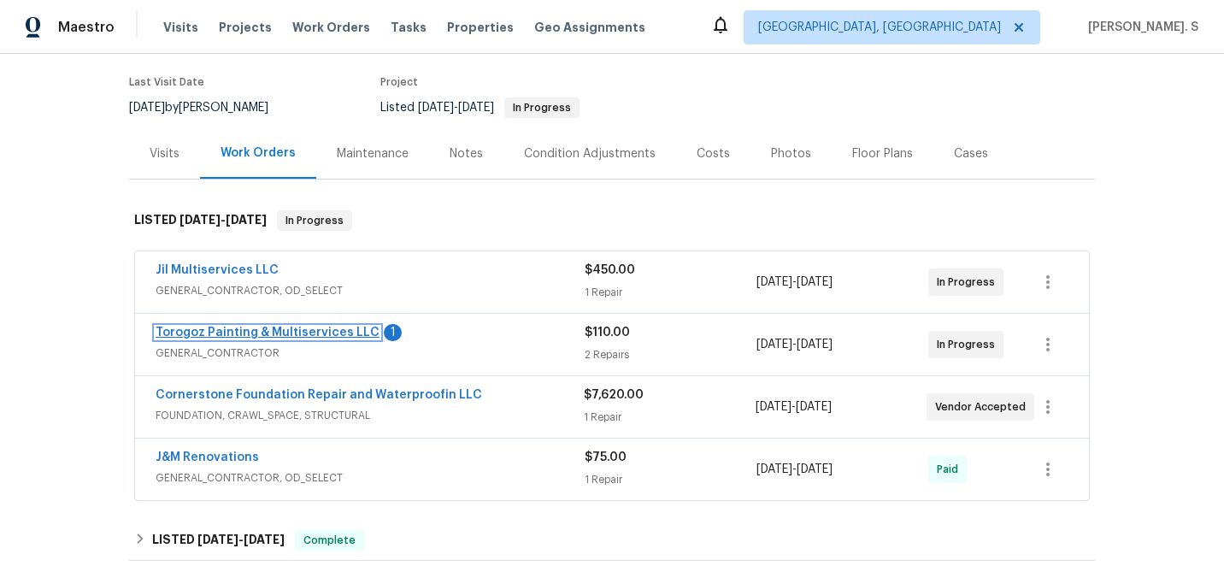
click at [294, 337] on link "Torogoz Painting & Multiservices LLC" at bounding box center [268, 332] width 224 height 12
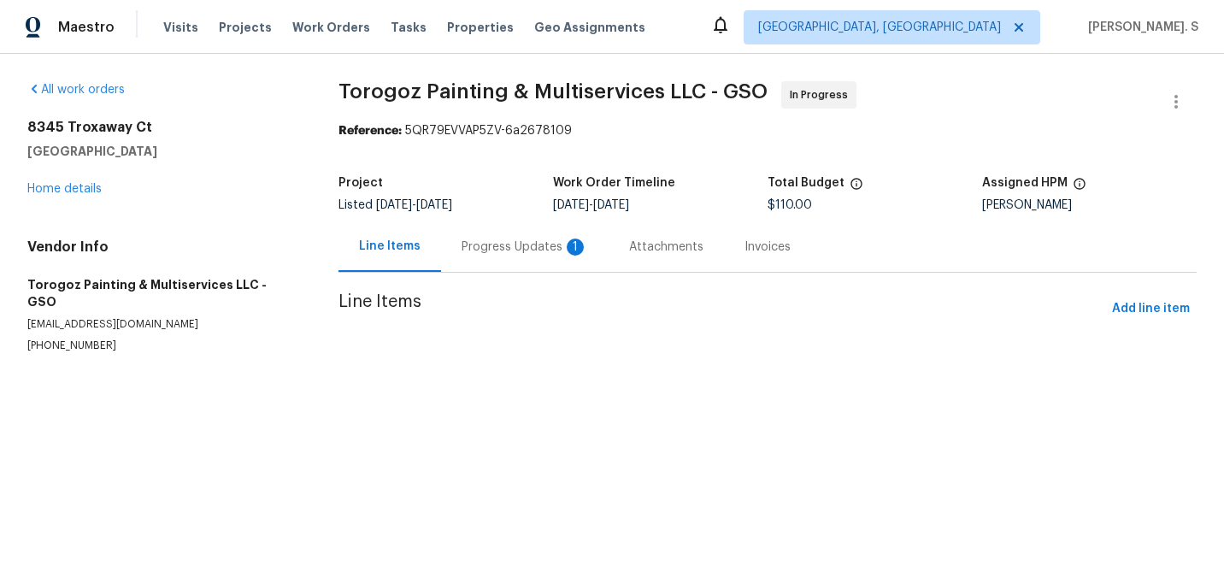
click at [461, 240] on div "Progress Updates 1" at bounding box center [524, 246] width 126 height 17
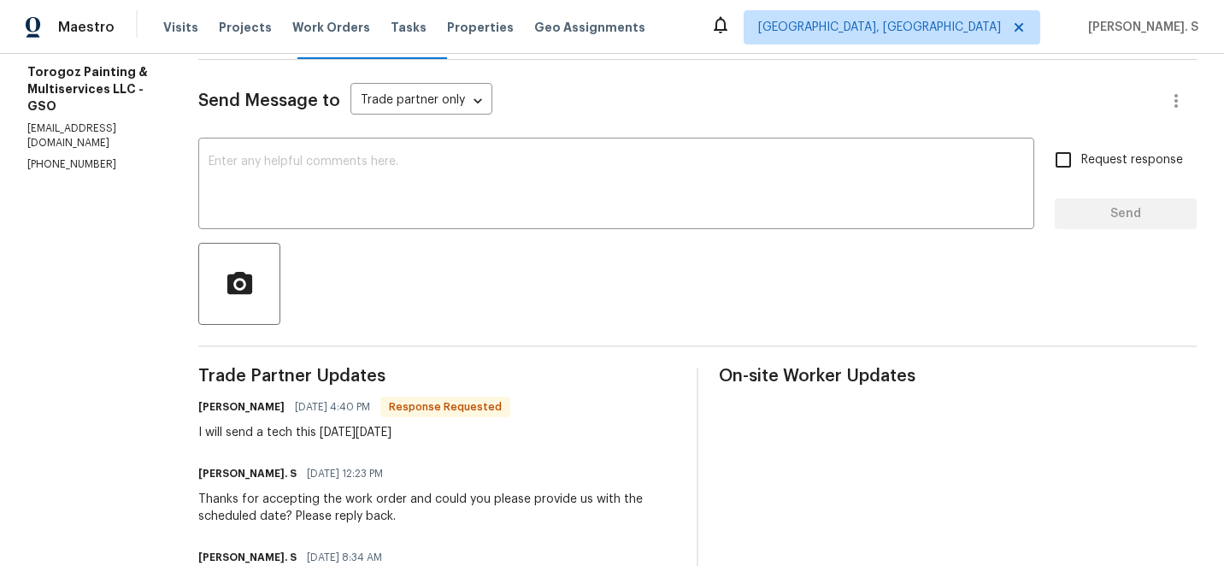
scroll to position [236, 0]
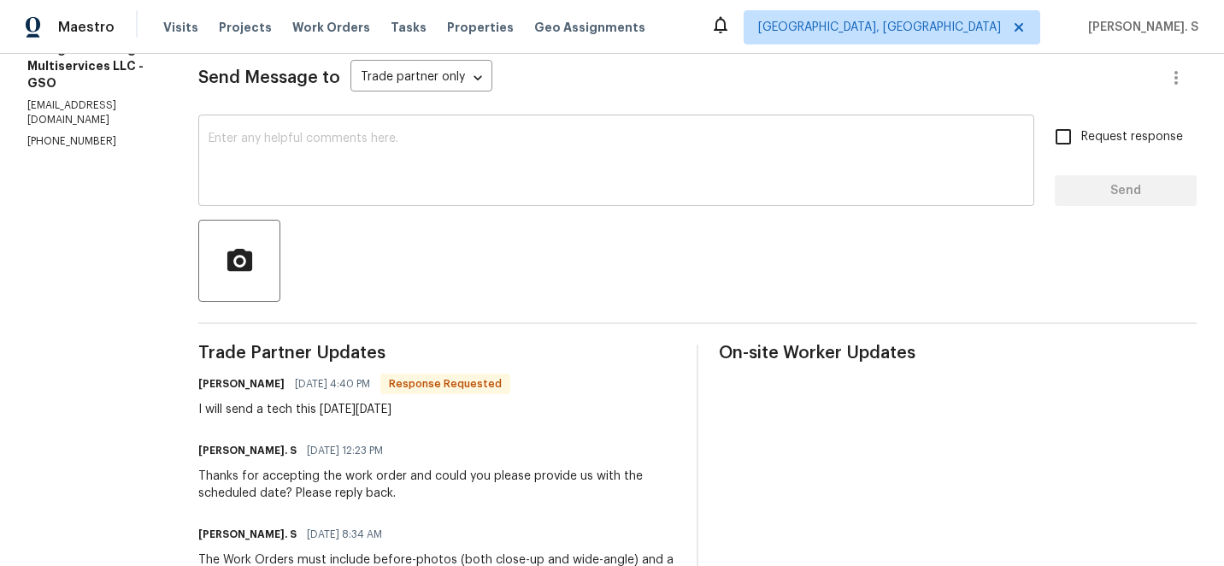
click at [375, 138] on textarea at bounding box center [616, 162] width 815 height 60
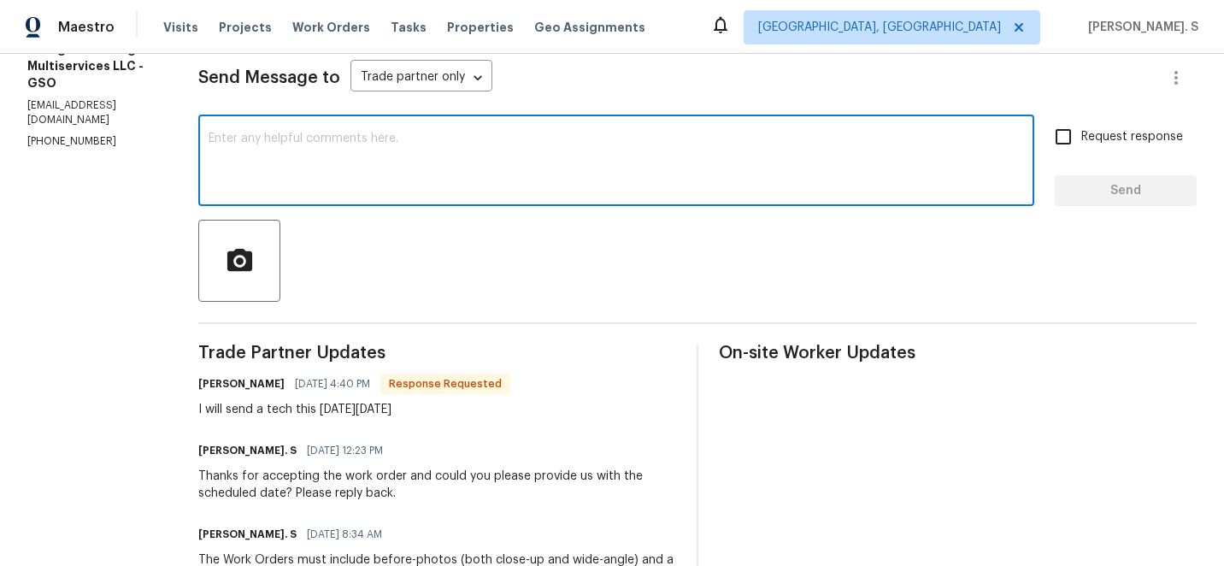
type textarea "t"
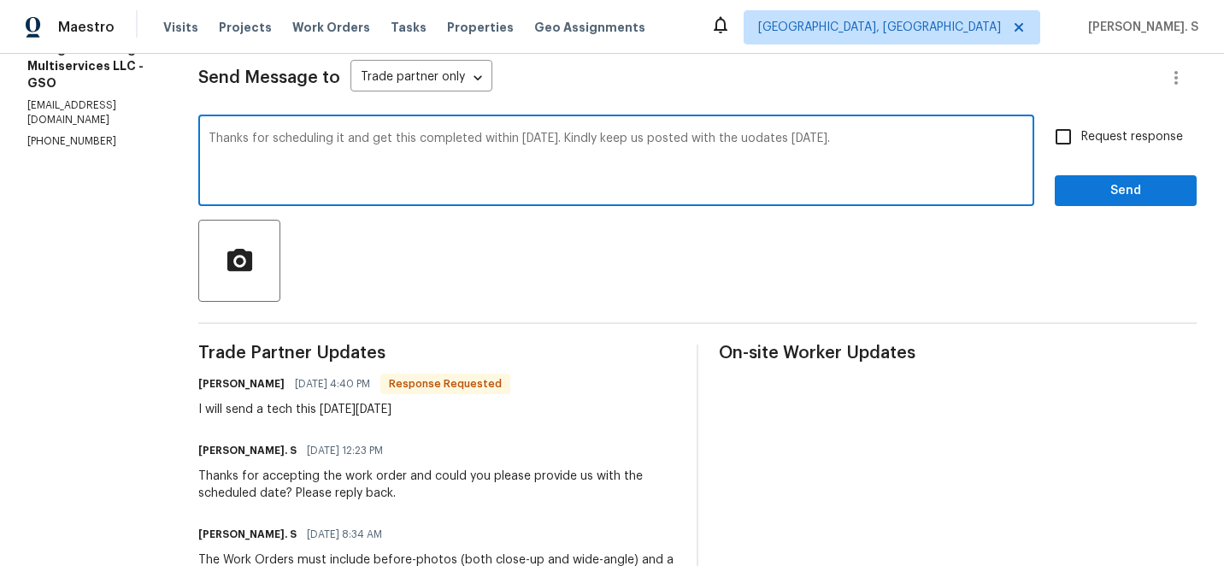
click at [371, 408] on div "I will send a tech this coming Wednesday Oct 1st" at bounding box center [354, 409] width 312 height 17
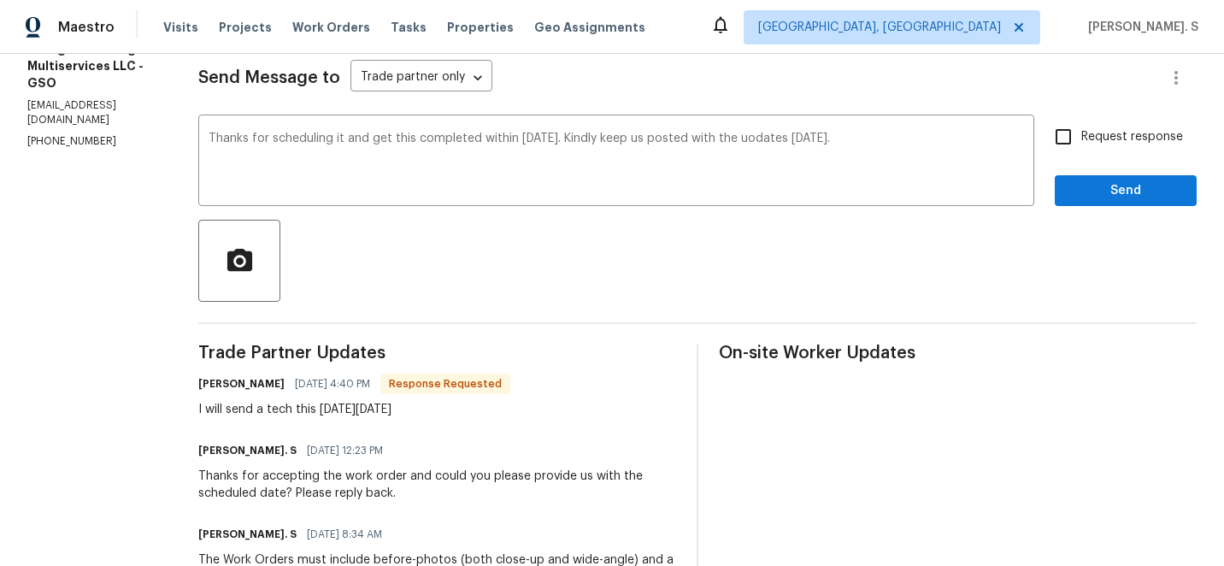
click at [371, 408] on div "I will send a tech this coming Wednesday Oct 1st" at bounding box center [354, 409] width 312 height 17
copy div "I will send a tech this coming Wednesday Oct 1st"
click at [0, 0] on div "Change the verb tense" at bounding box center [0, 0] width 0 height 0
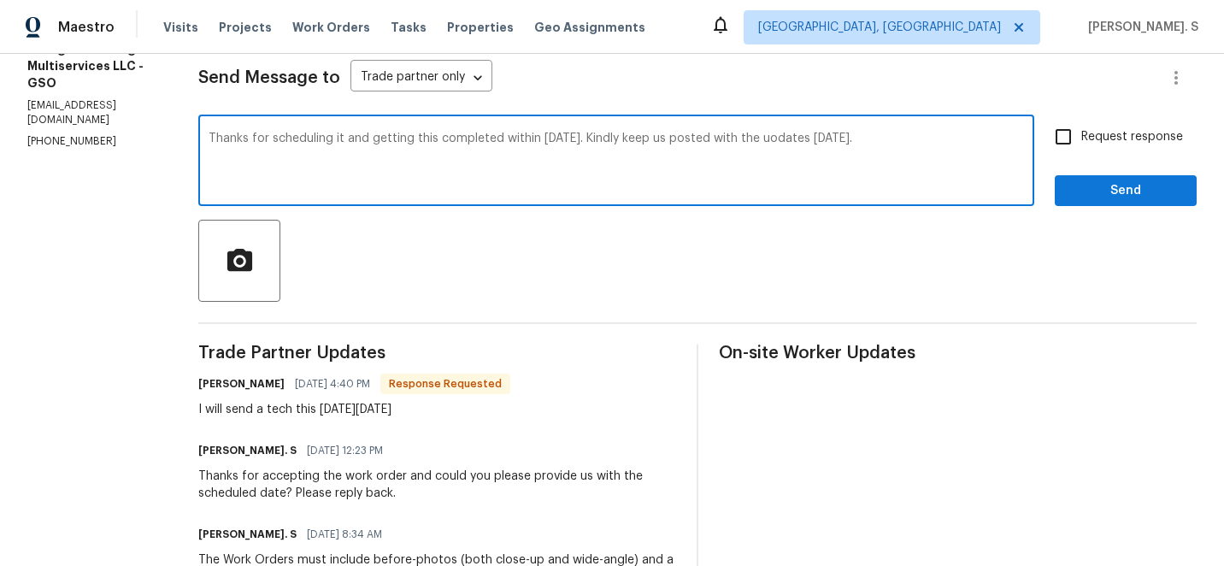
click at [0, 0] on div "by" at bounding box center [0, 0] width 0 height 0
click at [425, 141] on textarea "Thanks for scheduling it and getting this completed by tomorrow. Kindly keep us…" at bounding box center [616, 162] width 815 height 60
click at [0, 0] on div "updates" at bounding box center [0, 0] width 0 height 0
click at [821, 133] on textarea "Thanks for scheduling it and get this completed by tomorrow. Kindly keep us pos…" at bounding box center [616, 162] width 815 height 60
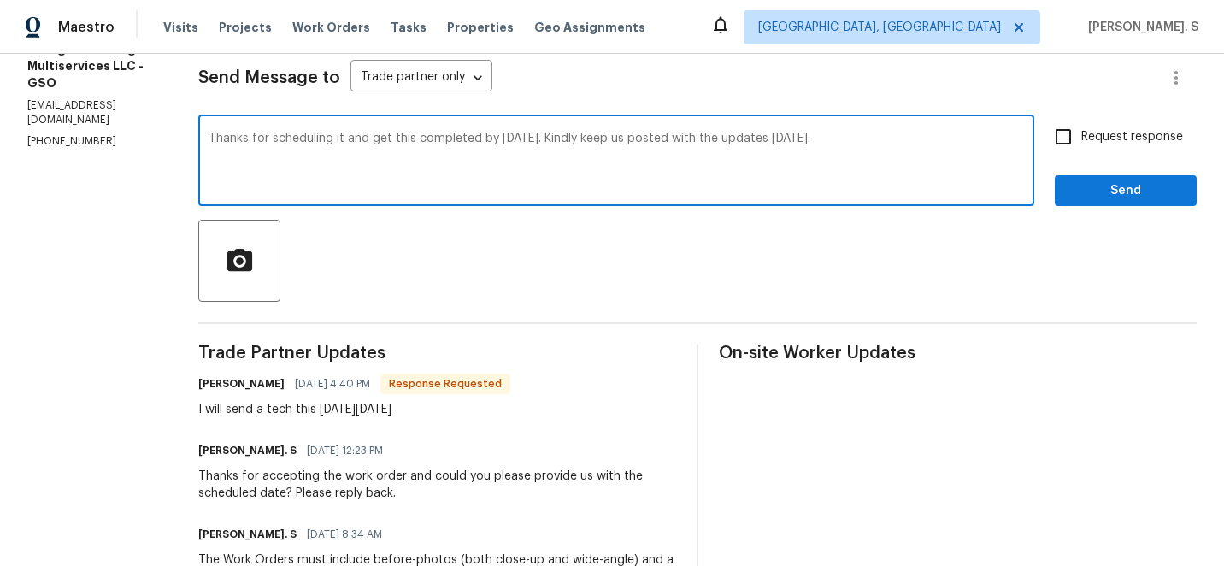
click at [821, 133] on textarea "Thanks for scheduling it and get this completed by tomorrow. Kindly keep us pos…" at bounding box center [616, 162] width 815 height 60
type textarea "Thanks for scheduling it and get this completed by tomorrow. Kindly keep us pos…"
click at [1097, 136] on span "Request response" at bounding box center [1132, 137] width 102 height 18
click at [1081, 136] on input "Request response" at bounding box center [1063, 137] width 36 height 36
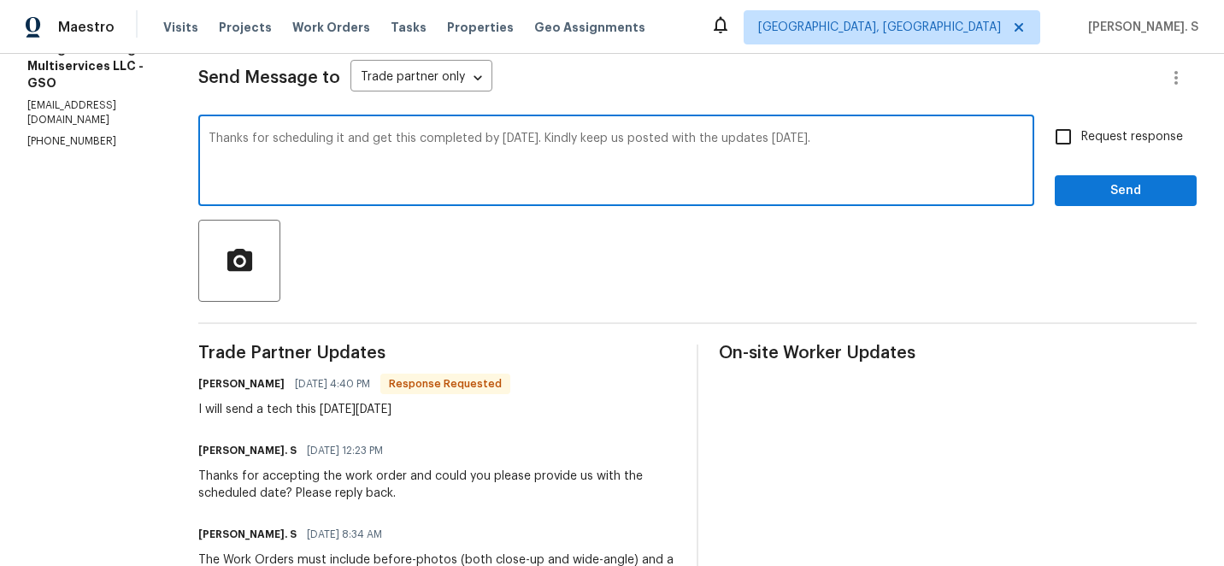
checkbox input "true"
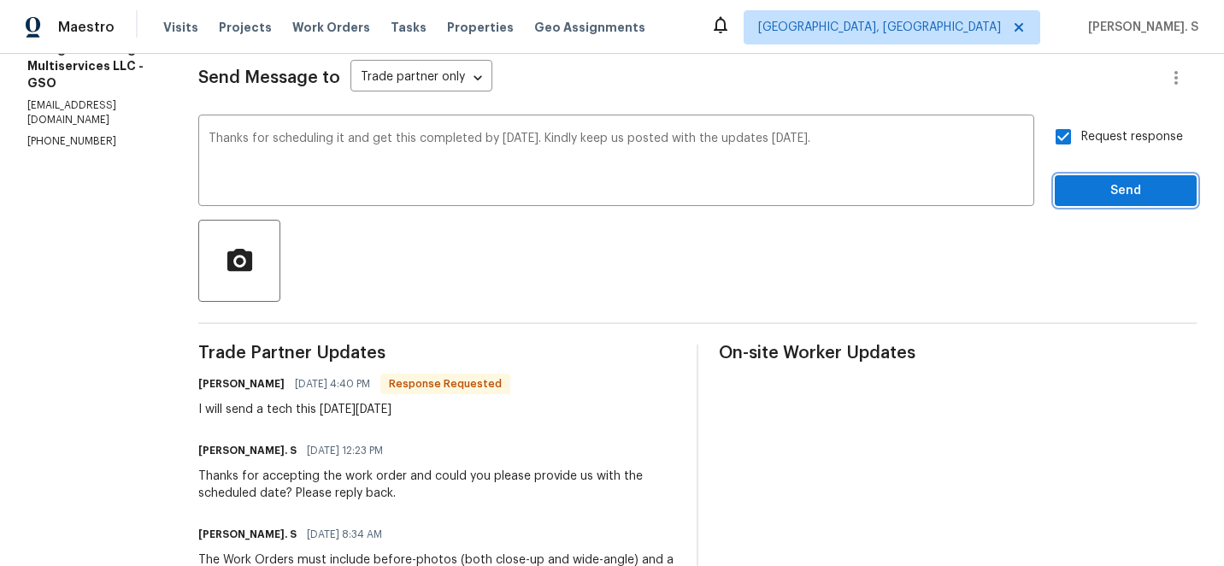
click at [1097, 191] on span "Send" at bounding box center [1125, 190] width 115 height 21
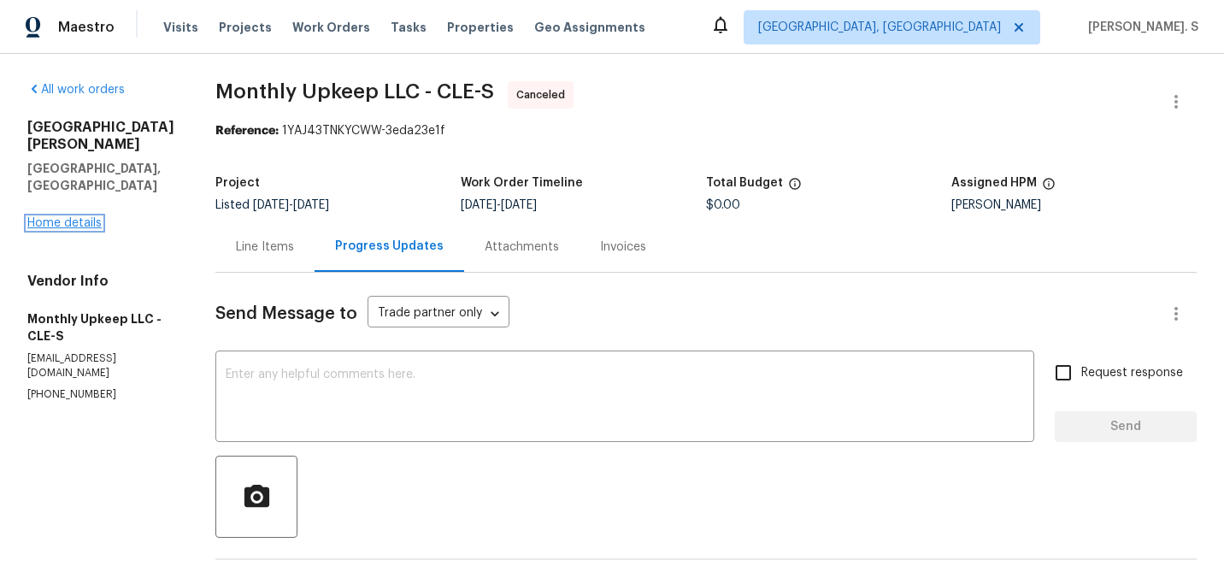
click at [56, 217] on link "Home details" at bounding box center [64, 223] width 74 height 12
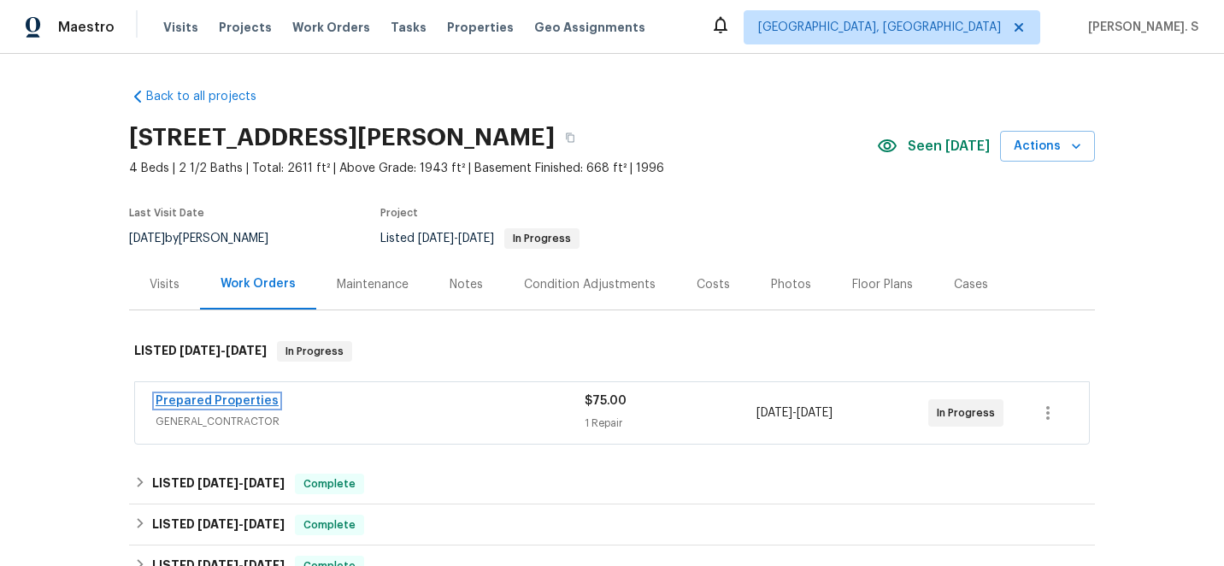
click at [233, 397] on link "Prepared Properties" at bounding box center [217, 401] width 123 height 12
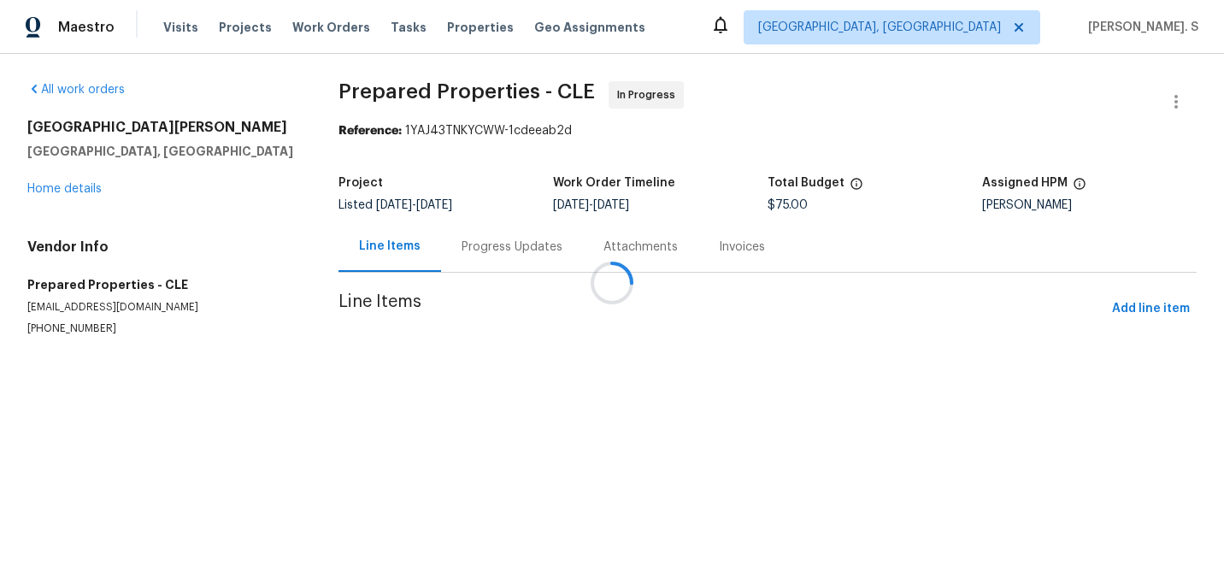
click at [479, 243] on div at bounding box center [612, 283] width 1224 height 566
click at [479, 243] on div "Progress Updates" at bounding box center [512, 246] width 142 height 50
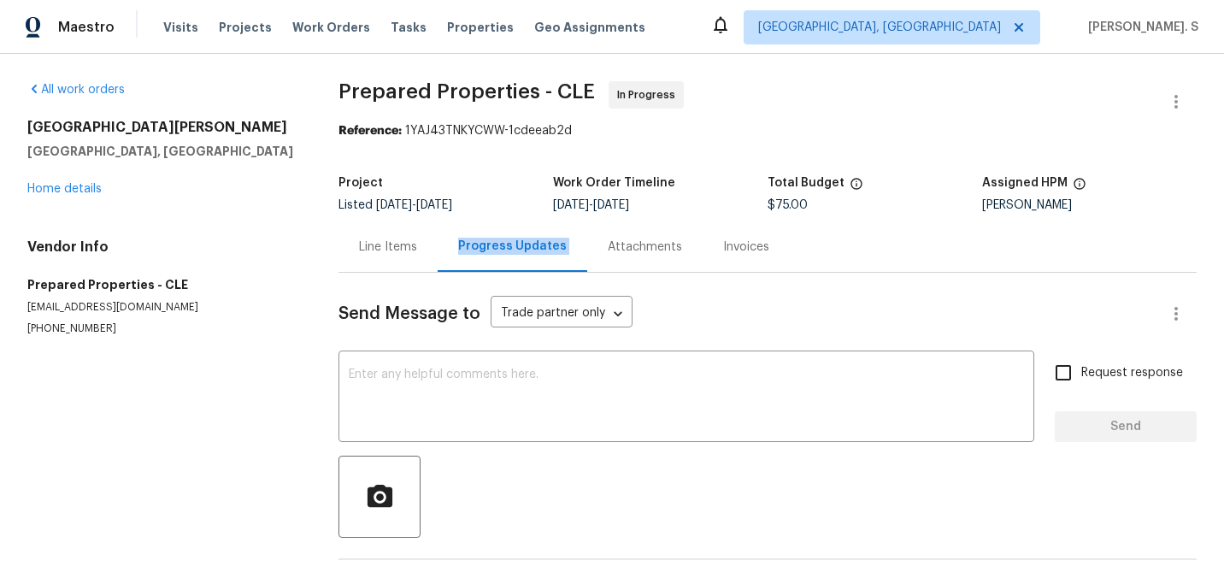
click at [479, 243] on div "Progress Updates" at bounding box center [512, 246] width 109 height 17
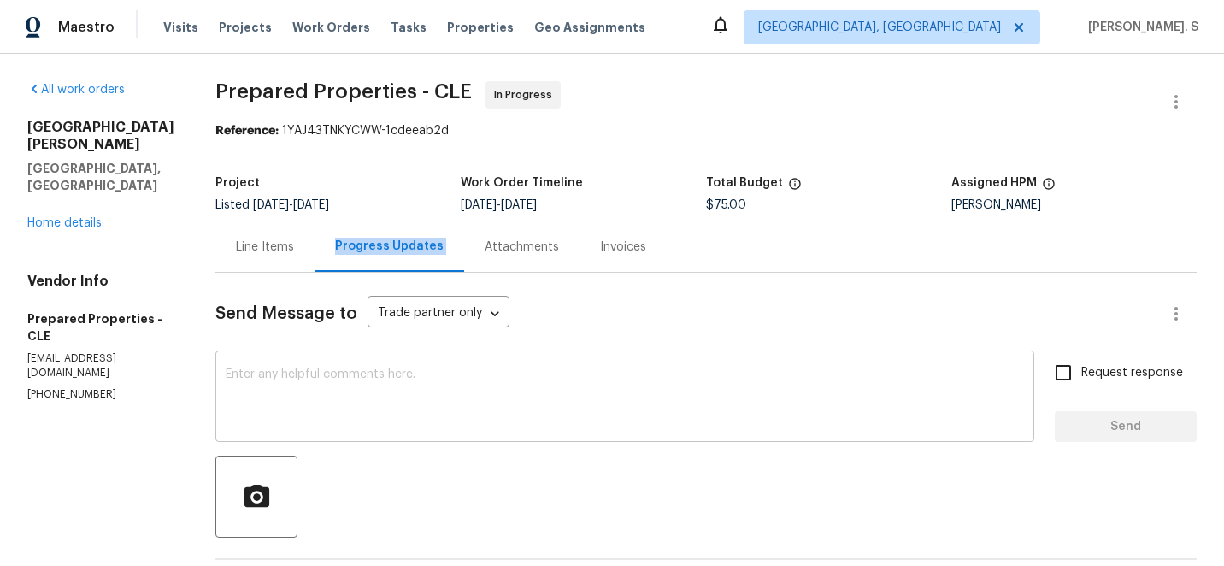
click at [396, 368] on textarea at bounding box center [625, 398] width 798 height 60
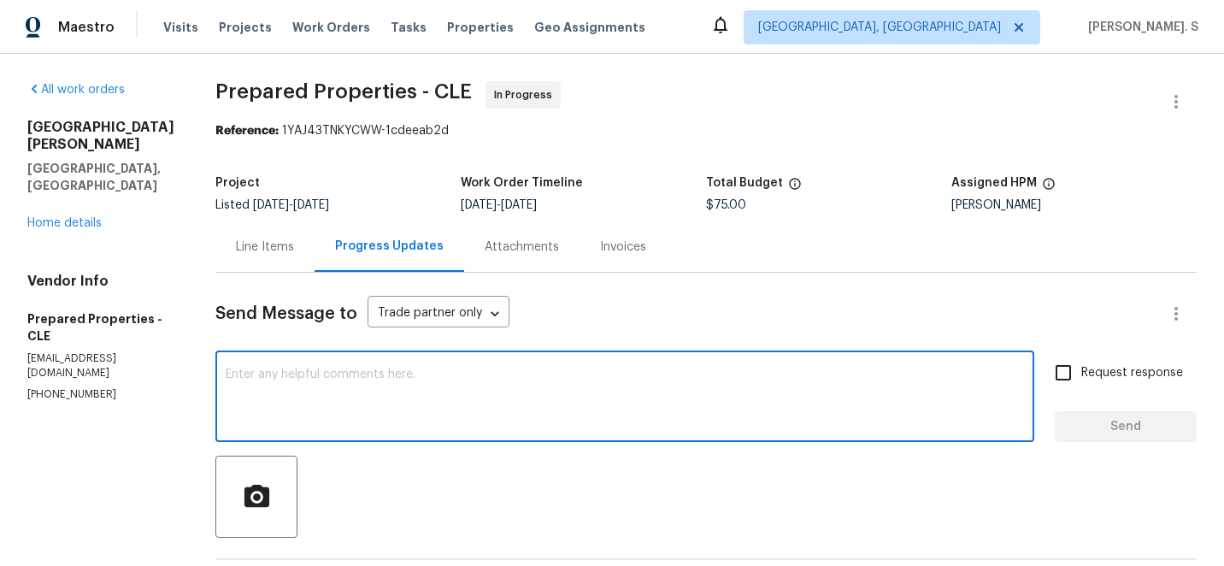
paste textarea "May we have an update on the progress of the work order?"
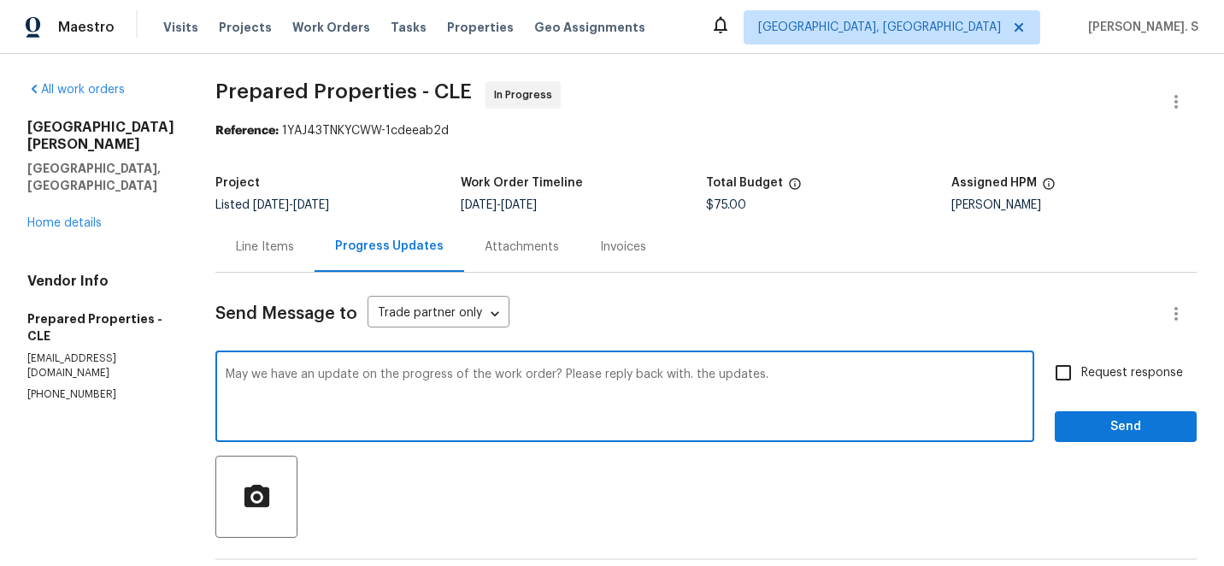
type textarea "May we have an update on the progress of the work order? Please reply back with…"
click at [1092, 371] on span "Request response" at bounding box center [1132, 373] width 102 height 18
click at [1081, 371] on input "Request response" at bounding box center [1063, 373] width 36 height 36
checkbox input "true"
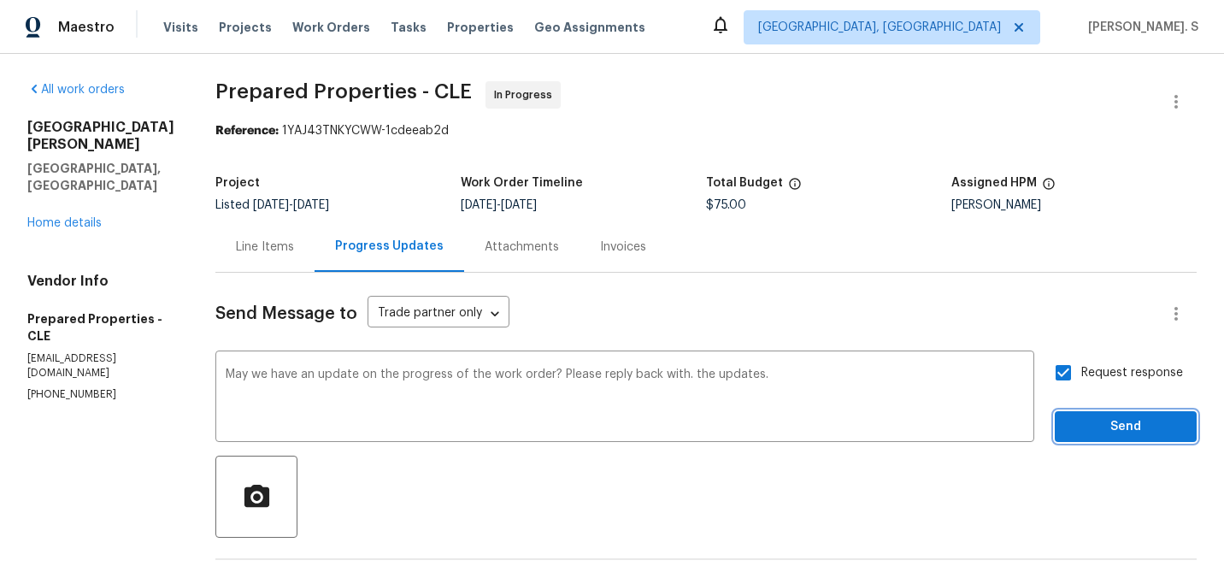
click at [1091, 434] on span "Send" at bounding box center [1125, 426] width 115 height 21
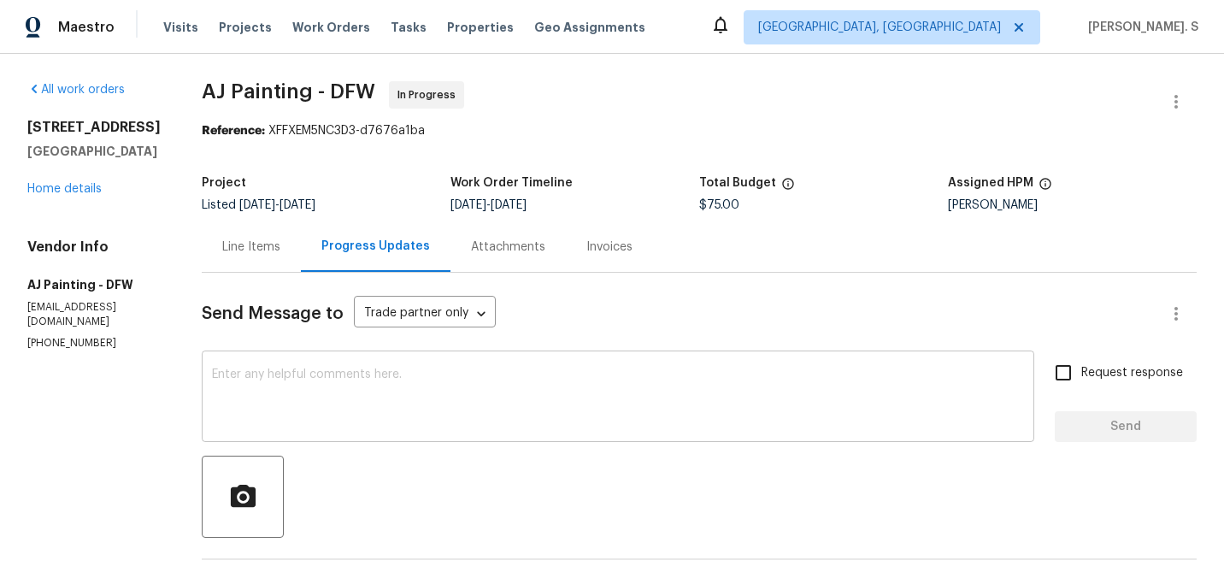
click at [305, 405] on textarea at bounding box center [618, 398] width 812 height 60
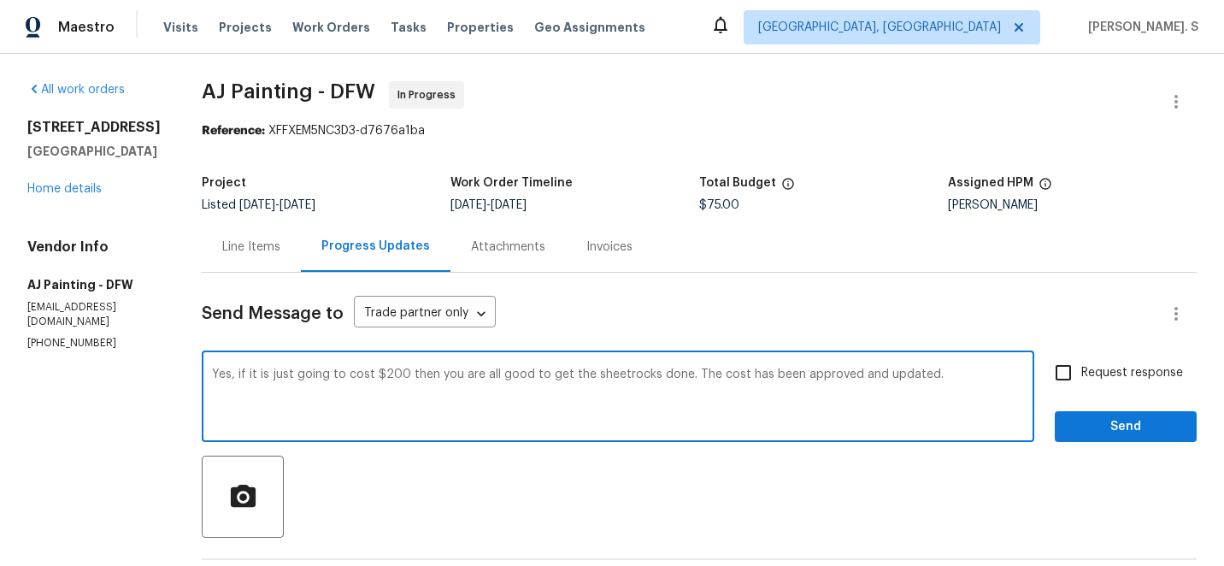
scroll to position [302, 0]
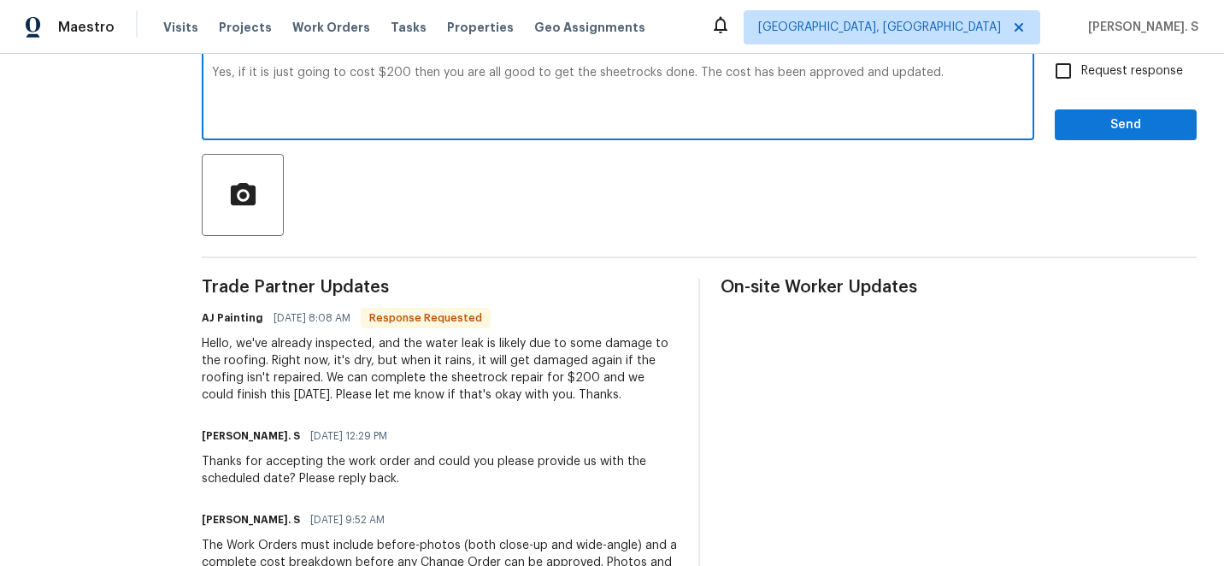
click at [363, 388] on div "Hello, we've already inspected, and the water leak is likely due to some damage…" at bounding box center [440, 369] width 476 height 68
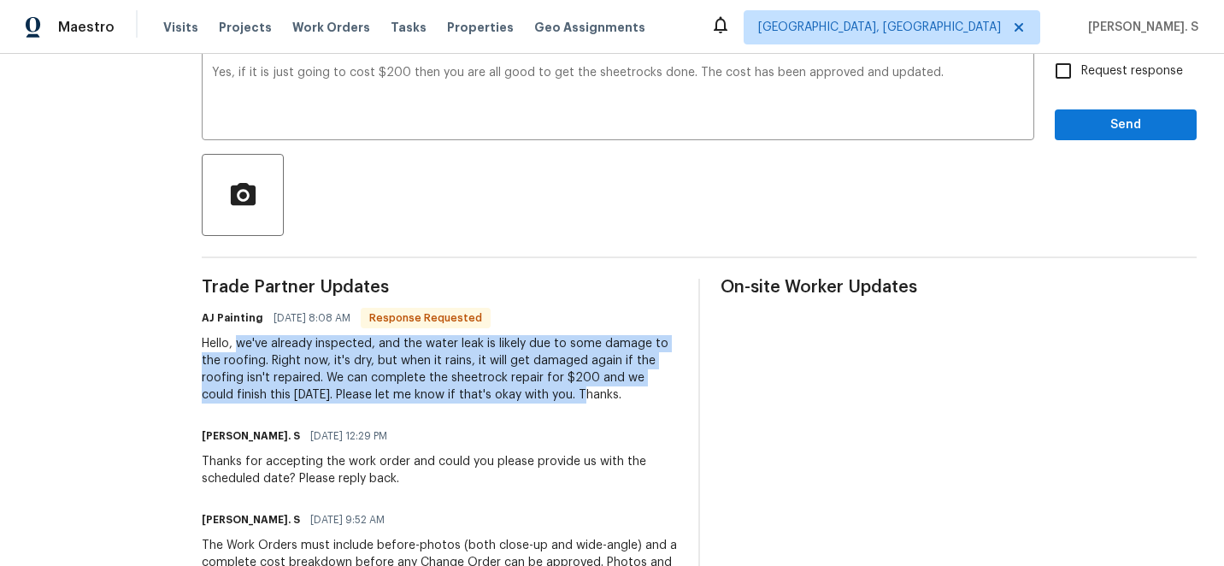
drag, startPoint x: 247, startPoint y: 344, endPoint x: 560, endPoint y: 392, distance: 316.4
click at [560, 392] on div "Hello, we've already inspected, and the water leak is likely due to some damage…" at bounding box center [440, 369] width 476 height 68
copy div "we've already inspected, and the water leak is likely due to some damage to the…"
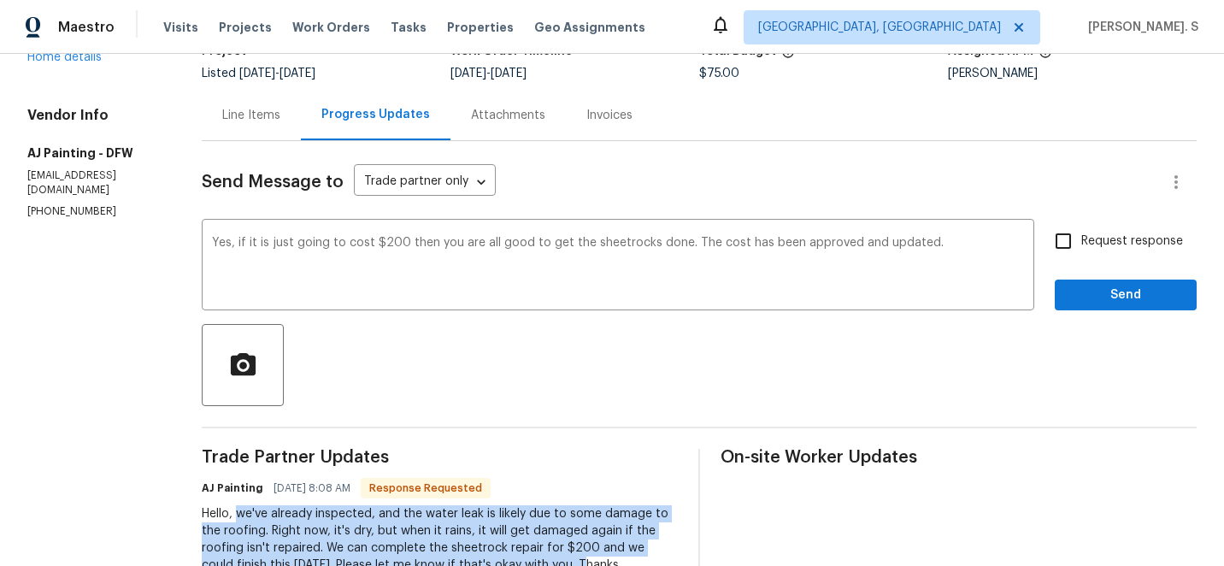
click at [0, 0] on div "sheetrock" at bounding box center [0, 0] width 0 height 0
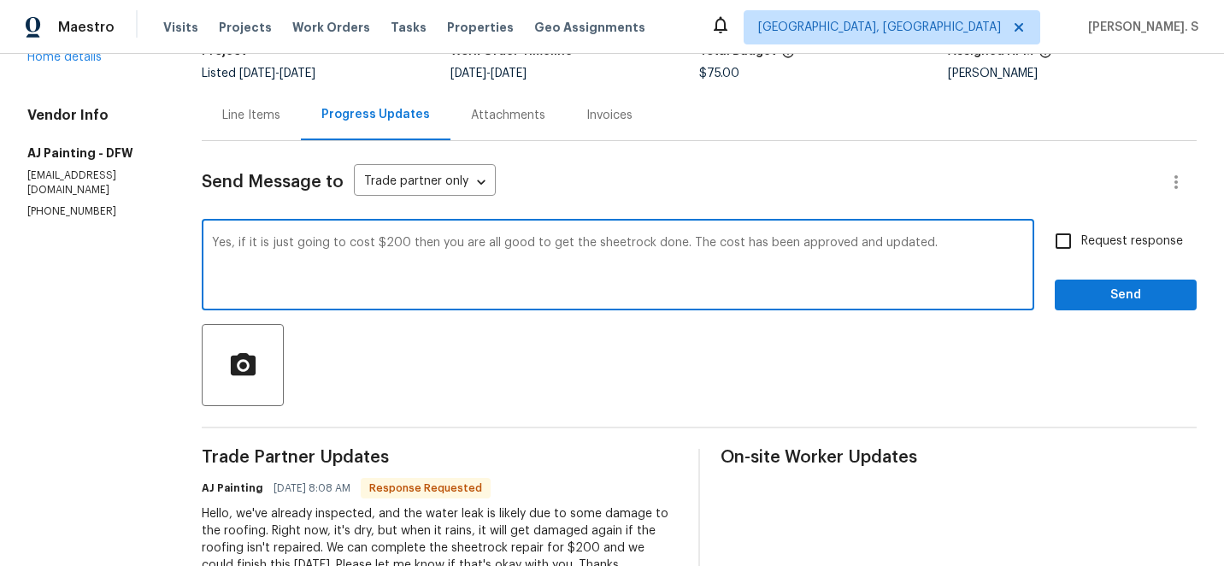
click at [932, 253] on textarea "Yes, if it is just going to cost $200 then you are all good to get the sheetroc…" at bounding box center [618, 267] width 812 height 60
click at [596, 250] on textarea "Yes, if it is just going to cost $200 then you are all good to get the sheetroc…" at bounding box center [618, 267] width 812 height 60
drag, startPoint x: 246, startPoint y: 239, endPoint x: 703, endPoint y: 255, distance: 457.4
click at [703, 255] on textarea "Yes, if it is just going to cost $200 then you are all good to get the sheetroc…" at bounding box center [618, 267] width 812 height 60
type textarea "Yes, if it is just going to cost $200 then you are all good to get the sheetroc…"
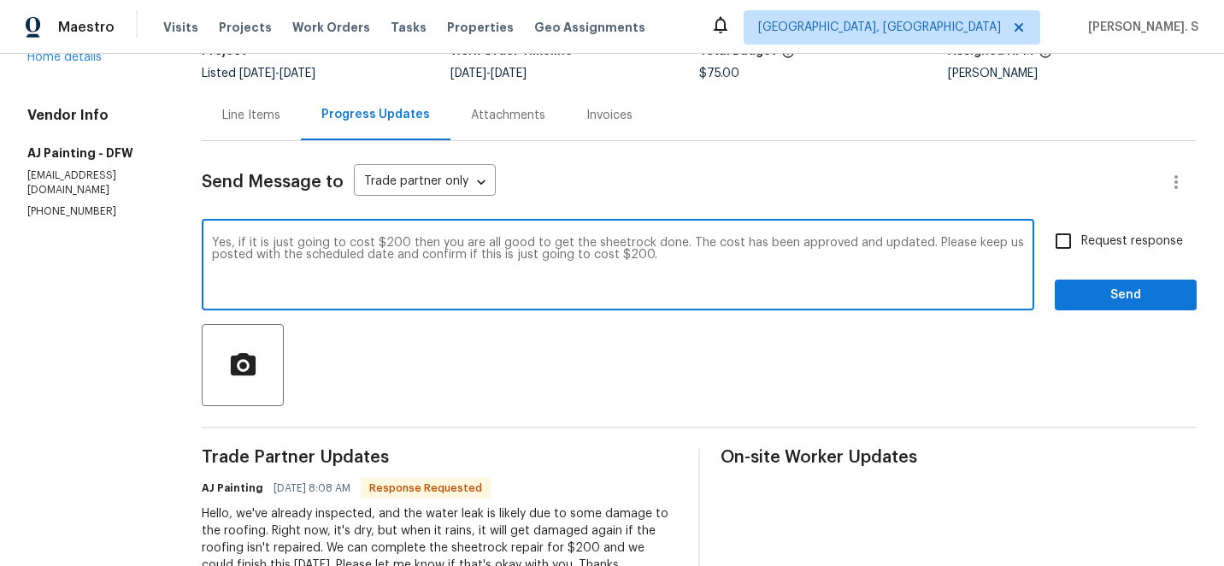
click at [1060, 236] on input "Request response" at bounding box center [1063, 241] width 36 height 36
checkbox input "true"
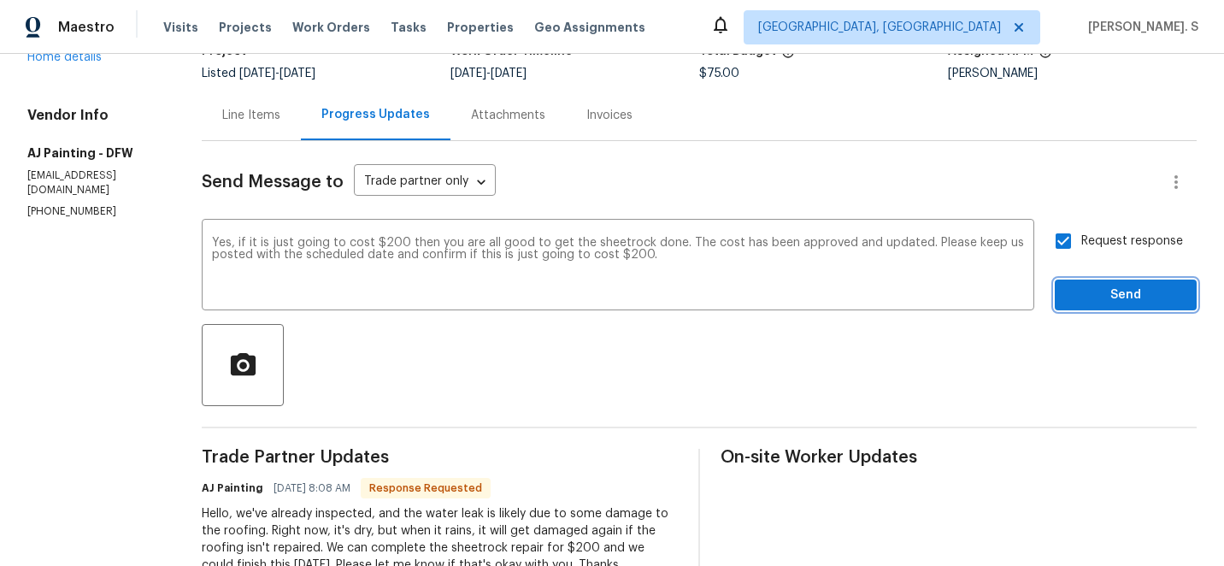
click at [1078, 279] on button "Send" at bounding box center [1125, 295] width 142 height 32
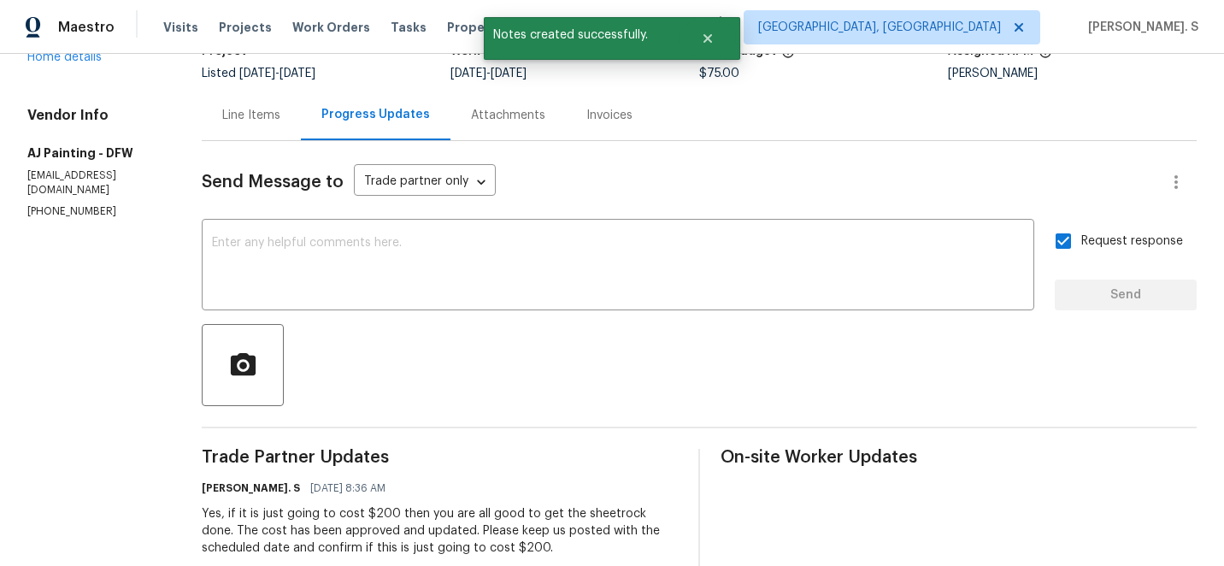
click at [248, 113] on div "Line Items" at bounding box center [251, 115] width 58 height 17
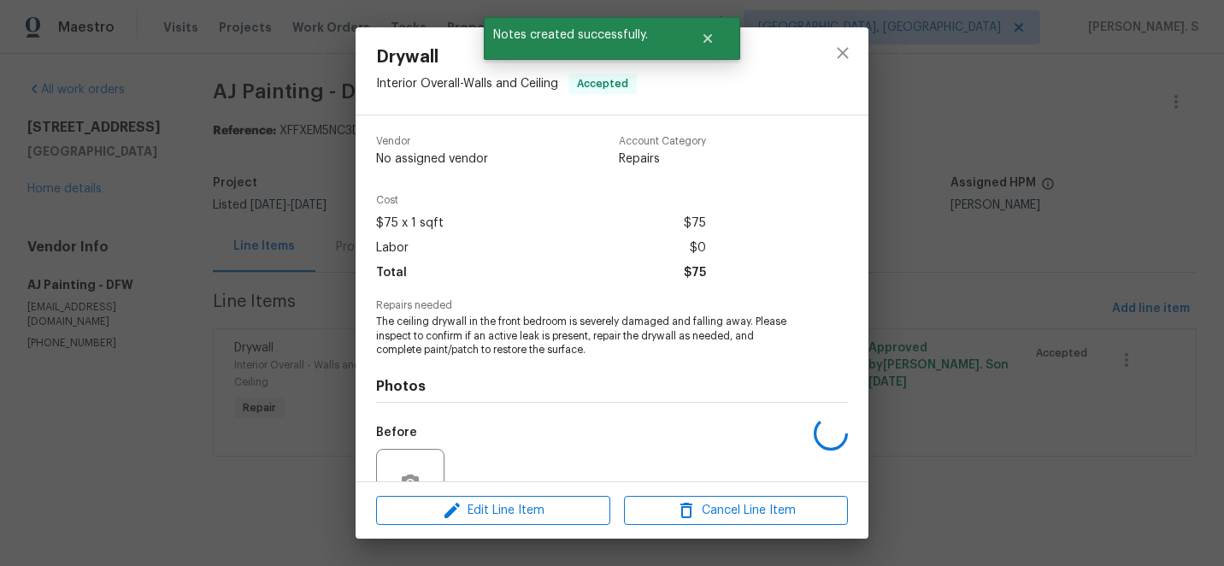
click at [543, 375] on div "Photos Before After" at bounding box center [612, 497] width 472 height 281
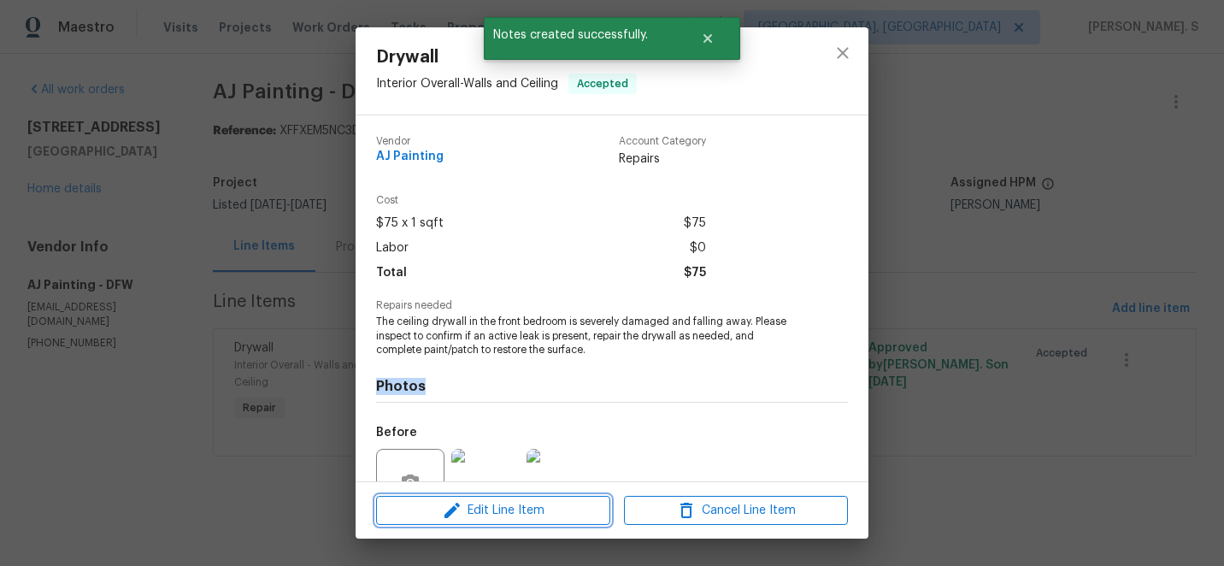
click at [500, 508] on span "Edit Line Item" at bounding box center [493, 510] width 224 height 21
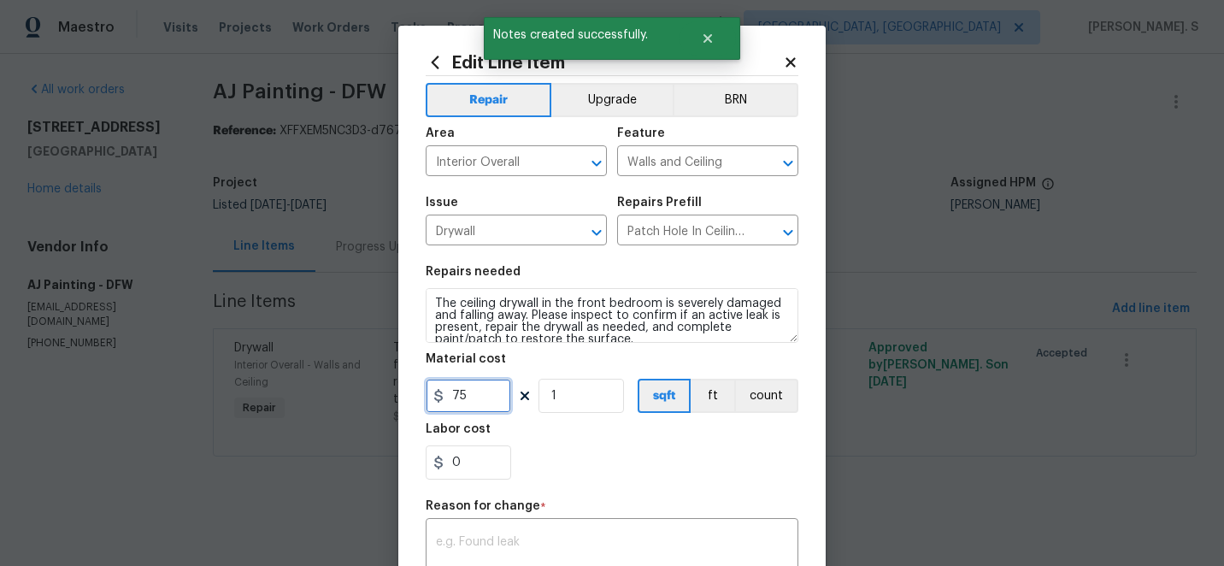
click at [470, 403] on input "75" at bounding box center [468, 396] width 85 height 34
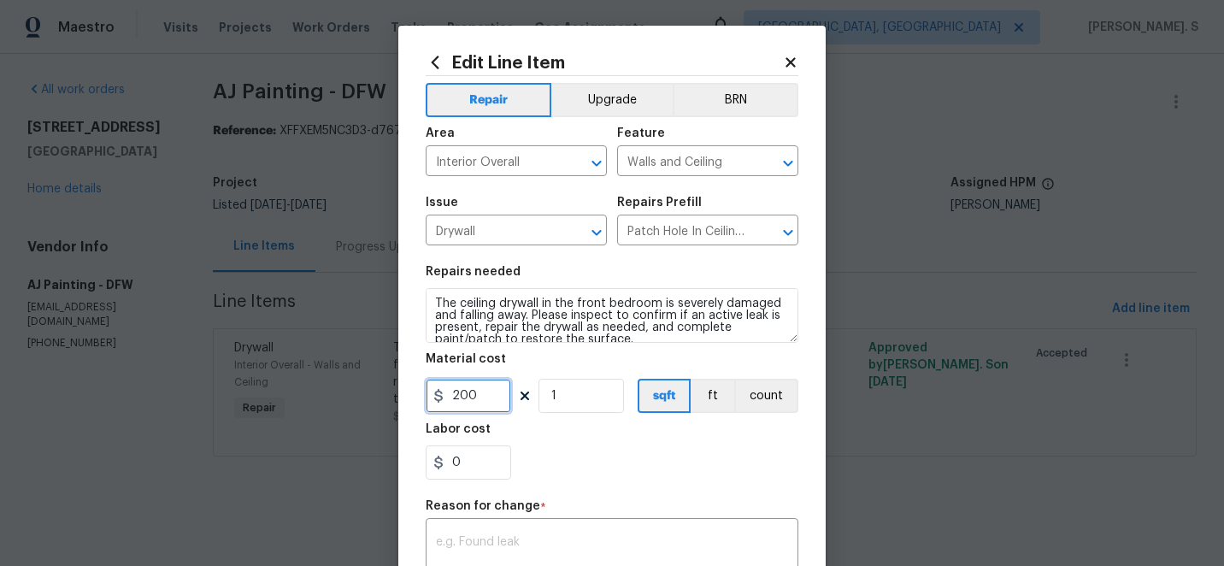
type input "200"
click at [626, 546] on textarea at bounding box center [612, 554] width 352 height 36
paste textarea "(GJ) Updated per vendor’s final cost."
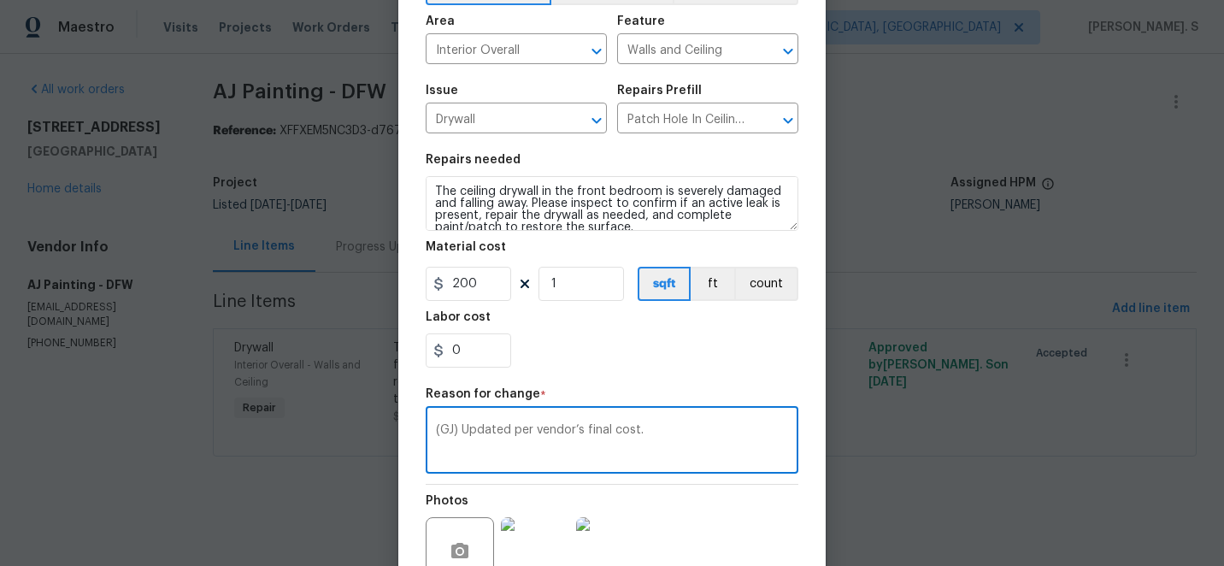
scroll to position [277, 0]
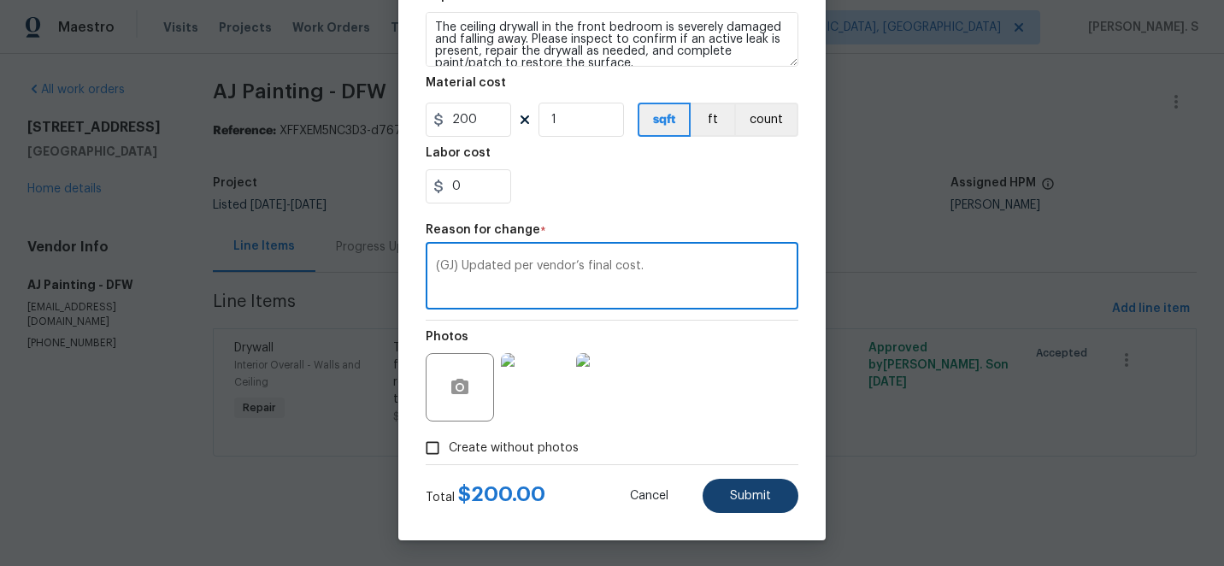
type textarea "(GJ) Updated per vendor’s final cost."
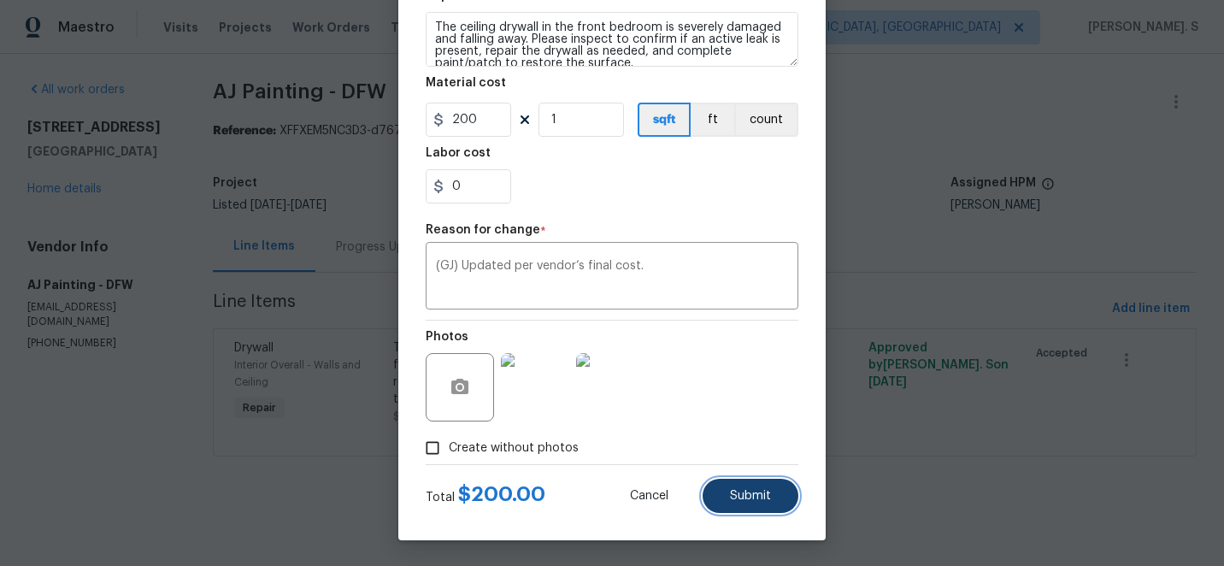
click at [775, 487] on button "Submit" at bounding box center [750, 496] width 96 height 34
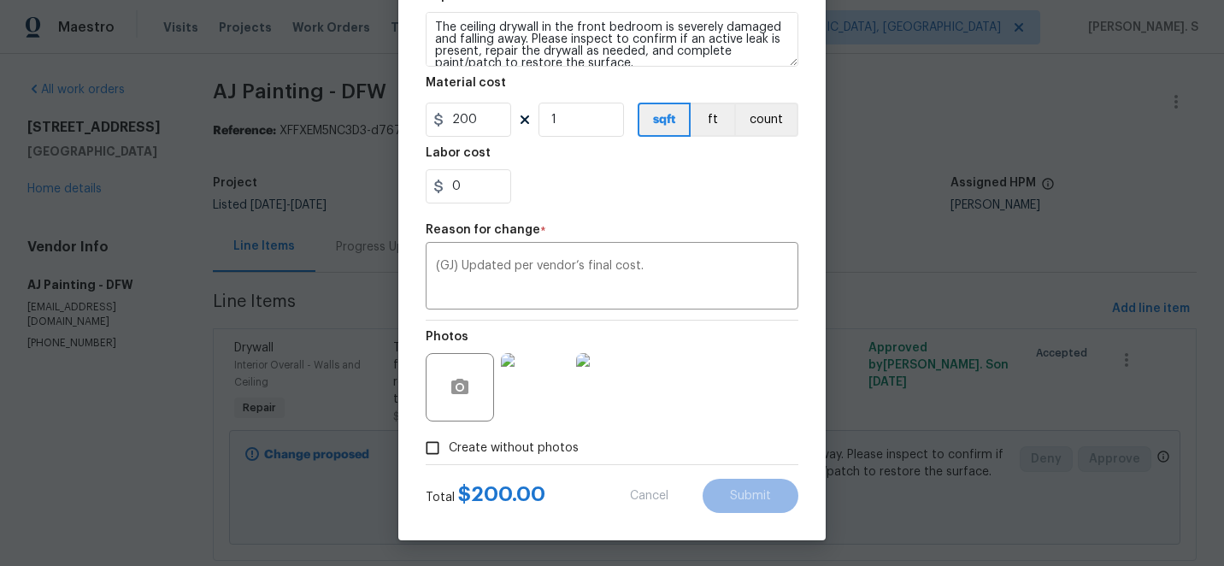
click at [1158, 513] on body "Maestro Visits Projects Work Orders Tasks Properties Geo Assignments Albuquerqu…" at bounding box center [612, 283] width 1224 height 566
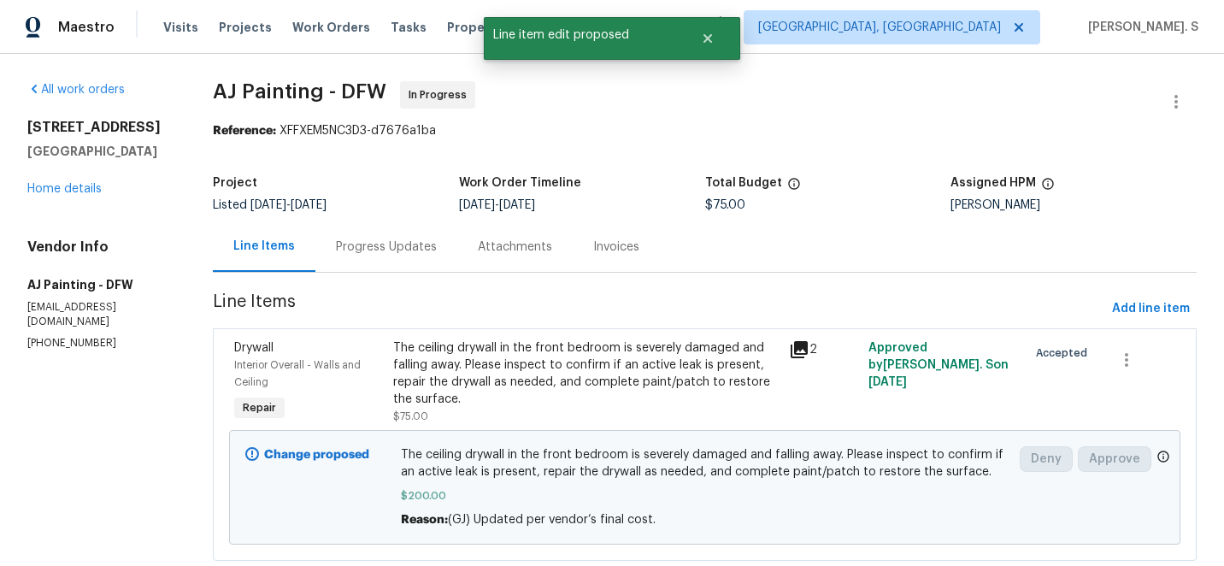
scroll to position [0, 0]
click at [1153, 535] on div "Change proposed The ceiling drywall in the front bedroom is severely damaged an…" at bounding box center [704, 487] width 951 height 115
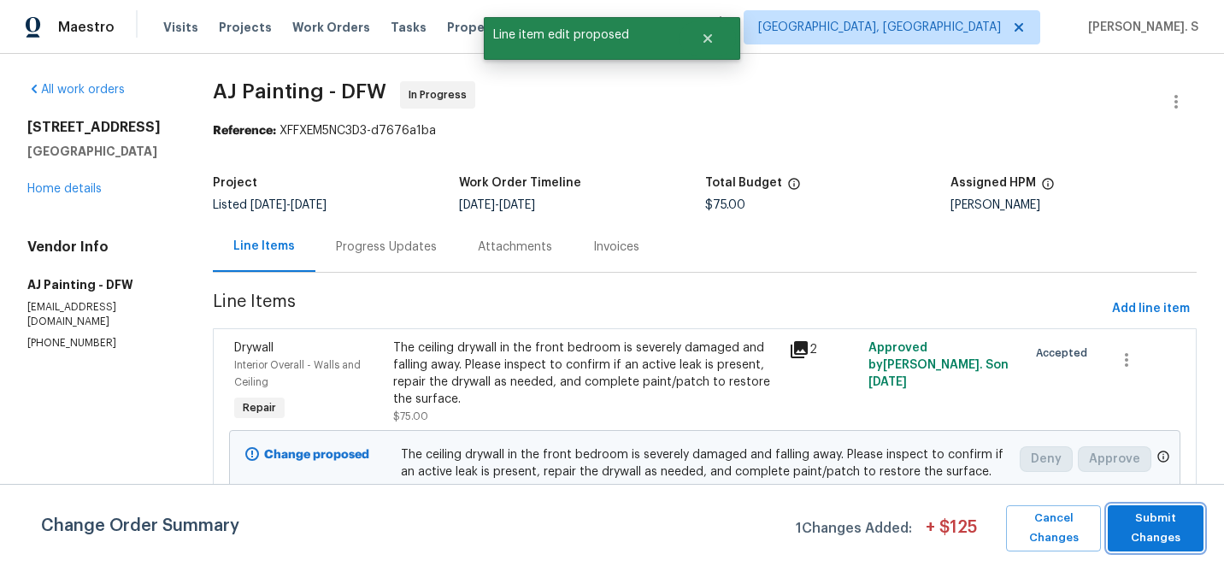
click at [1153, 535] on span "Submit Changes" at bounding box center [1155, 527] width 79 height 39
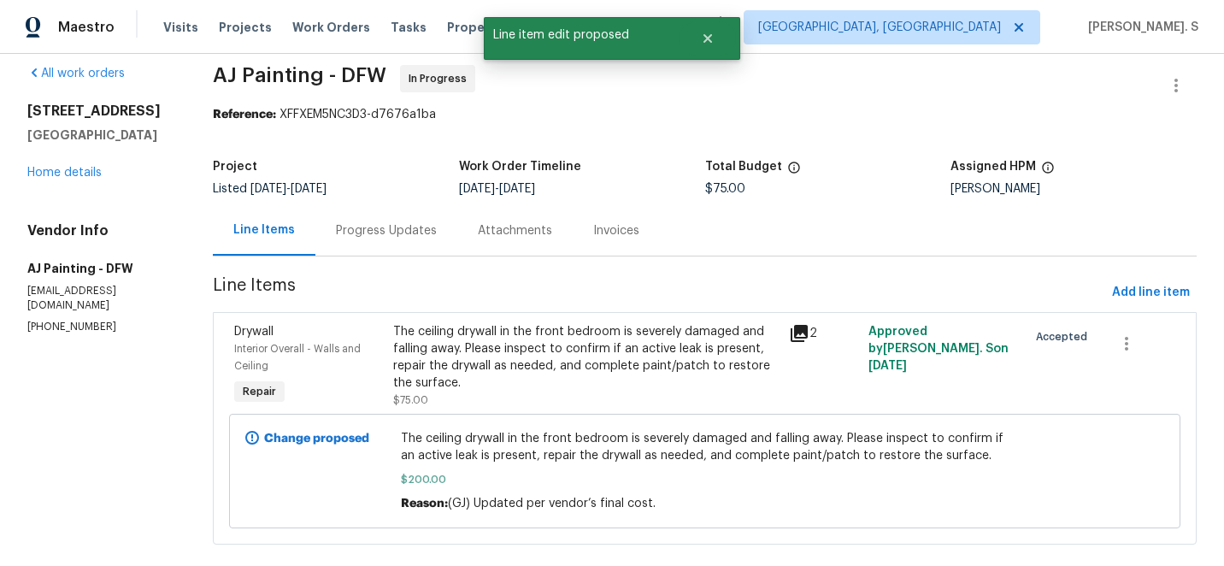
scroll to position [18, 0]
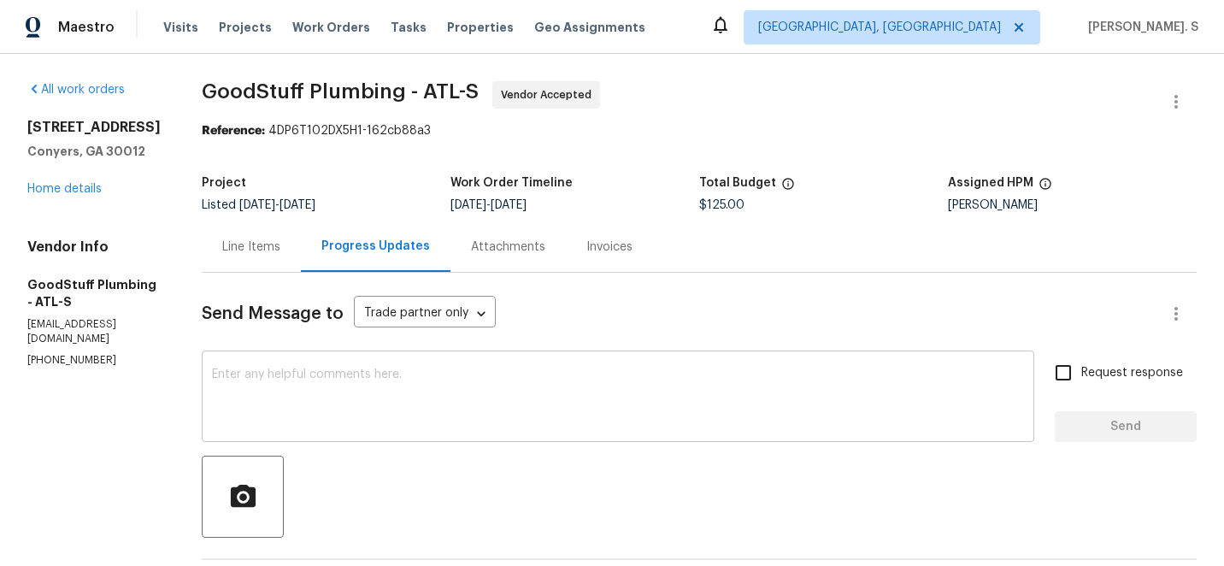
scroll to position [121, 0]
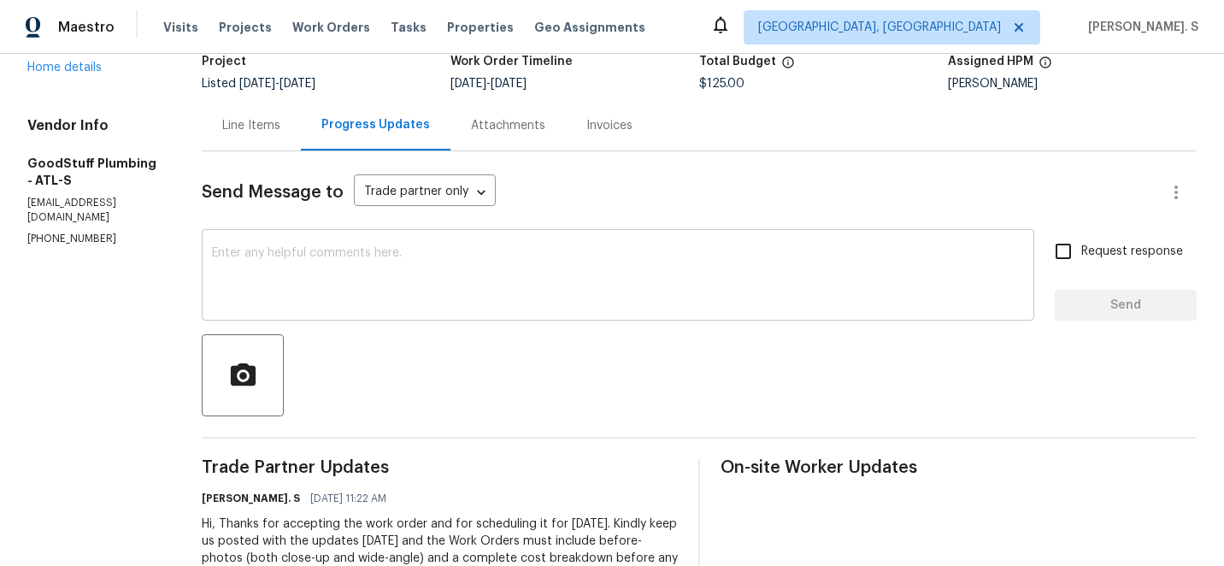
click at [268, 253] on textarea at bounding box center [618, 277] width 812 height 60
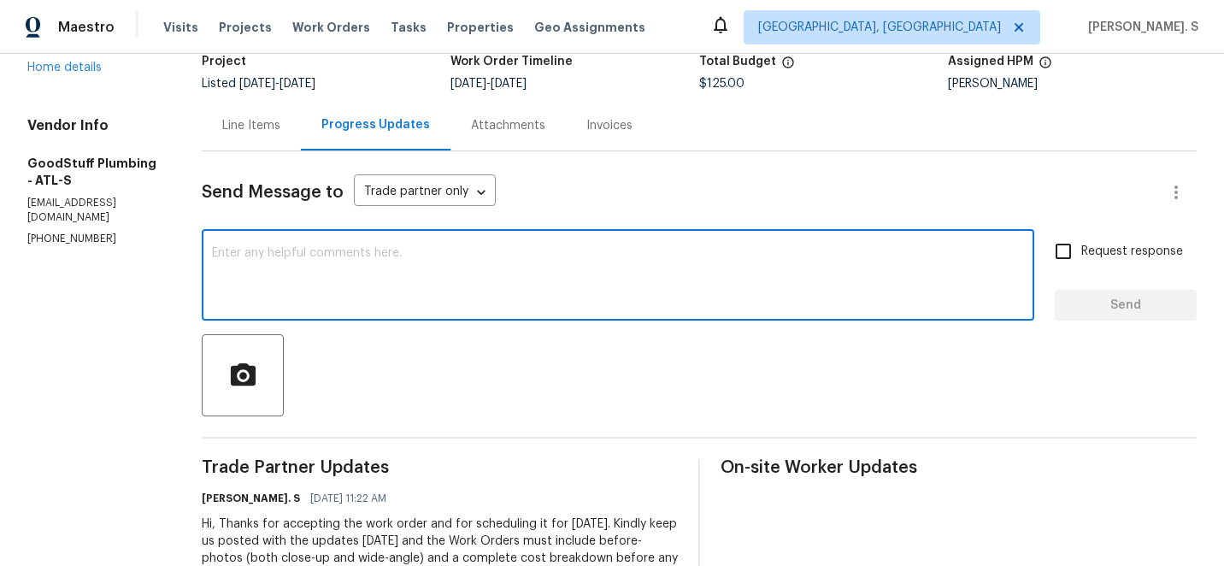
paste textarea "May we have an update on the progress of the work order?"
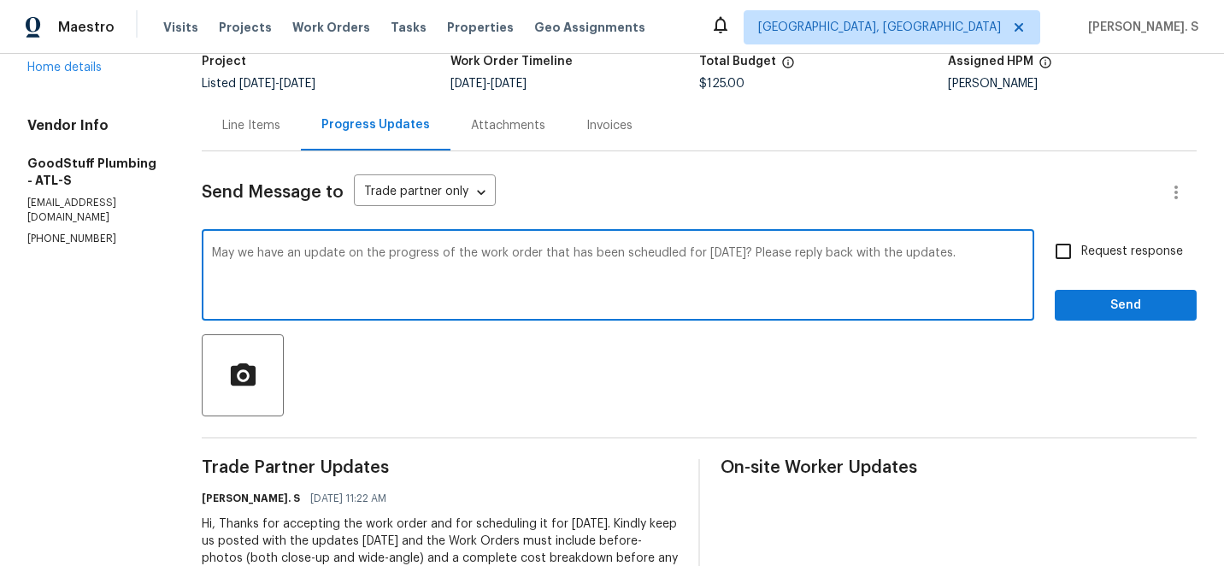
type textarea "May we have an update on the progress of the work order that has been scheudled…"
click at [1072, 249] on input "Request response" at bounding box center [1063, 251] width 36 height 36
checkbox input "true"
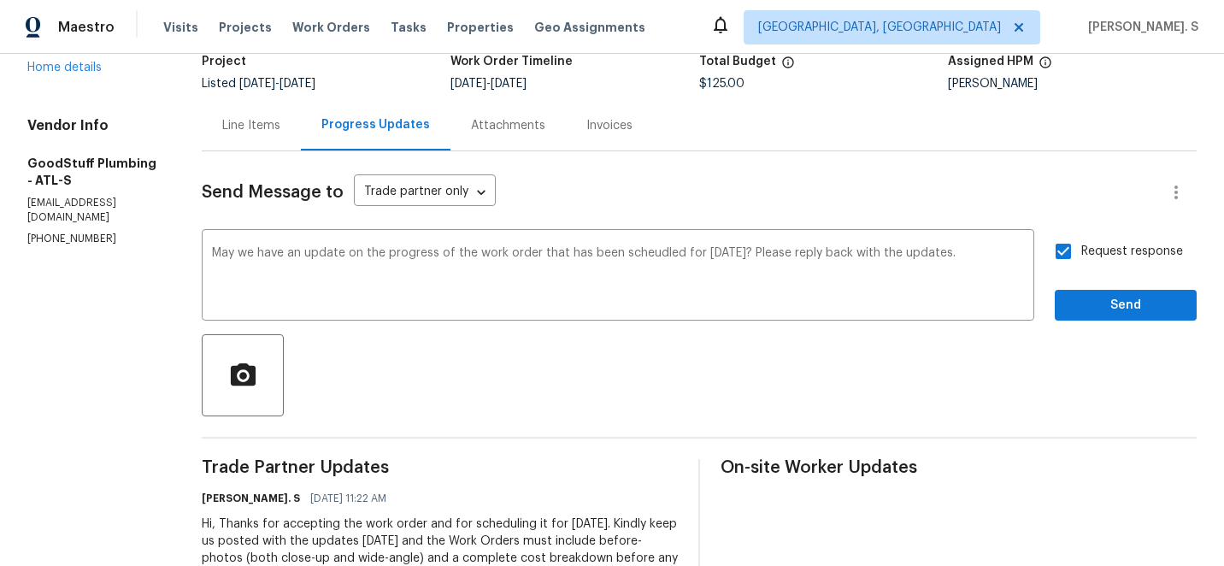
click at [0, 0] on div "scheduled" at bounding box center [0, 0] width 0 height 0
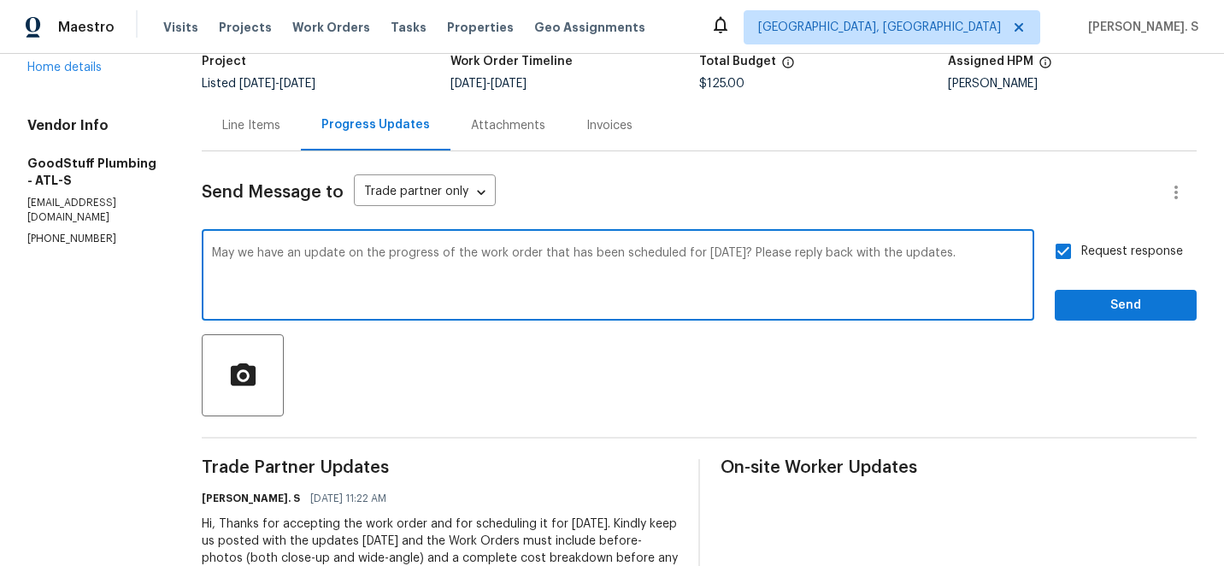
type textarea "May we have an update on the progress of the work order that has been scheduled…"
click at [1147, 312] on span "Send" at bounding box center [1125, 305] width 115 height 21
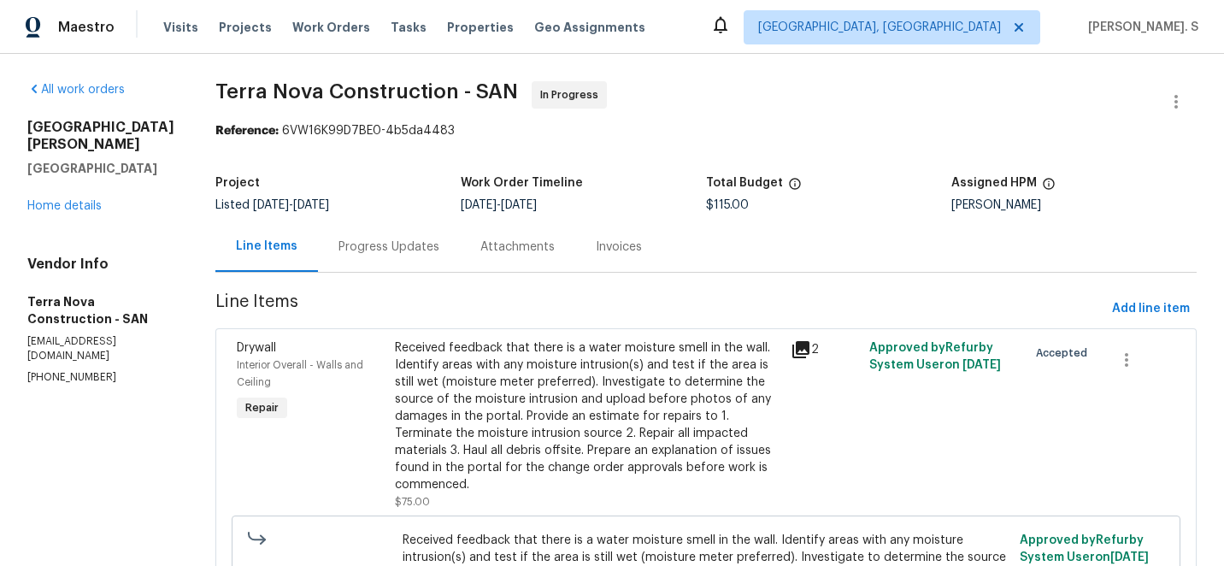
click at [410, 248] on div "Progress Updates" at bounding box center [388, 246] width 101 height 17
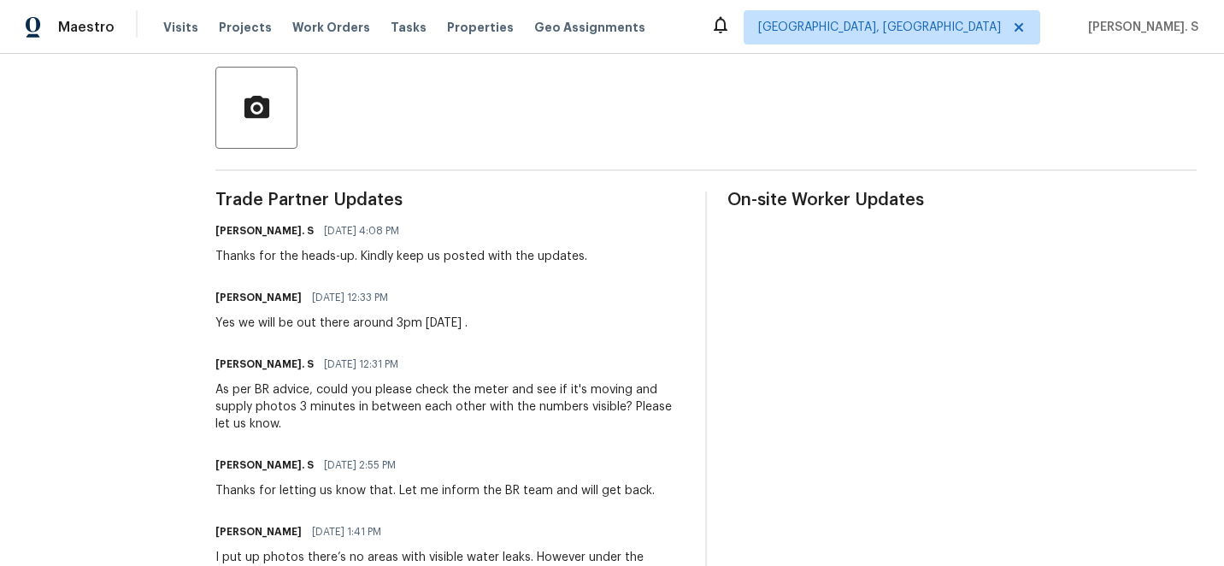
scroll to position [128, 0]
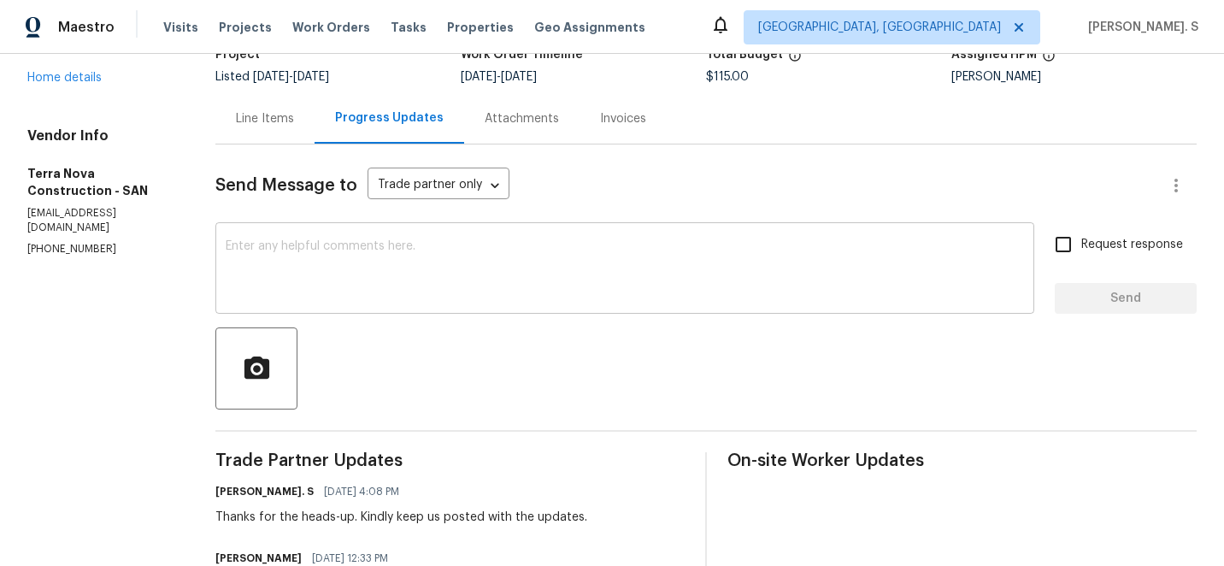
click at [398, 240] on textarea at bounding box center [625, 270] width 798 height 60
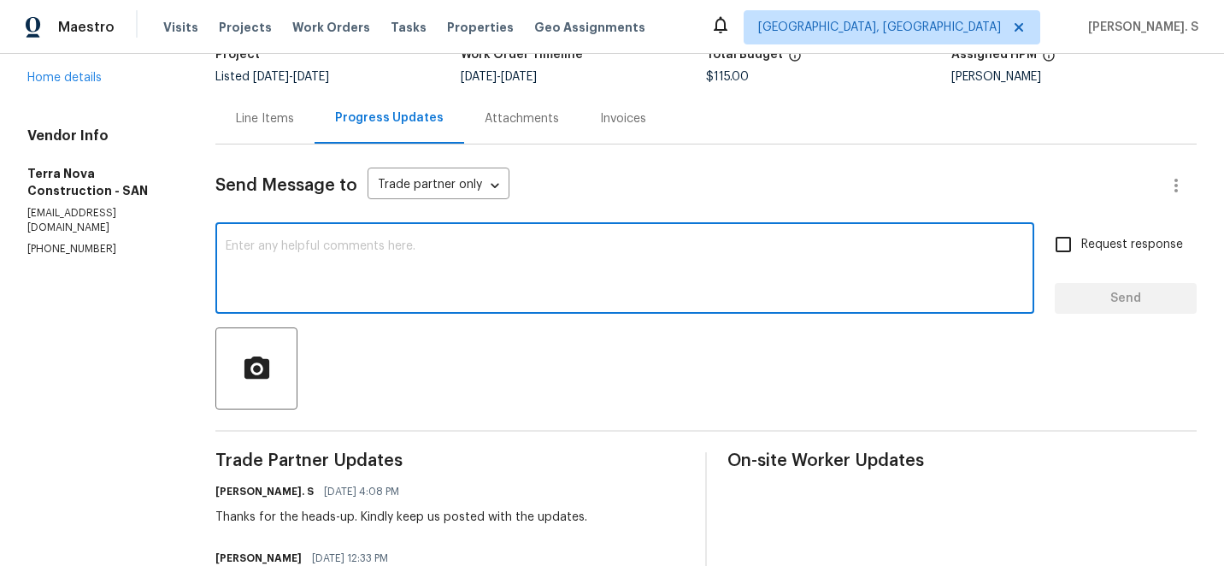
click at [398, 240] on textarea at bounding box center [625, 270] width 798 height 60
paste textarea "May we have an update on the progress of the work order?"
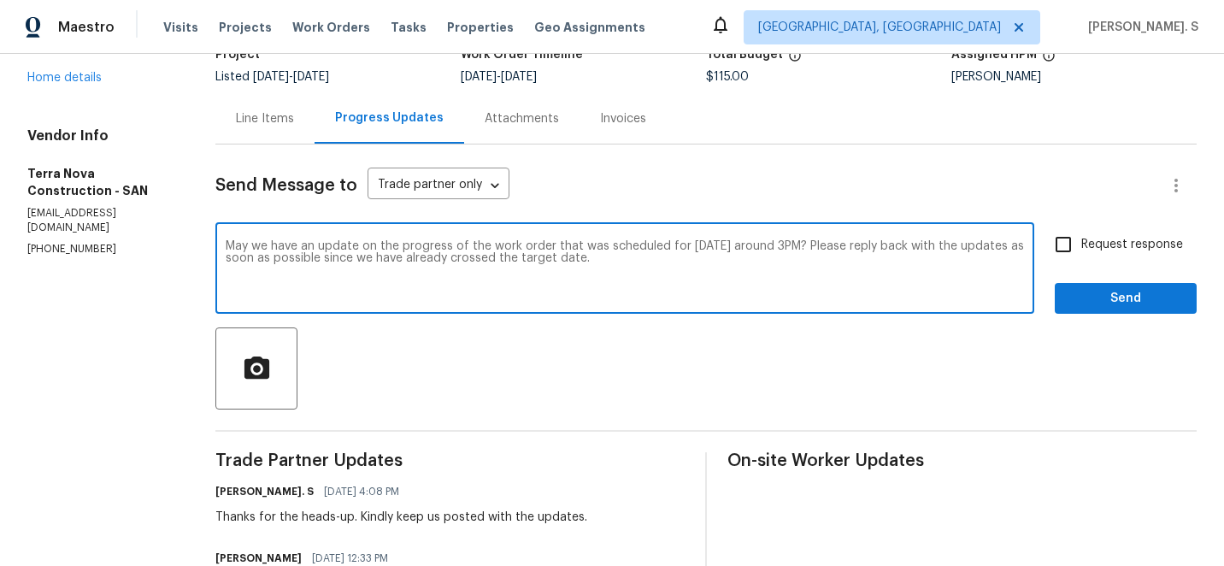
type textarea "May we have an update on the progress of the work order that was scheduled for …"
click at [668, 236] on div "May we have an update on the progress of the work order that was scheduled for …" at bounding box center [624, 269] width 819 height 87
click at [1058, 259] on input "Request response" at bounding box center [1063, 244] width 36 height 36
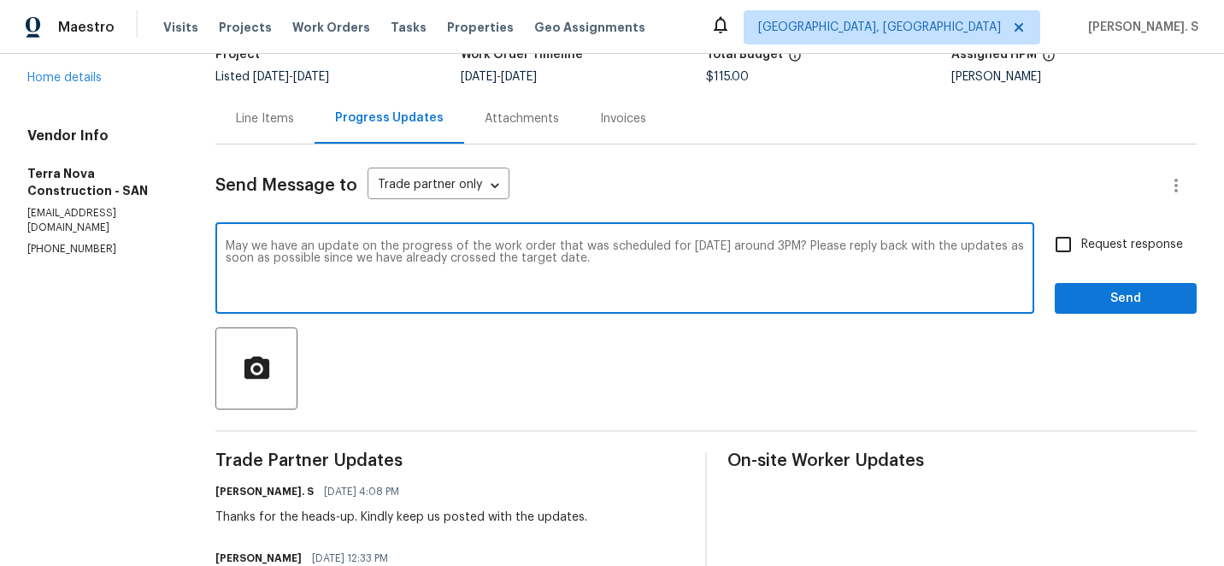
checkbox input "true"
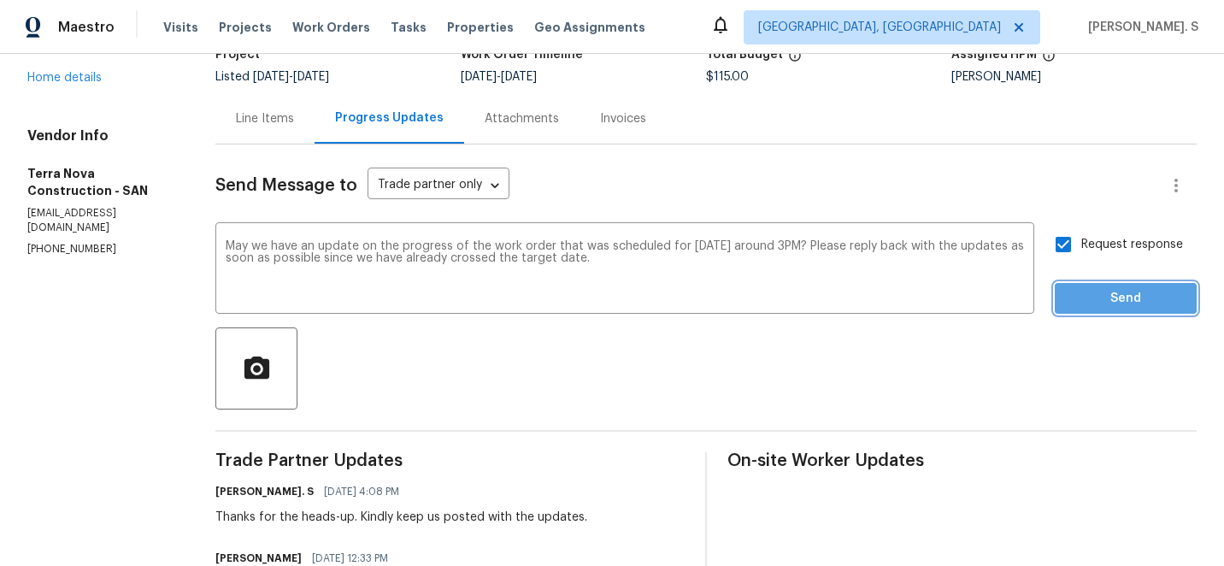
click at [1072, 294] on span "Send" at bounding box center [1125, 298] width 115 height 21
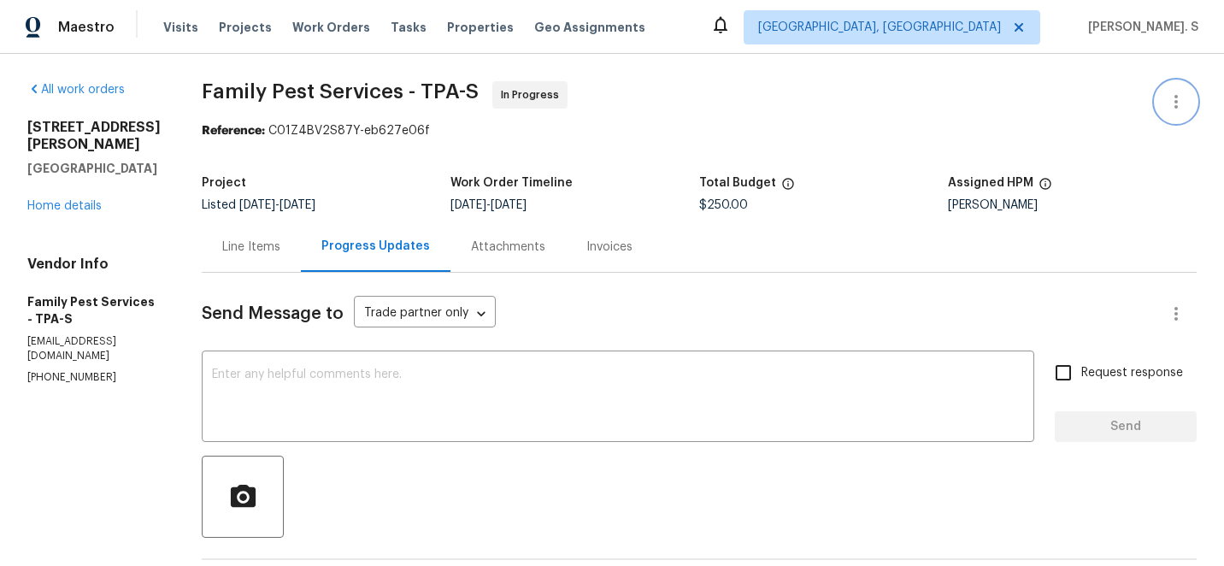
click at [1184, 101] on icon "button" at bounding box center [1176, 101] width 21 height 21
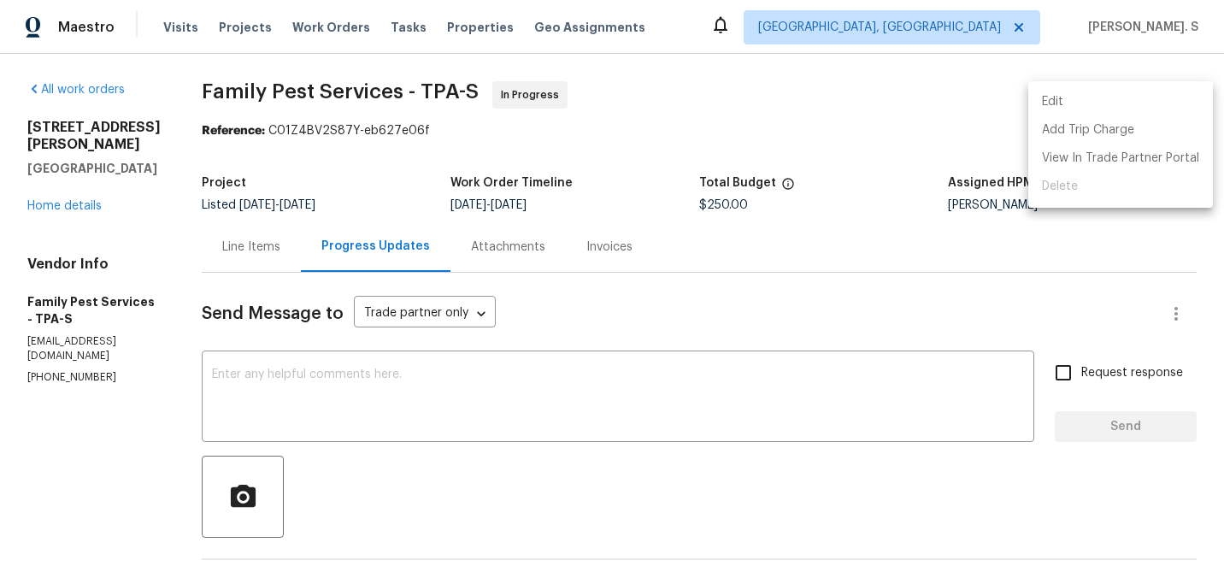
click at [1095, 97] on li "Edit" at bounding box center [1120, 102] width 185 height 28
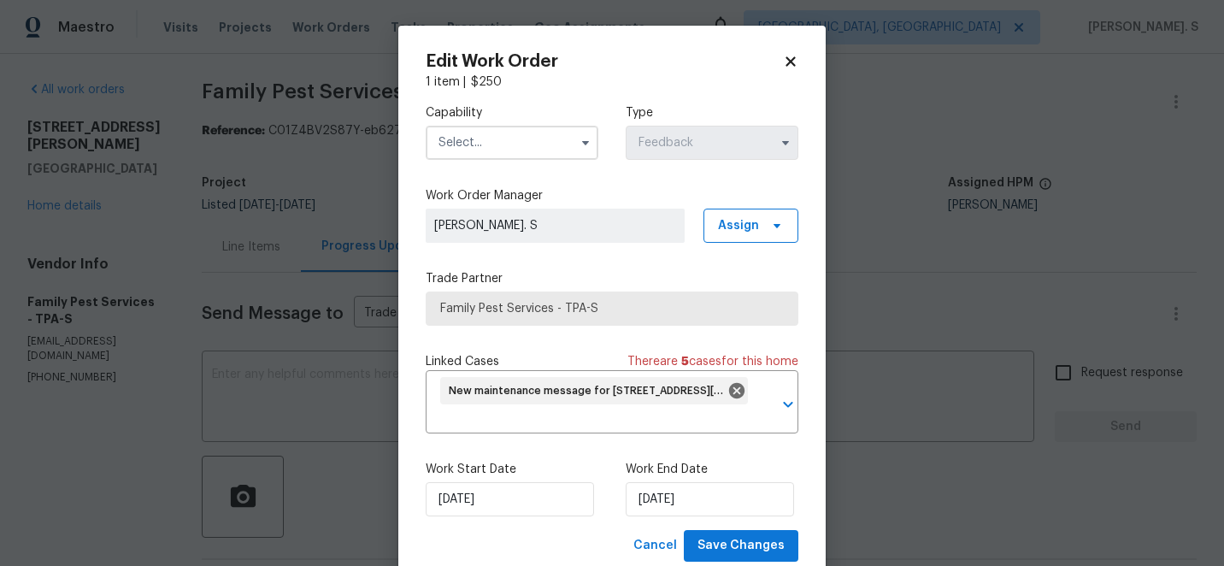
click at [513, 138] on input "text" at bounding box center [512, 143] width 173 height 34
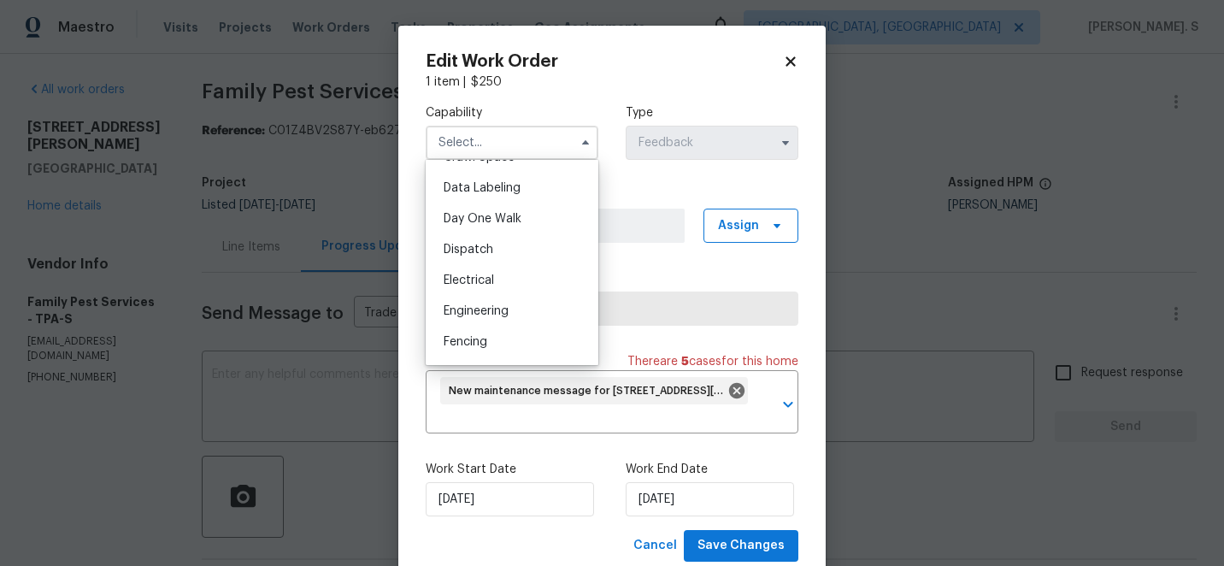
scroll to position [443, 0]
click at [189, 326] on body "Maestro Visits Projects Work Orders Tasks Properties Geo Assignments [GEOGRAPHI…" at bounding box center [612, 283] width 1224 height 566
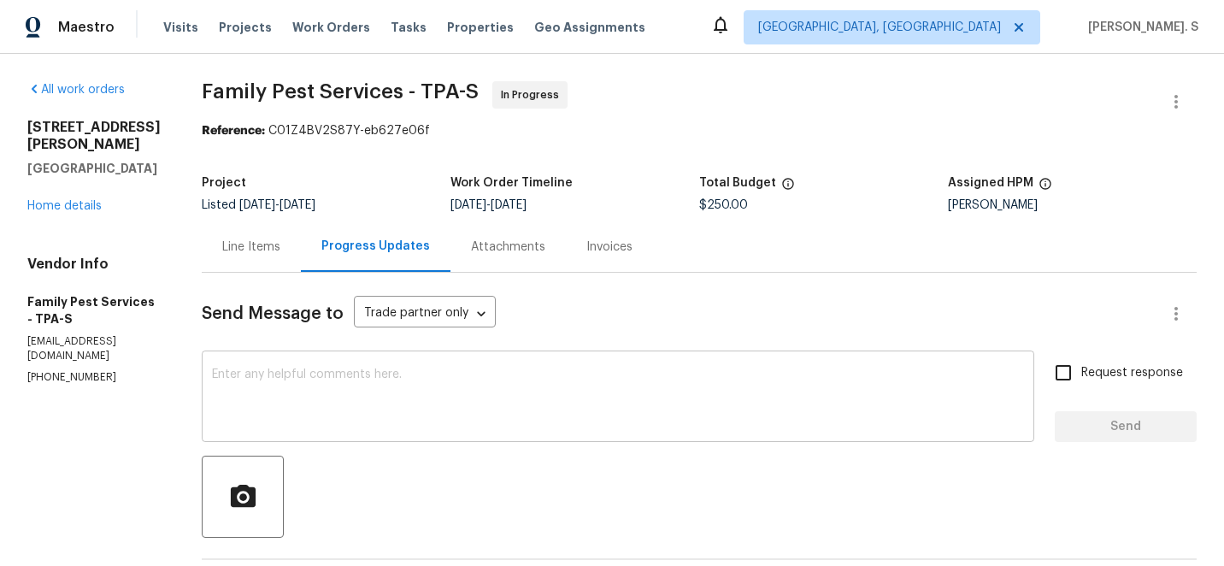
click at [226, 394] on textarea at bounding box center [618, 398] width 812 height 60
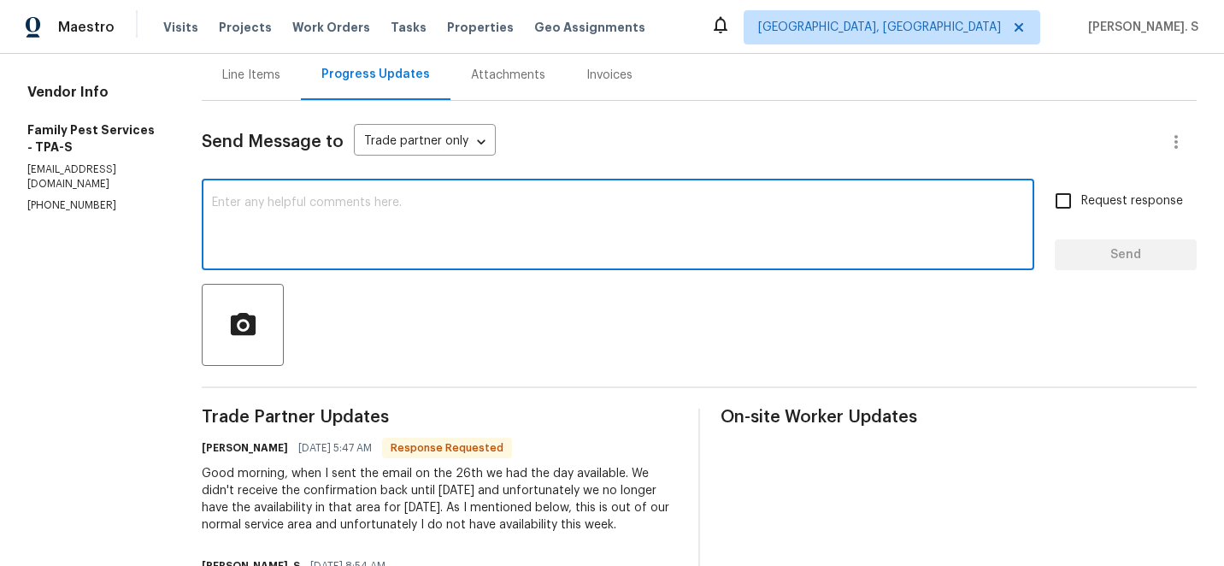
scroll to position [8, 0]
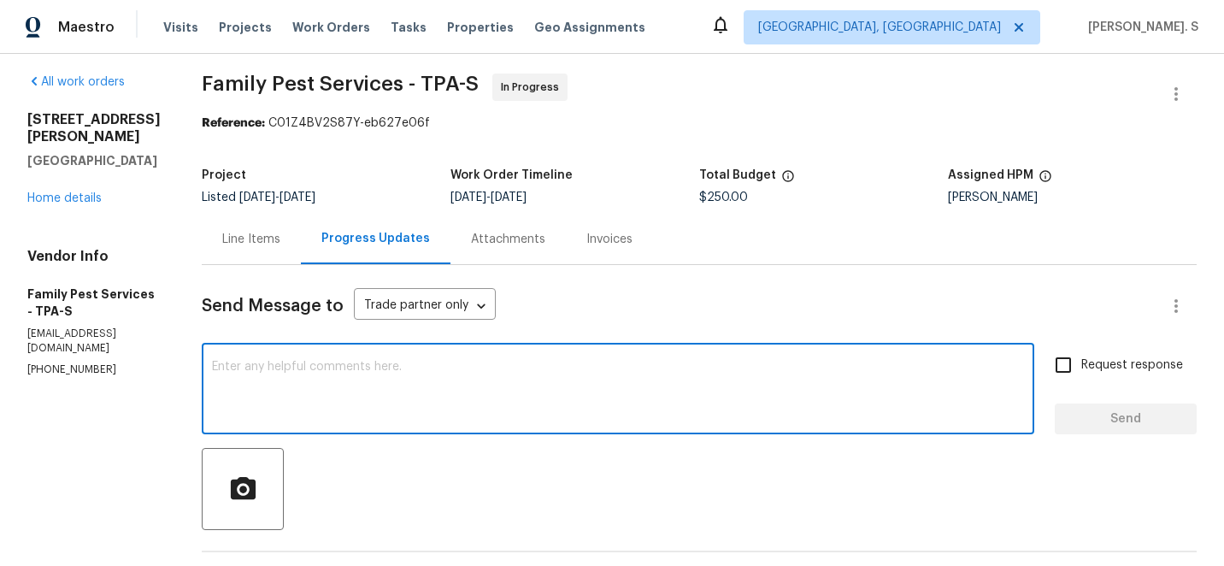
click at [332, 361] on textarea at bounding box center [618, 391] width 812 height 60
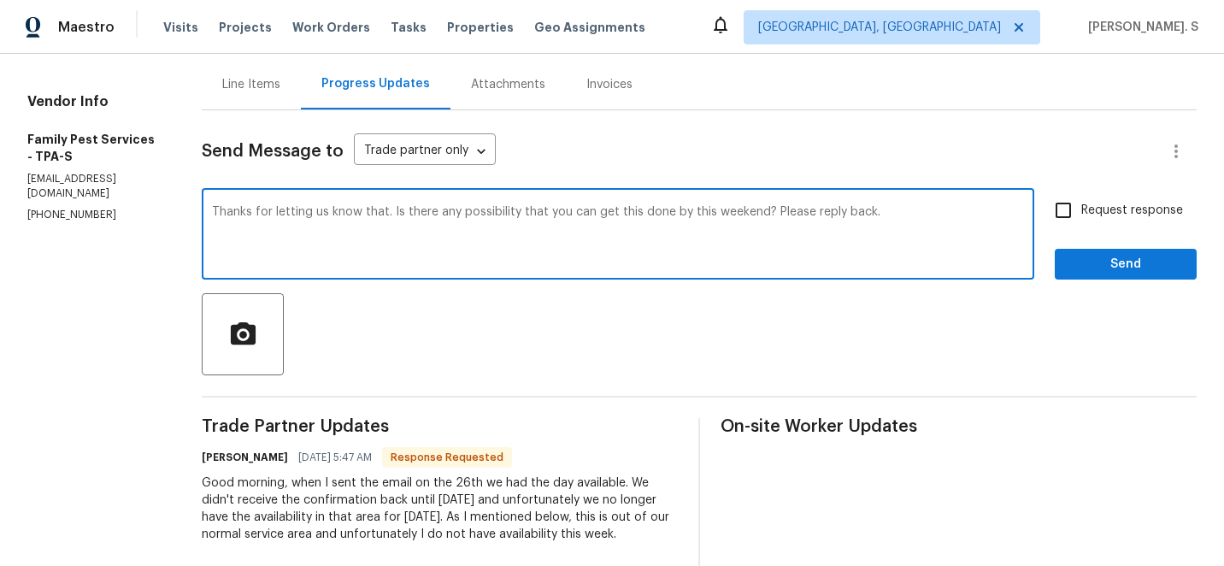
scroll to position [249, 0]
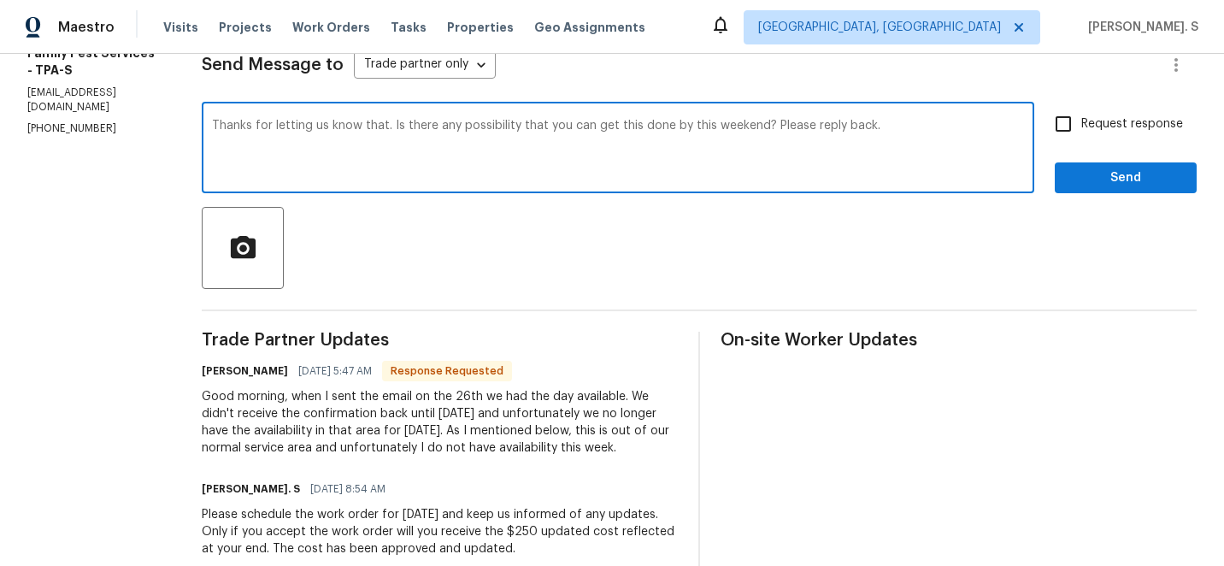
type textarea "Thanks for letting us know that. Is there any possibility that you can get this…"
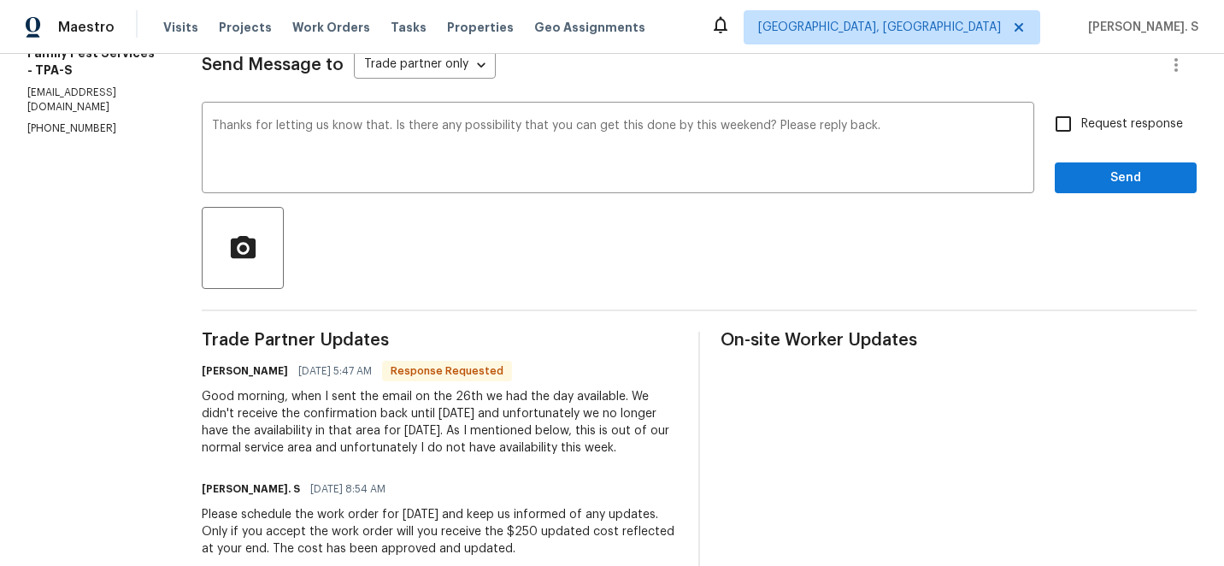
drag, startPoint x: 296, startPoint y: 398, endPoint x: 635, endPoint y: 445, distance: 342.5
click at [635, 445] on div "Good morning, when I sent the email on the 26th we had the day available. We di…" at bounding box center [440, 422] width 476 height 68
copy div "when I sent the email on the 26th we had the day available. We didn't receive t…"
click at [1043, 118] on div "Thanks for letting us know that. Is there any possibility that you can get this…" at bounding box center [699, 149] width 995 height 87
click at [1066, 129] on input "Request response" at bounding box center [1063, 124] width 36 height 36
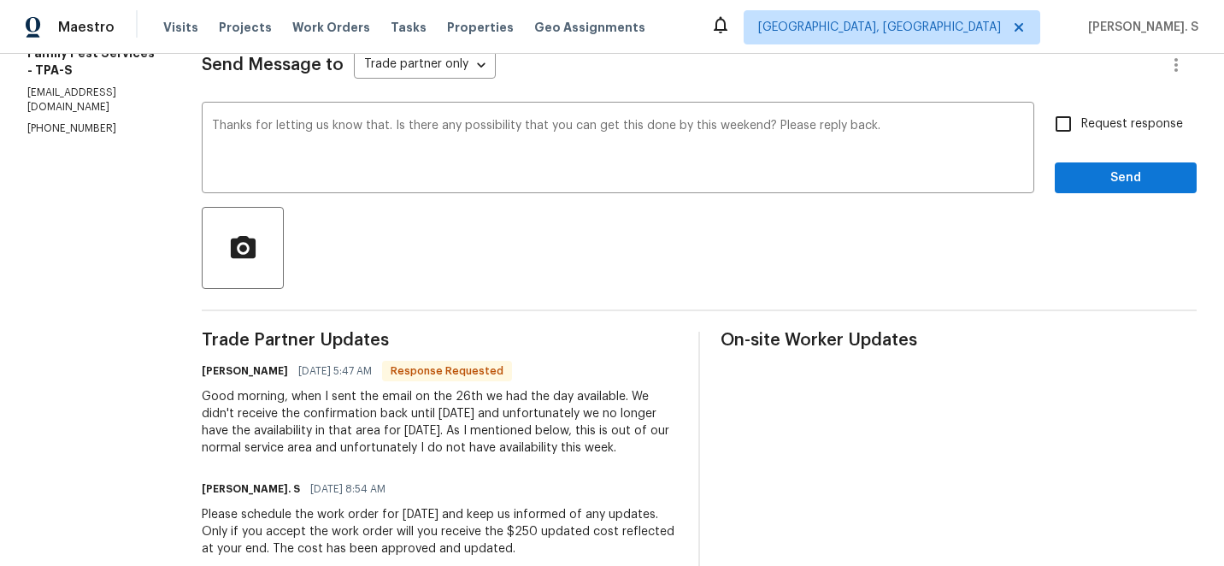
checkbox input "true"
click at [1071, 170] on span "Send" at bounding box center [1125, 177] width 115 height 21
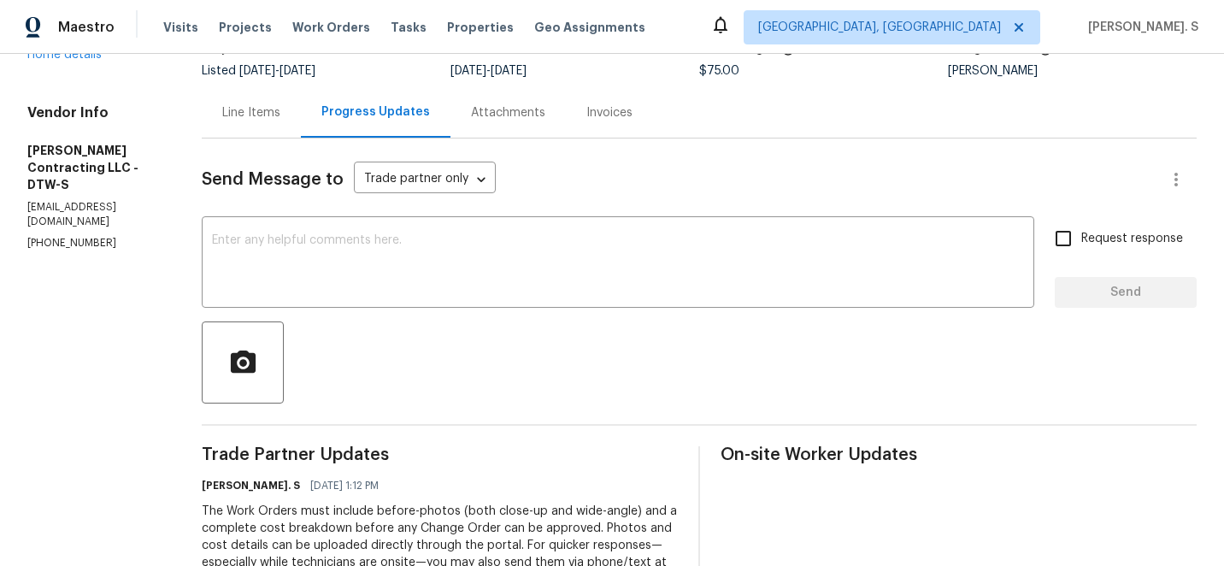
scroll to position [189, 0]
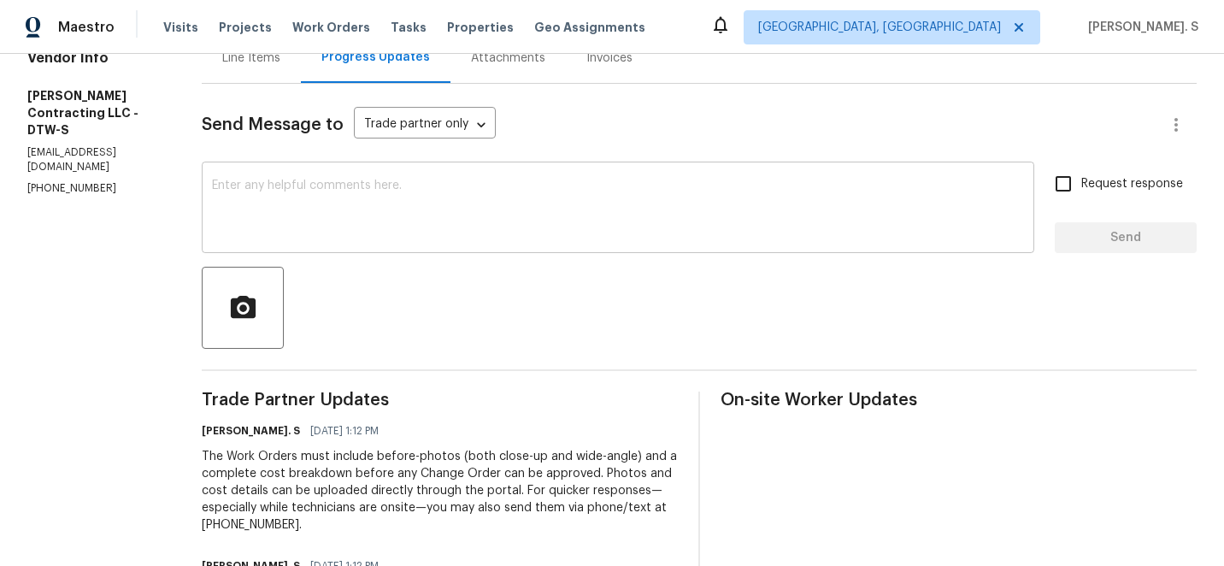
click at [382, 207] on textarea at bounding box center [618, 209] width 812 height 60
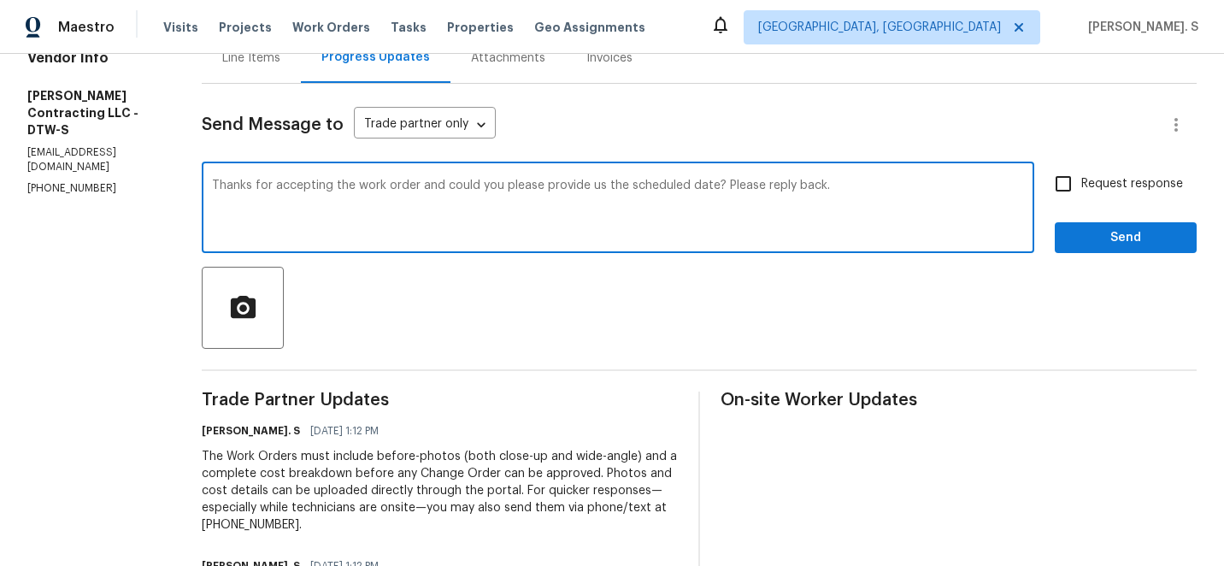
type textarea "Thanks for accepting the work order and could you please provide us the schedul…"
click at [1081, 194] on input "Request response" at bounding box center [1063, 184] width 36 height 36
checkbox input "true"
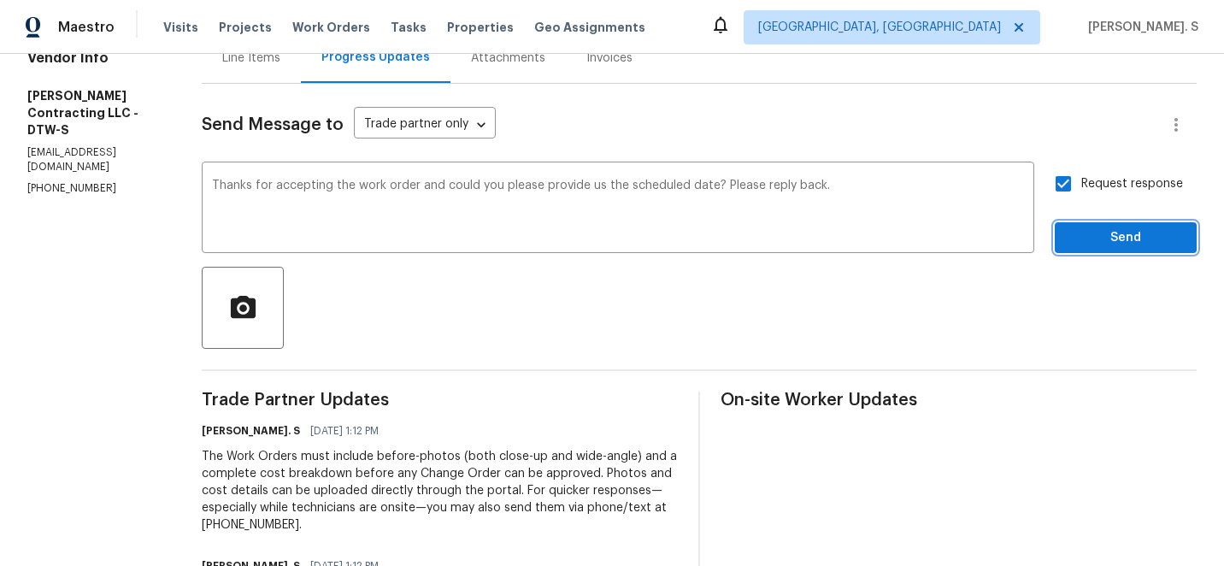
click at [1077, 238] on span "Send" at bounding box center [1125, 237] width 115 height 21
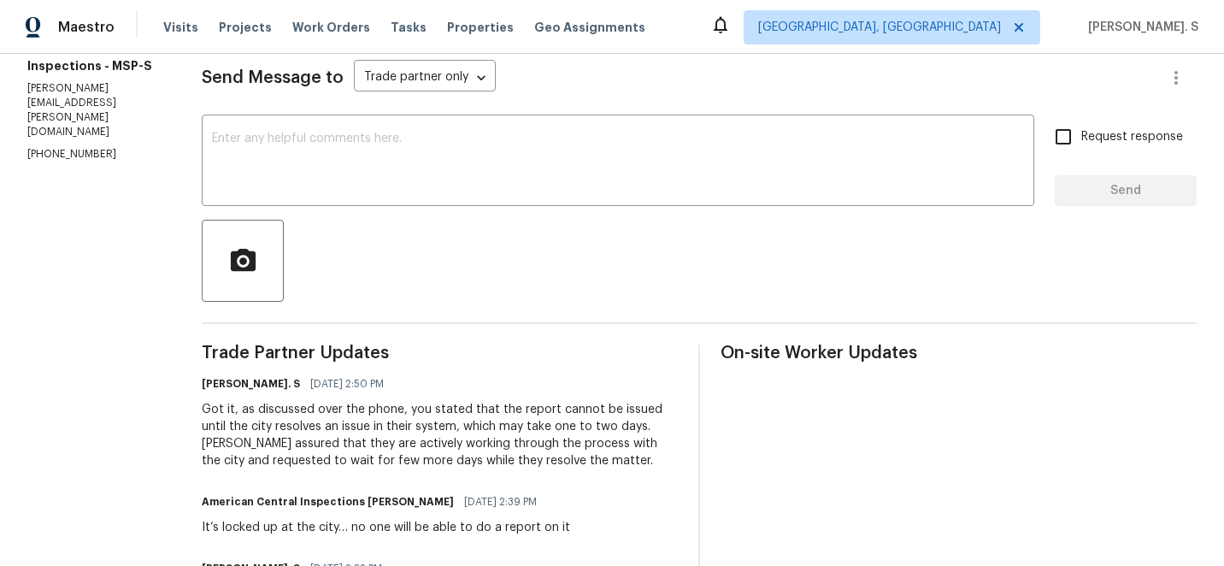
scroll to position [256, 0]
